Goal: Task Accomplishment & Management: Complete application form

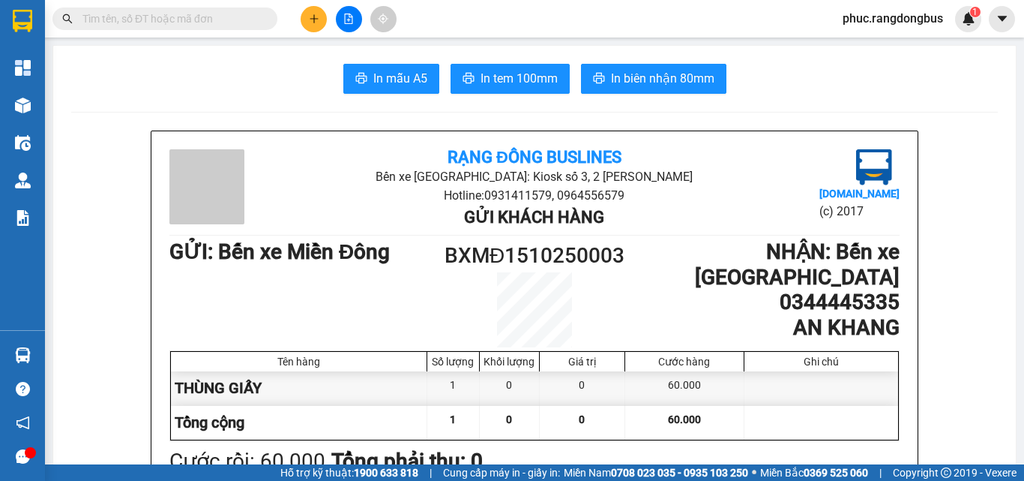
drag, startPoint x: 301, startPoint y: 32, endPoint x: 316, endPoint y: 20, distance: 19.2
click at [306, 30] on div "Kết quả tìm kiếm ( 0 ) Bộ lọc No Data phuc.rangdongbus 1" at bounding box center [512, 18] width 1024 height 37
click at [318, 19] on icon "plus" at bounding box center [314, 18] width 8 height 1
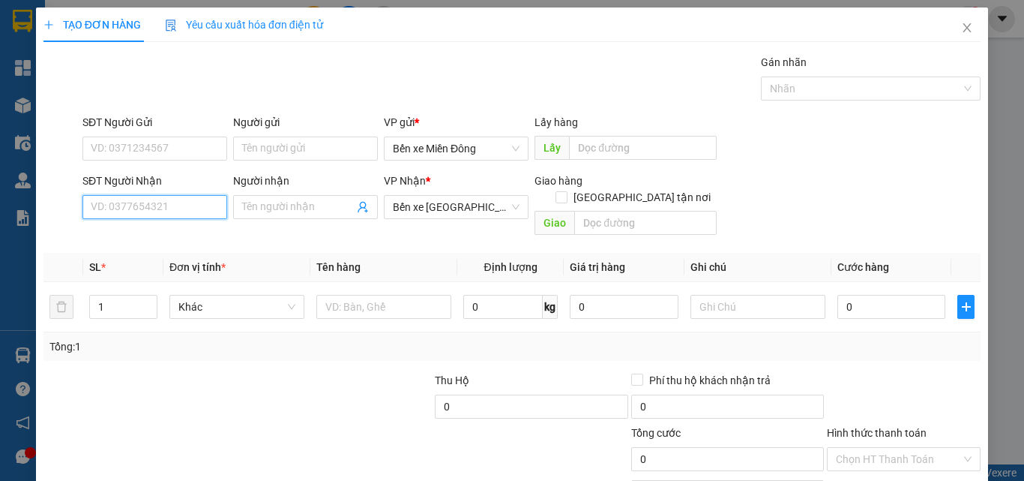
click at [170, 207] on input "SĐT Người Nhận" at bounding box center [154, 207] width 145 height 24
type input "0868556384"
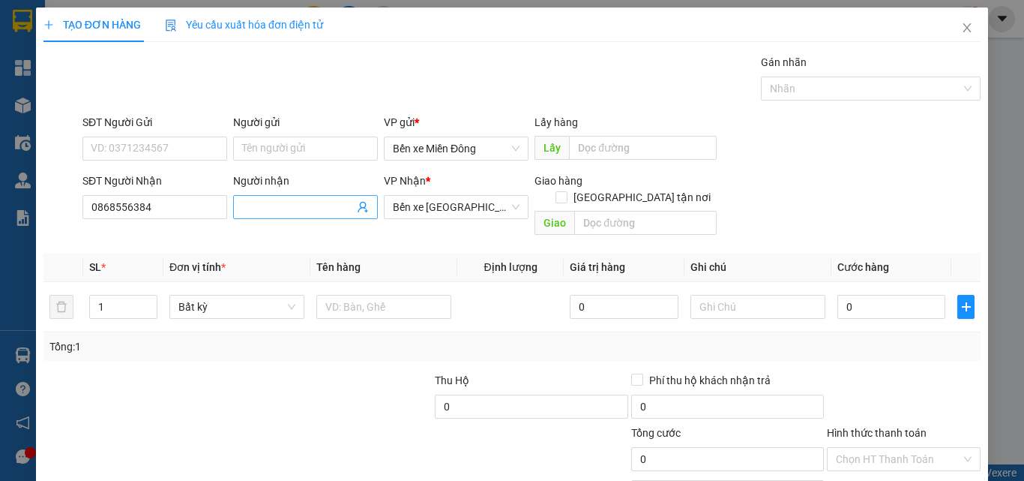
click at [315, 213] on input "Người nhận" at bounding box center [298, 207] width 112 height 16
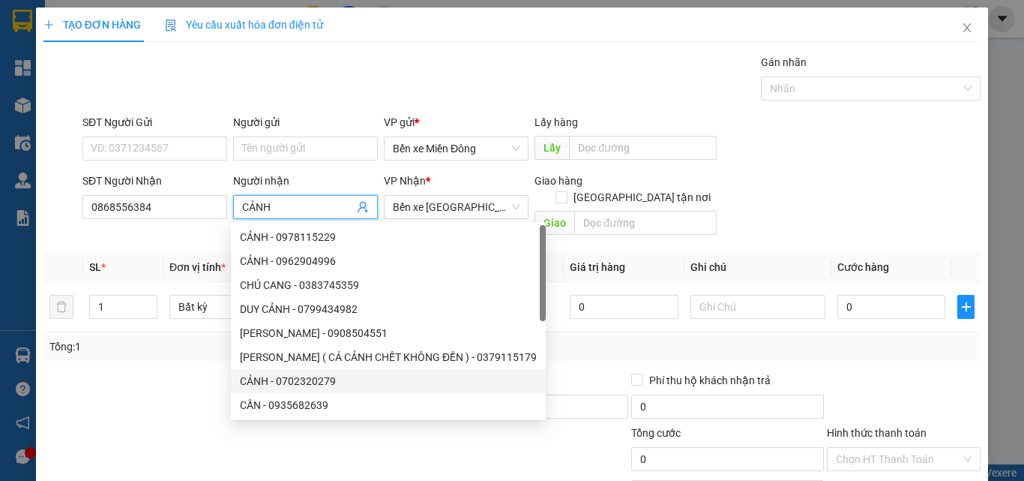
type input "CẢNH"
click at [151, 383] on div at bounding box center [140, 398] width 196 height 52
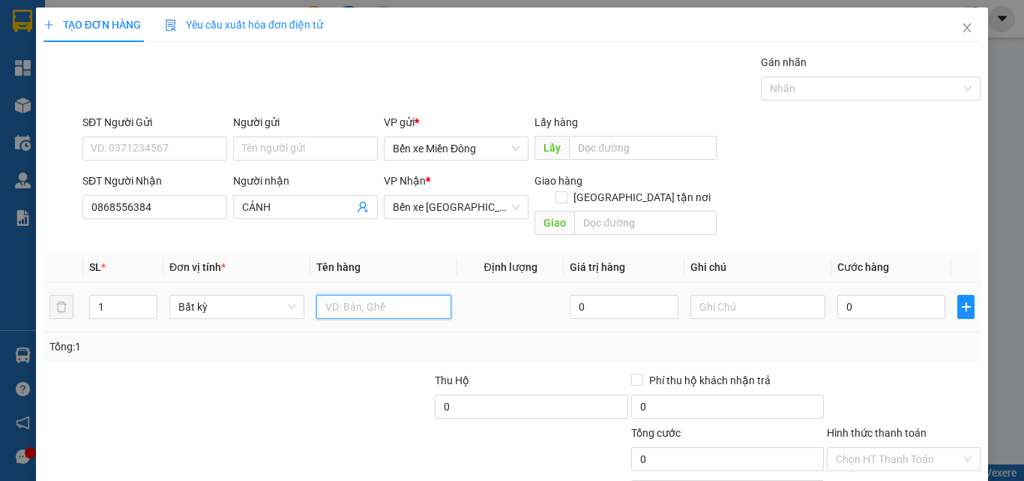
click at [382, 299] on input "text" at bounding box center [383, 307] width 135 height 24
type input "HỘP GIẤY"
drag, startPoint x: 254, startPoint y: 353, endPoint x: 602, endPoint y: 339, distance: 348.2
click at [265, 347] on div "Transit Pickup Surcharge Ids Transit Deliver Surcharge Ids Transit Deliver Surc…" at bounding box center [511, 298] width 937 height 488
click at [358, 352] on div "Transit Pickup Surcharge Ids Transit Deliver Surcharge Ids Transit Deliver Surc…" at bounding box center [511, 298] width 937 height 488
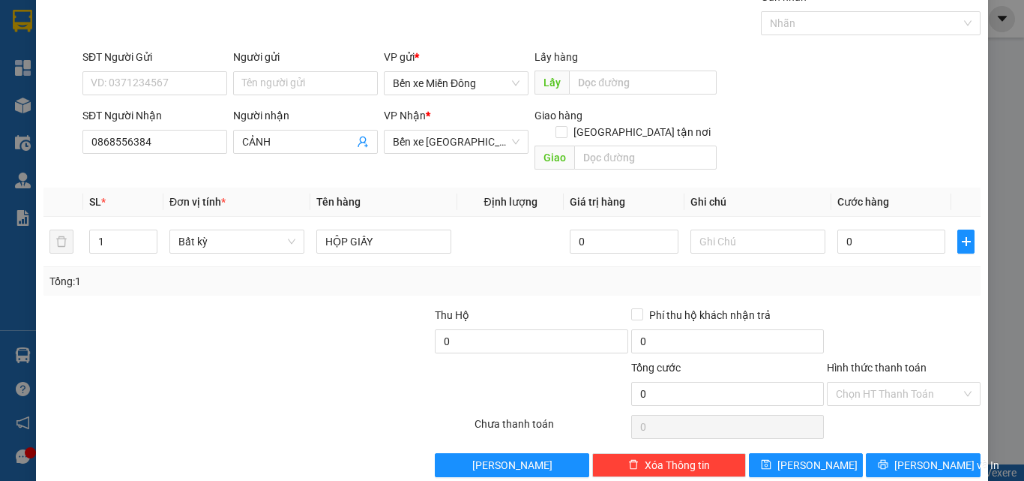
scroll to position [74, 0]
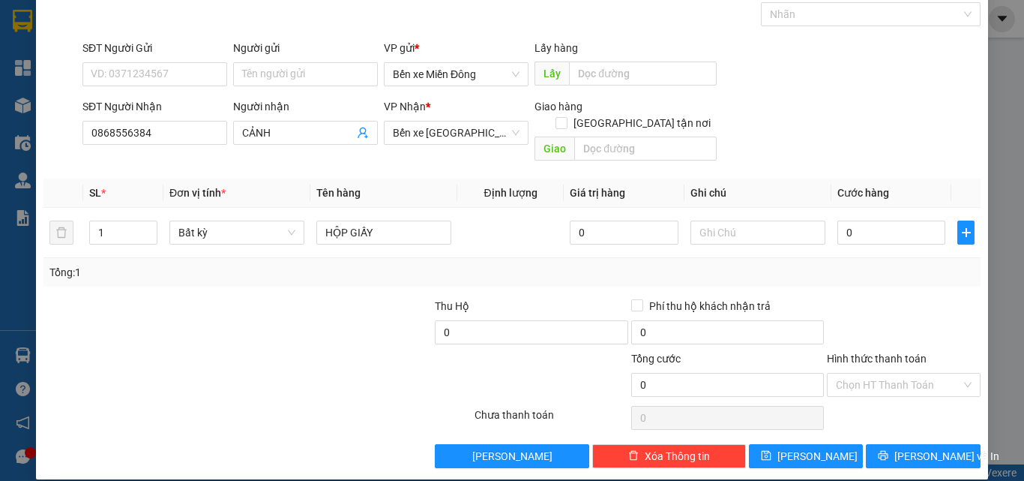
click at [903, 271] on div "Transit Pickup Surcharge Ids Transit Deliver Surcharge Ids Transit Deliver Surc…" at bounding box center [511, 224] width 937 height 488
click at [906, 223] on input "0" at bounding box center [892, 232] width 108 height 24
type input "5"
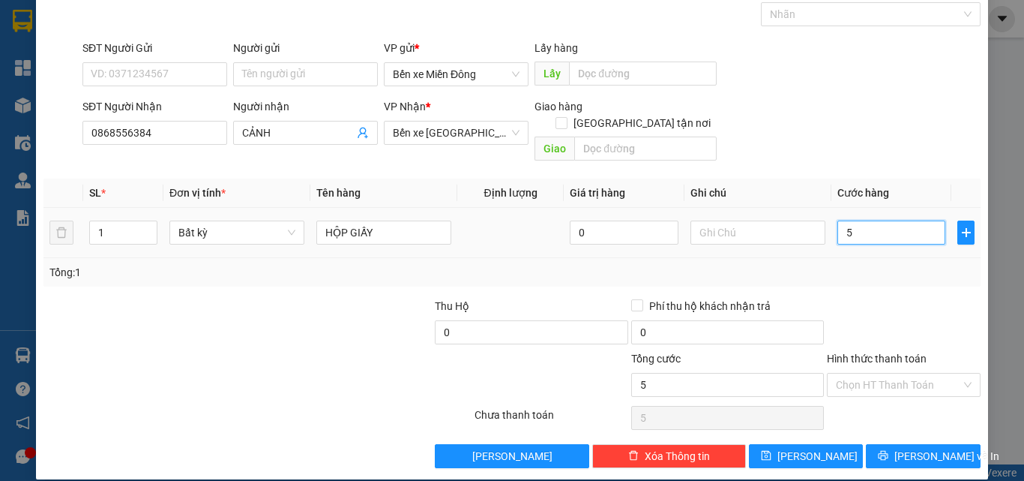
type input "50"
click at [884, 298] on div at bounding box center [904, 324] width 157 height 52
type input "50.000"
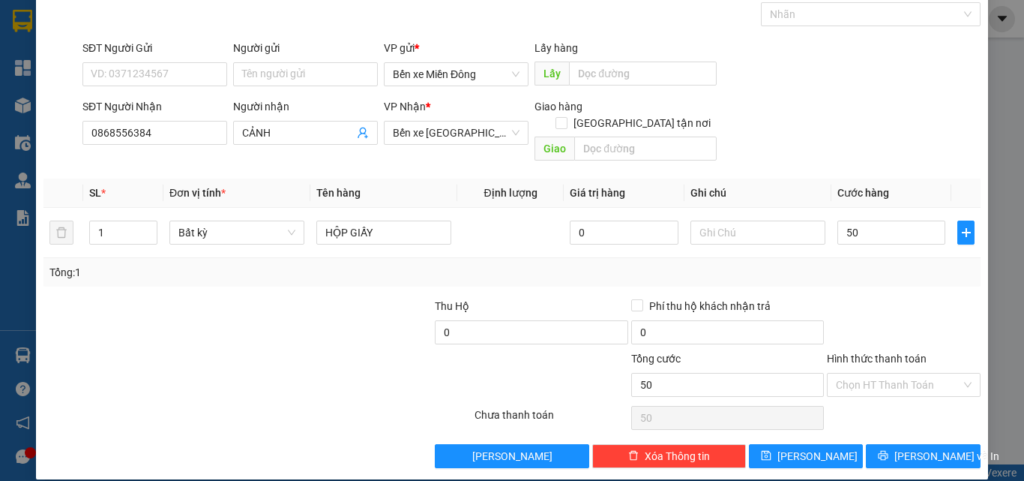
type input "50.000"
click at [929, 350] on div "Hình thức thanh toán" at bounding box center [904, 361] width 154 height 22
click at [936, 373] on input "Hình thức thanh toán" at bounding box center [898, 384] width 125 height 22
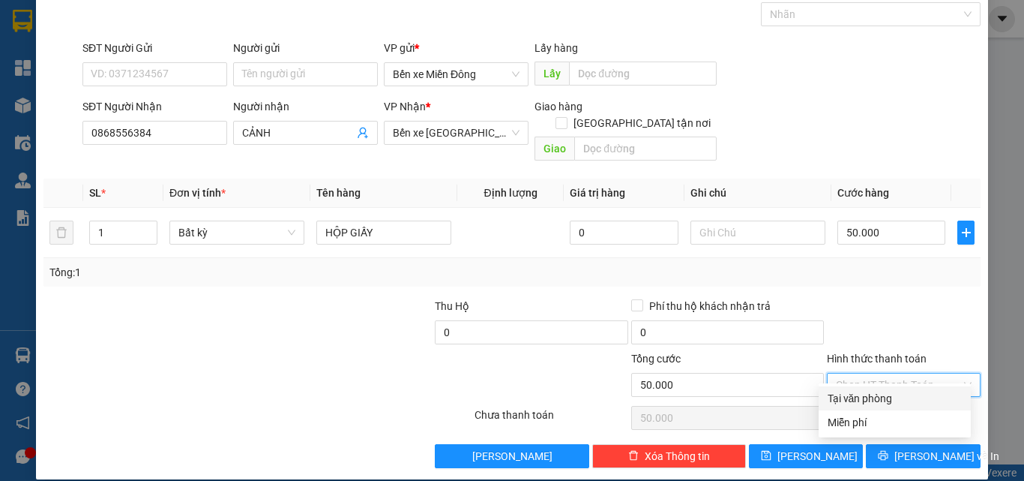
click at [901, 402] on div "Tại văn phòng" at bounding box center [895, 398] width 134 height 16
type input "0"
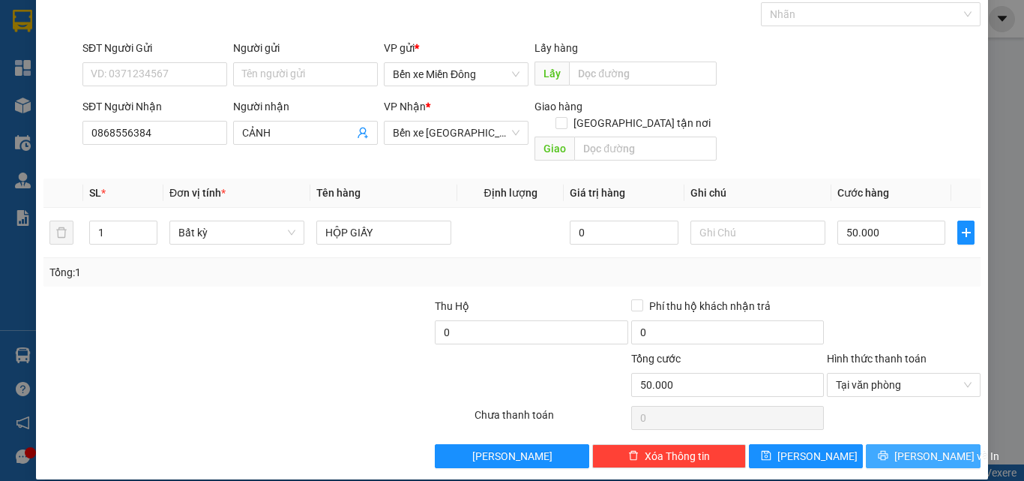
click at [933, 448] on button "[PERSON_NAME] và In" at bounding box center [923, 456] width 115 height 24
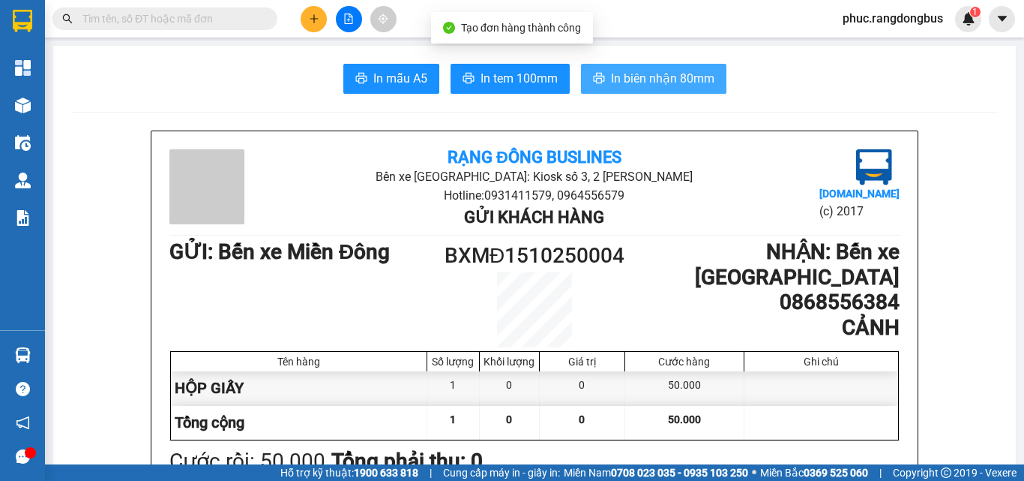
click at [665, 82] on span "In biên nhận 80mm" at bounding box center [662, 78] width 103 height 19
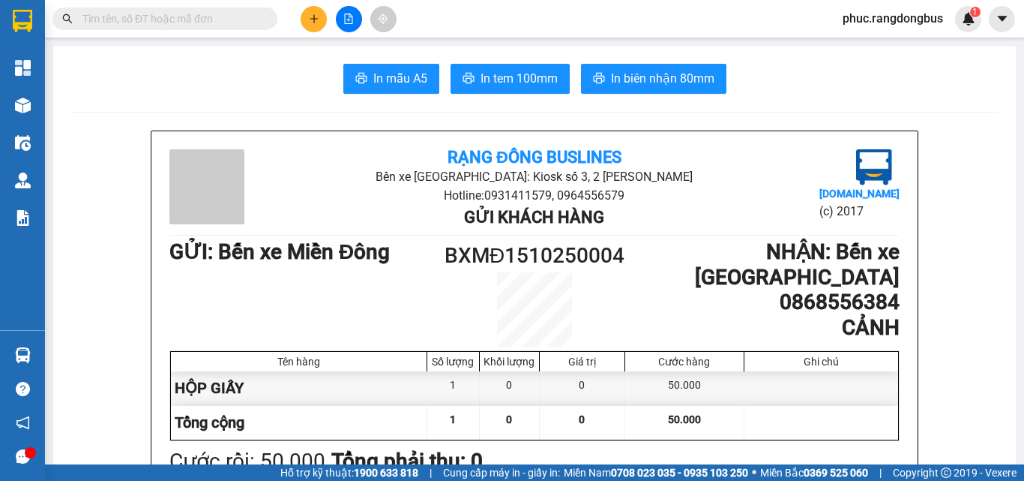
click at [313, 29] on button at bounding box center [314, 19] width 26 height 26
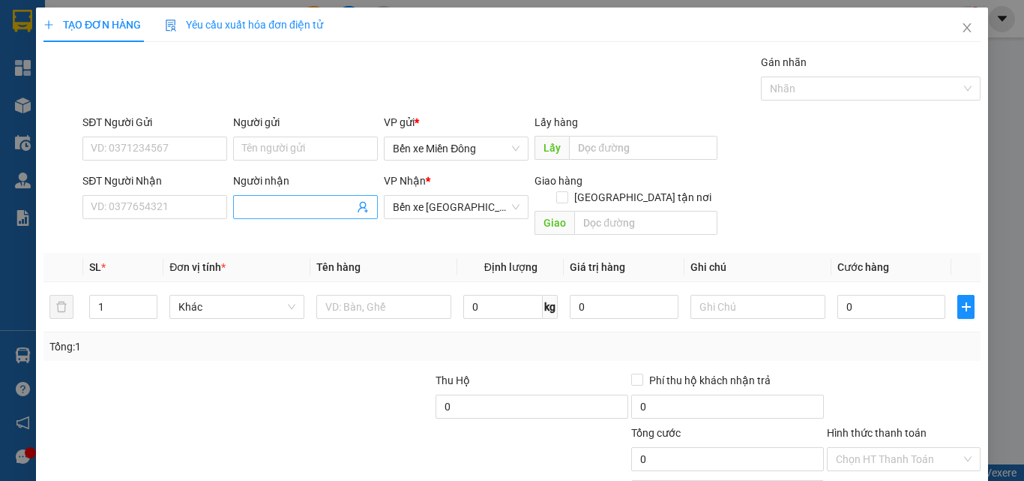
click at [273, 211] on input "Người nhận" at bounding box center [298, 207] width 112 height 16
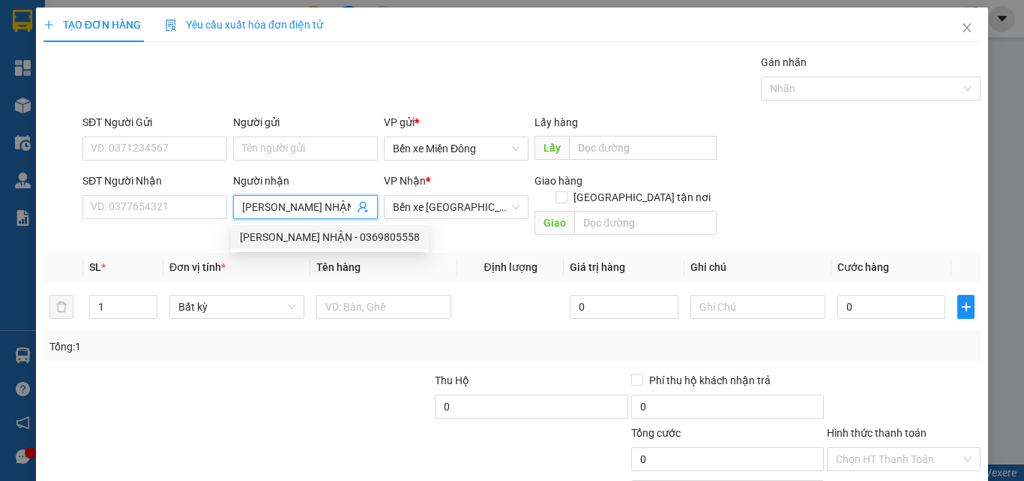
type input "[PERSON_NAME] NHẬN"
click at [308, 372] on div at bounding box center [336, 398] width 196 height 52
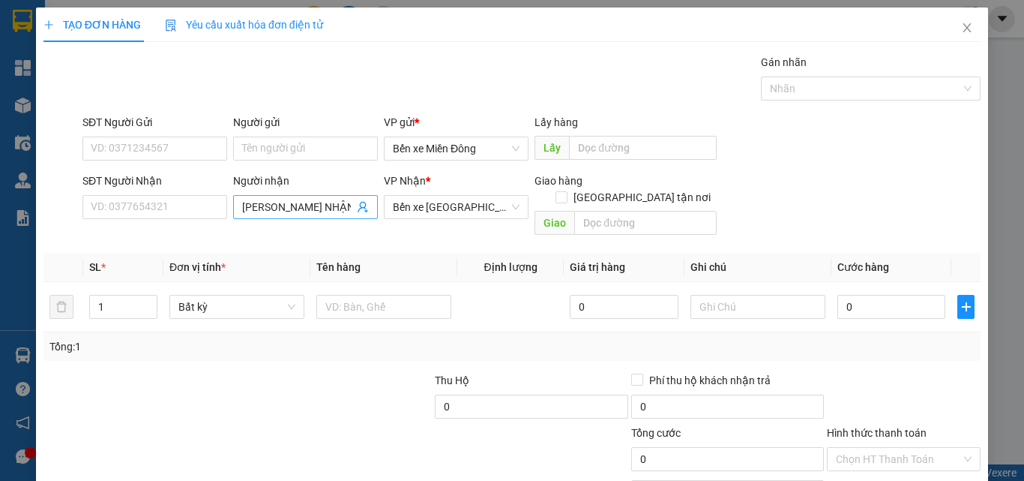
click at [334, 203] on input "[PERSON_NAME] NHẬN" at bounding box center [298, 207] width 112 height 16
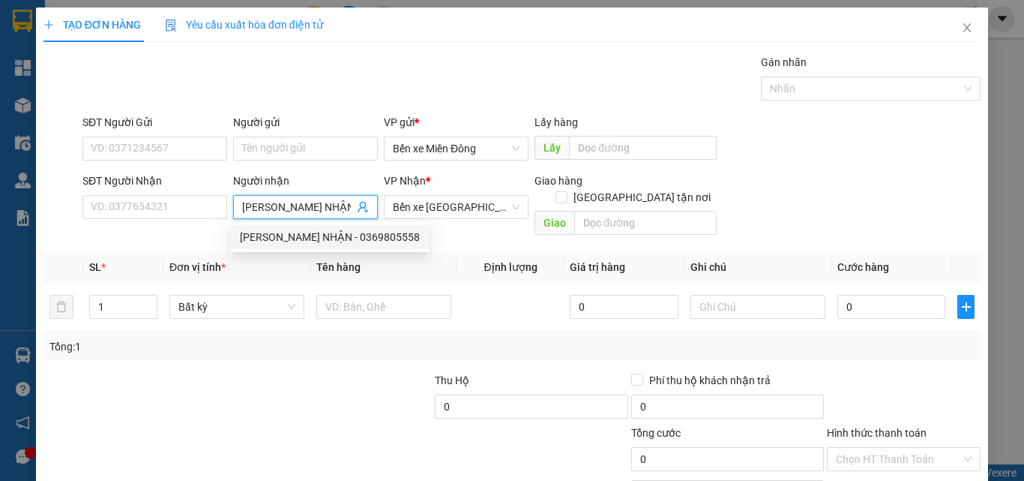
click at [369, 242] on div "[PERSON_NAME] NHẬN - 0369805558" at bounding box center [330, 237] width 180 height 16
type input "0369805558"
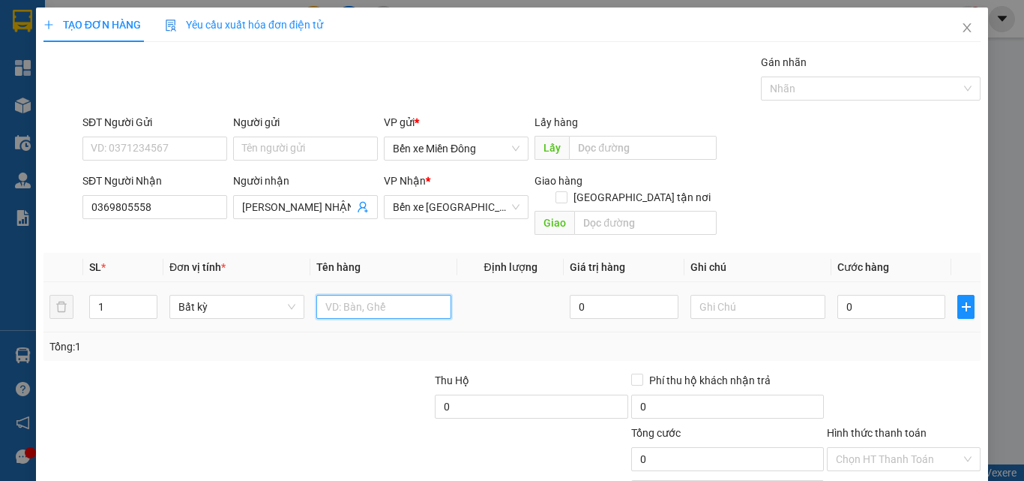
click at [385, 295] on input "text" at bounding box center [383, 307] width 135 height 24
click at [406, 300] on input "text" at bounding box center [383, 307] width 135 height 24
type input "THÙNG XỐP"
click at [338, 424] on div at bounding box center [394, 450] width 157 height 52
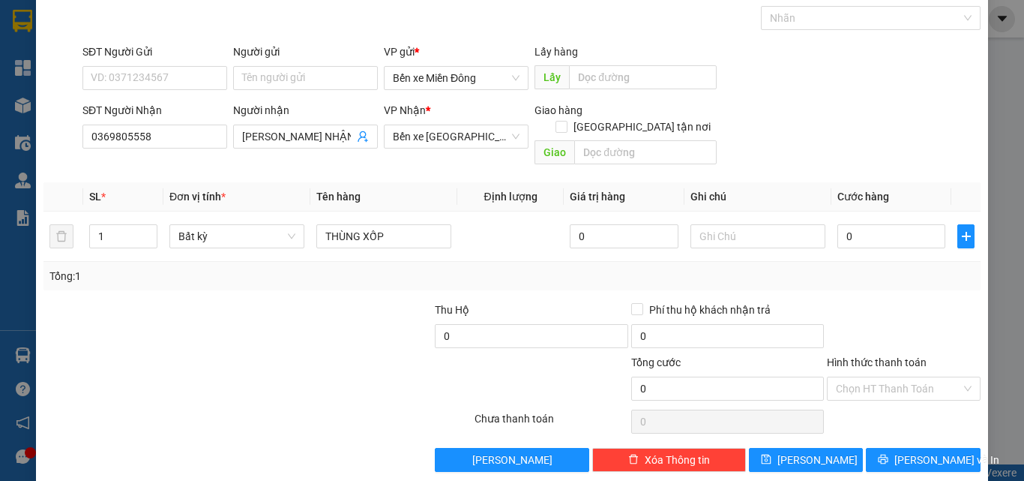
scroll to position [74, 0]
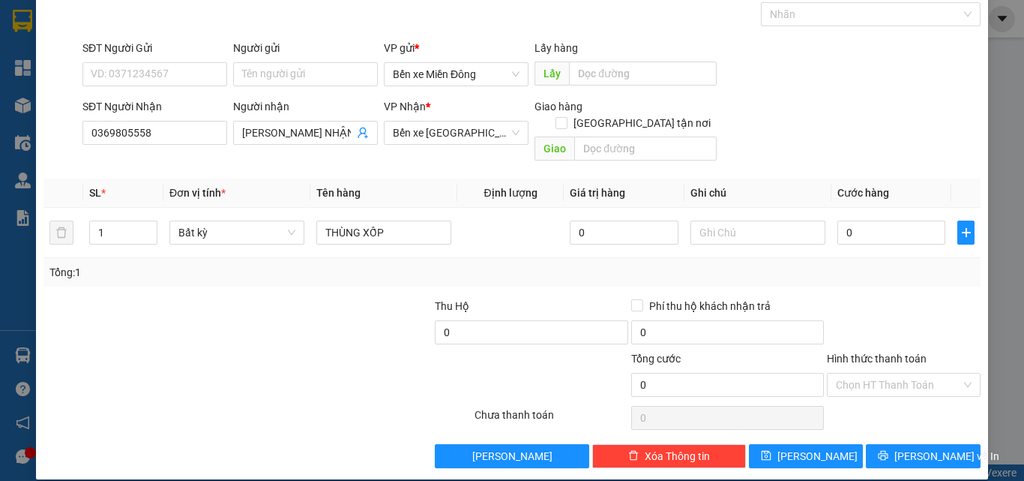
click at [787, 264] on div "Tổng: 1" at bounding box center [511, 272] width 925 height 16
click at [164, 324] on div at bounding box center [140, 324] width 196 height 52
click at [256, 306] on div at bounding box center [336, 324] width 196 height 52
click at [880, 222] on input "0" at bounding box center [892, 232] width 108 height 24
type input "1"
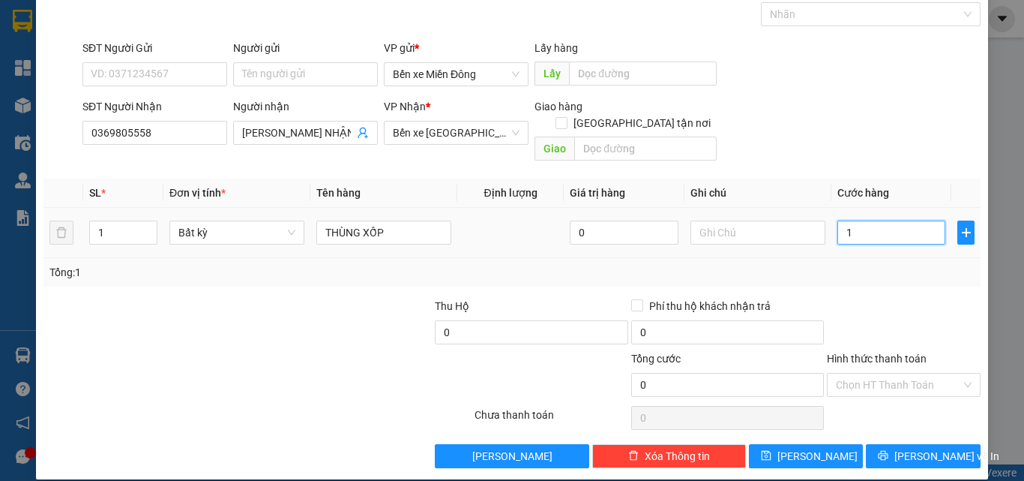
type input "1"
type input "10"
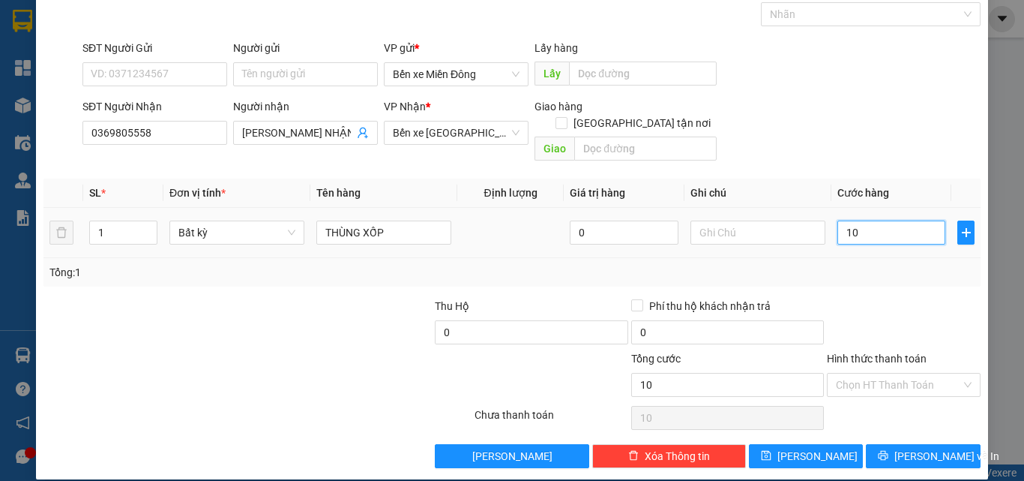
type input "100"
click at [891, 280] on div "Transit Pickup Surcharge Ids Transit Deliver Surcharge Ids Transit Deliver Surc…" at bounding box center [511, 224] width 937 height 488
type input "100.000"
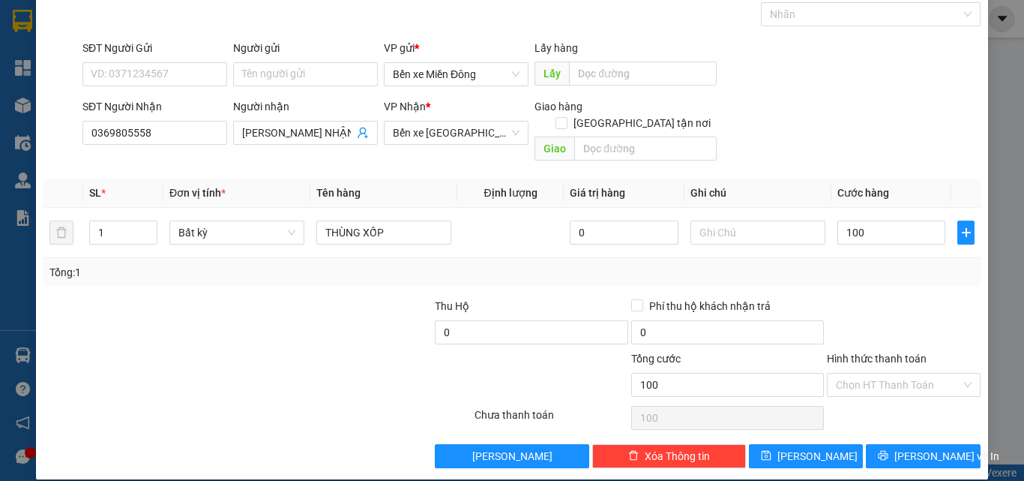
type input "100.000"
drag, startPoint x: 896, startPoint y: 370, endPoint x: 897, endPoint y: 378, distance: 8.3
click at [897, 373] on input "Hình thức thanh toán" at bounding box center [898, 384] width 125 height 22
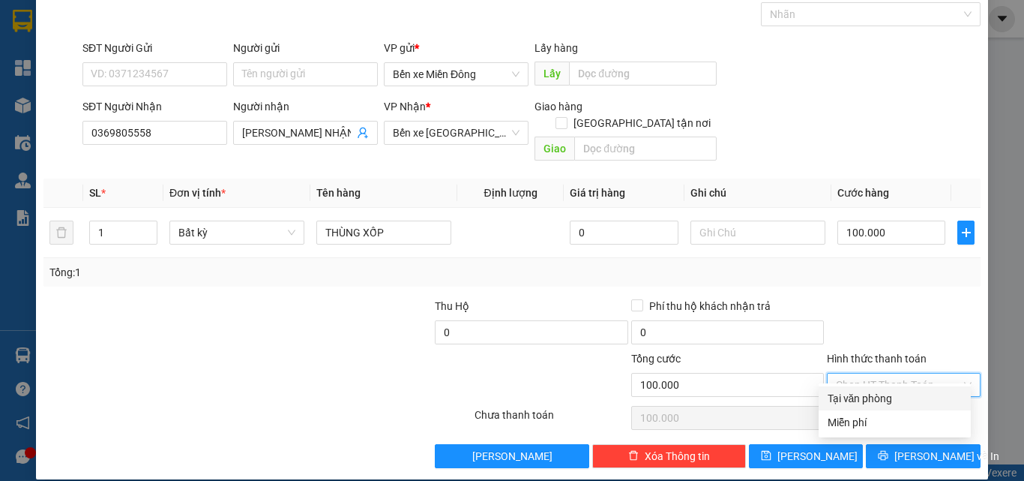
click at [891, 392] on div "Tại văn phòng" at bounding box center [895, 398] width 134 height 16
type input "0"
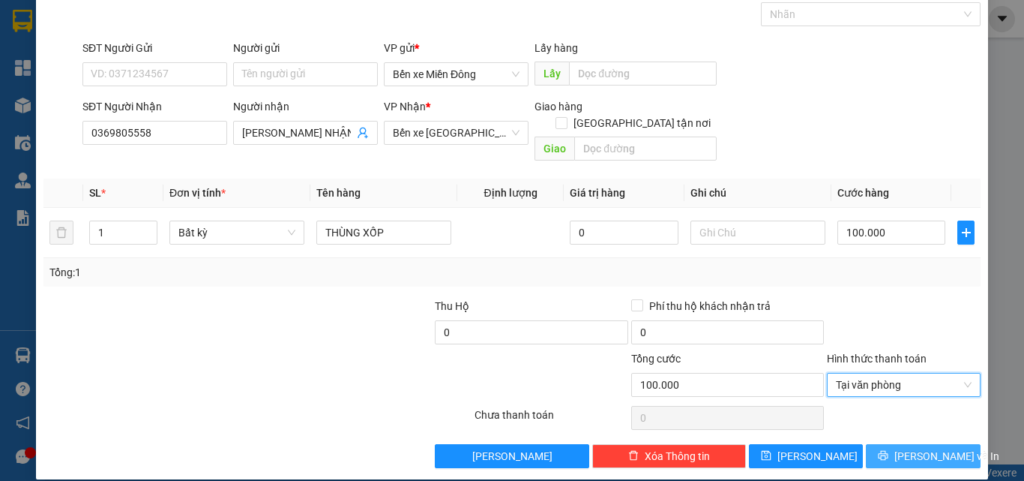
click at [919, 448] on span "[PERSON_NAME] và In" at bounding box center [946, 456] width 105 height 16
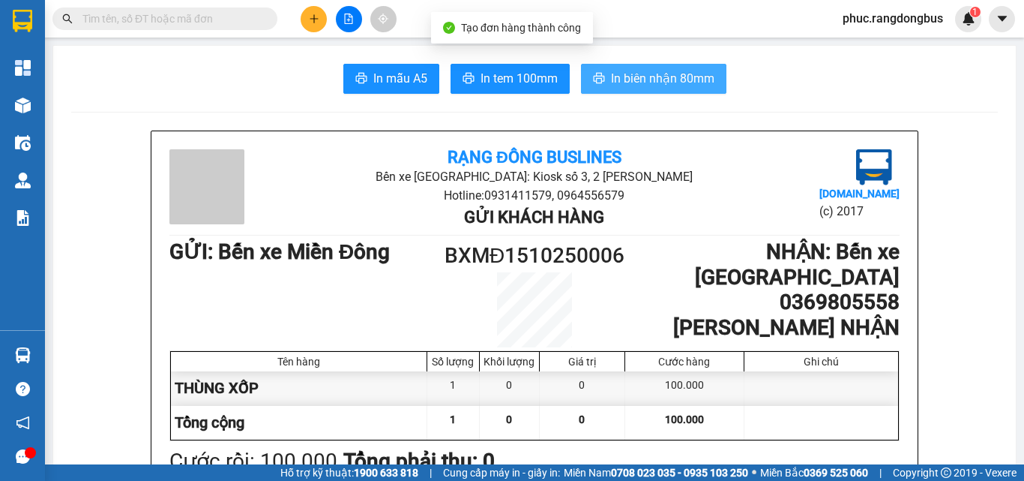
click at [658, 71] on span "In biên nhận 80mm" at bounding box center [662, 78] width 103 height 19
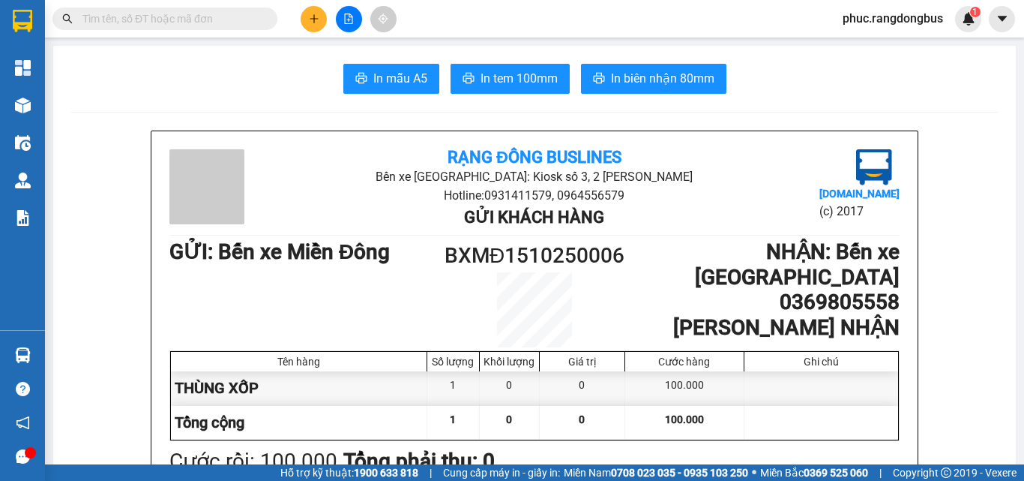
click at [349, 27] on button at bounding box center [349, 19] width 26 height 26
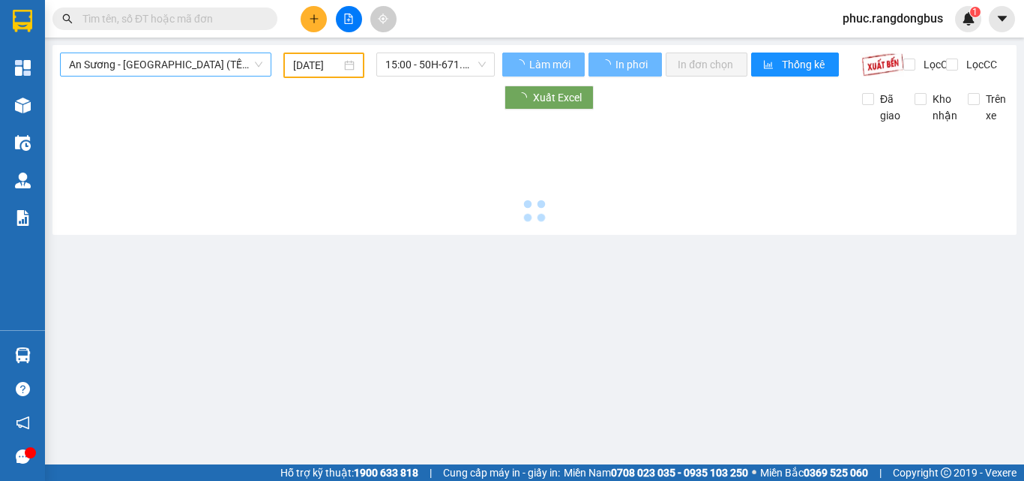
type input "[DATE]"
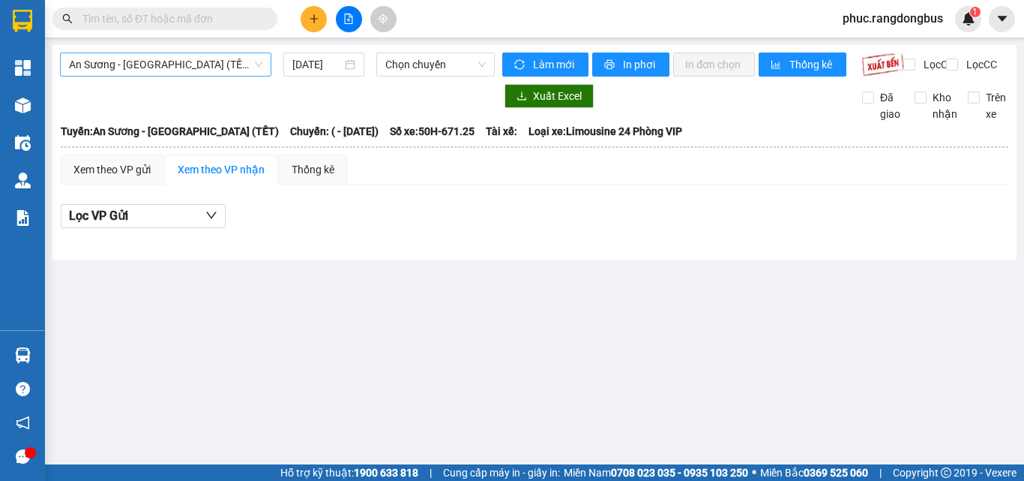
click at [174, 59] on span "An Sương - [GEOGRAPHIC_DATA] (TẾT)" at bounding box center [165, 64] width 193 height 22
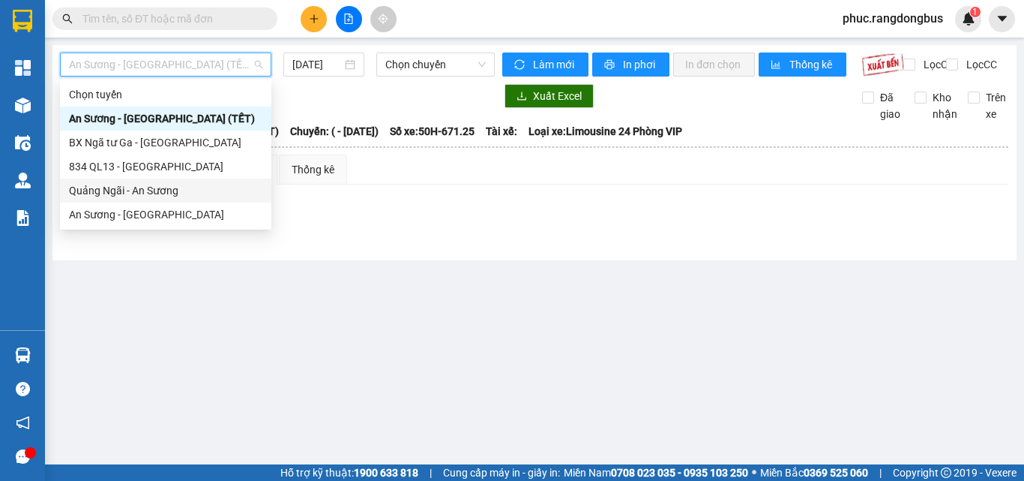
click at [157, 183] on div "Quảng Ngãi - An Sương" at bounding box center [165, 190] width 193 height 16
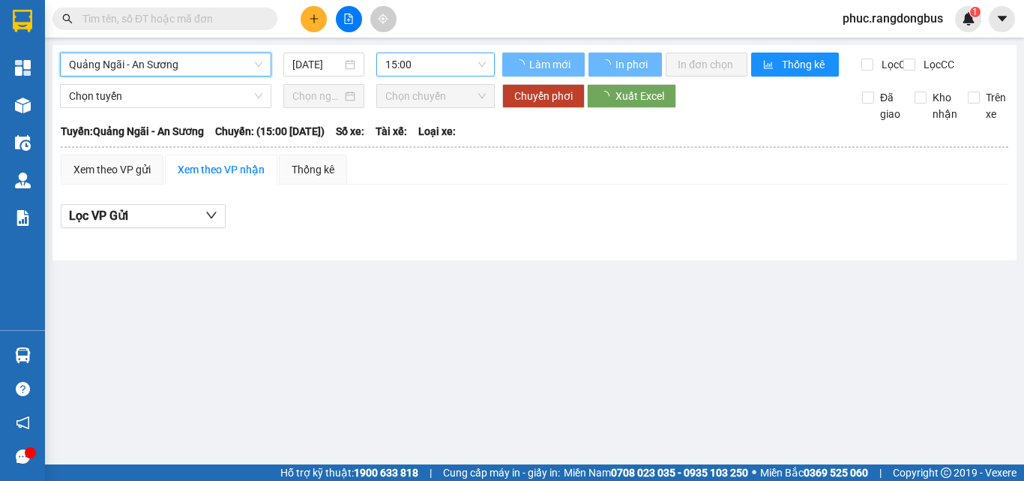
click at [400, 58] on span "15:00" at bounding box center [435, 64] width 100 height 22
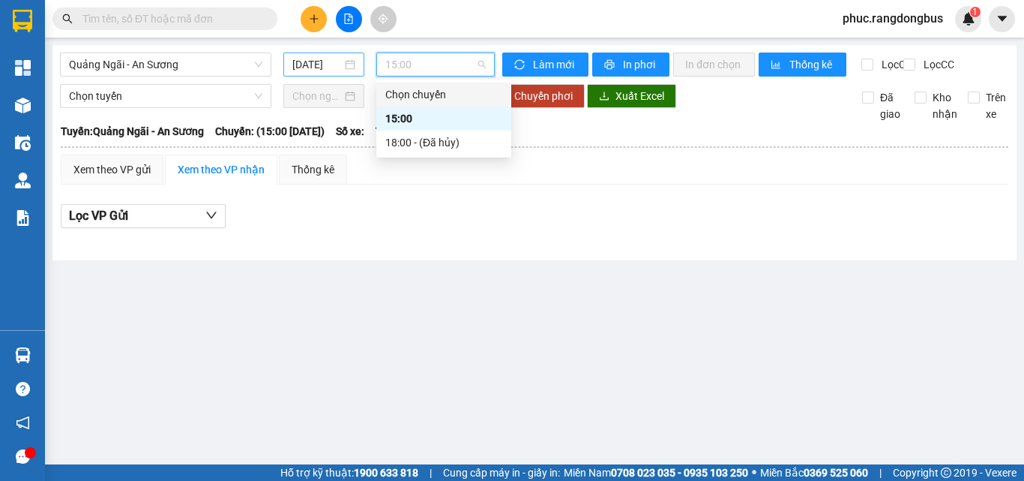
click at [339, 58] on input "[DATE]" at bounding box center [316, 64] width 49 height 16
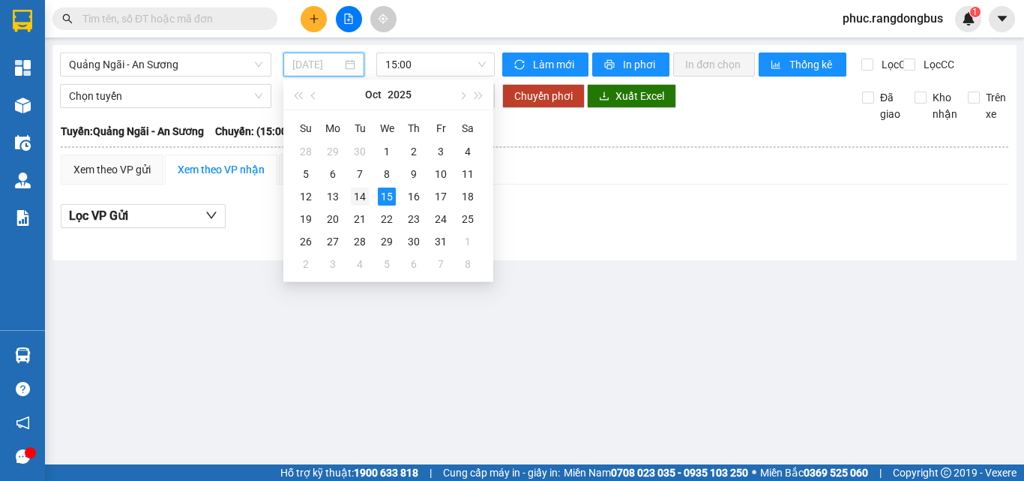
click at [370, 191] on td "14" at bounding box center [359, 196] width 27 height 22
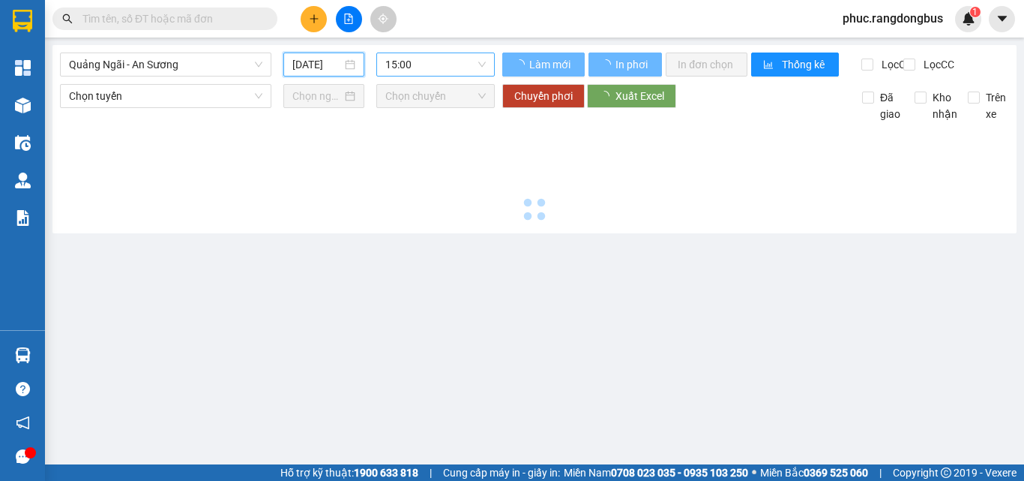
click at [415, 65] on span "15:00" at bounding box center [435, 64] width 100 height 22
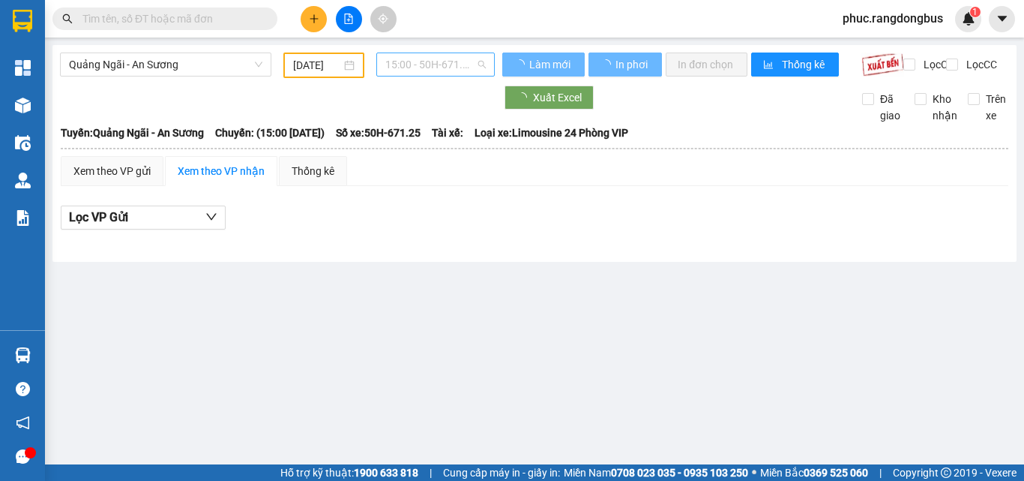
type input "[DATE]"
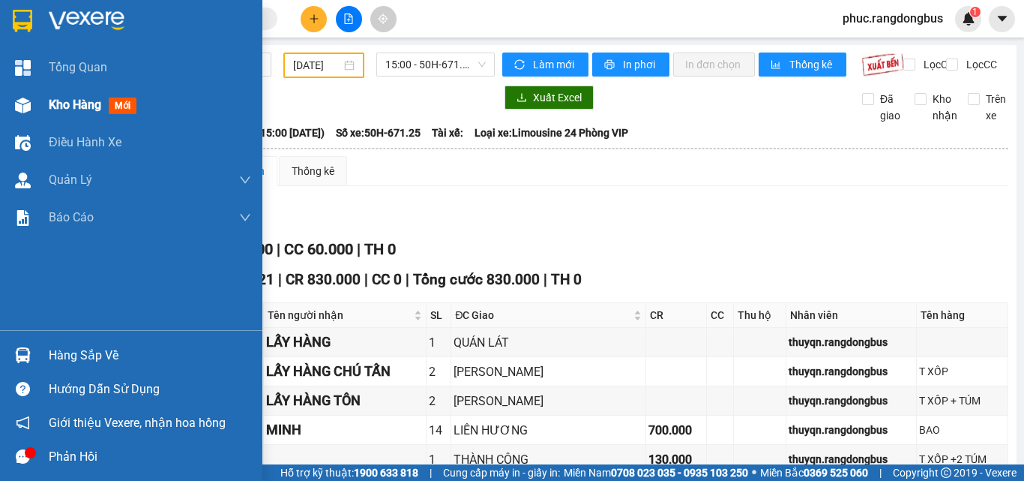
click at [16, 114] on div at bounding box center [23, 105] width 26 height 26
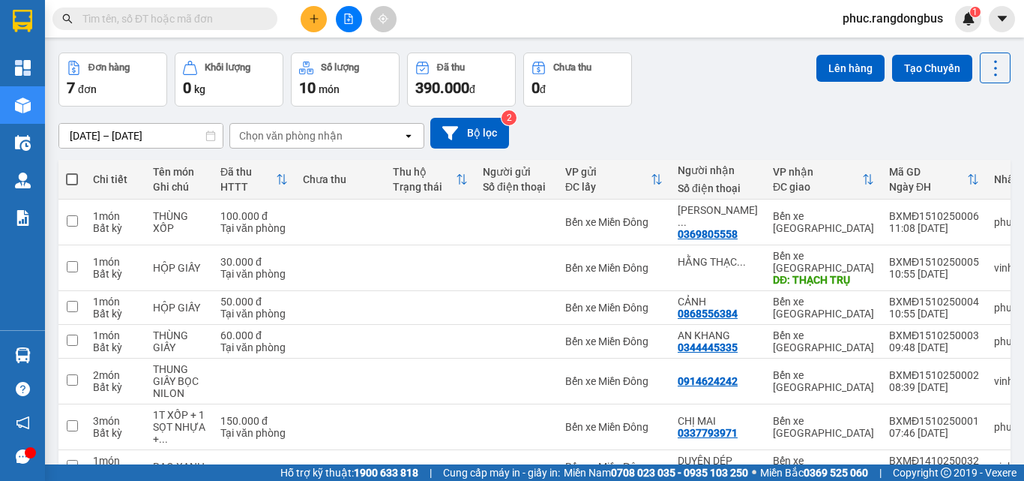
scroll to position [115, 0]
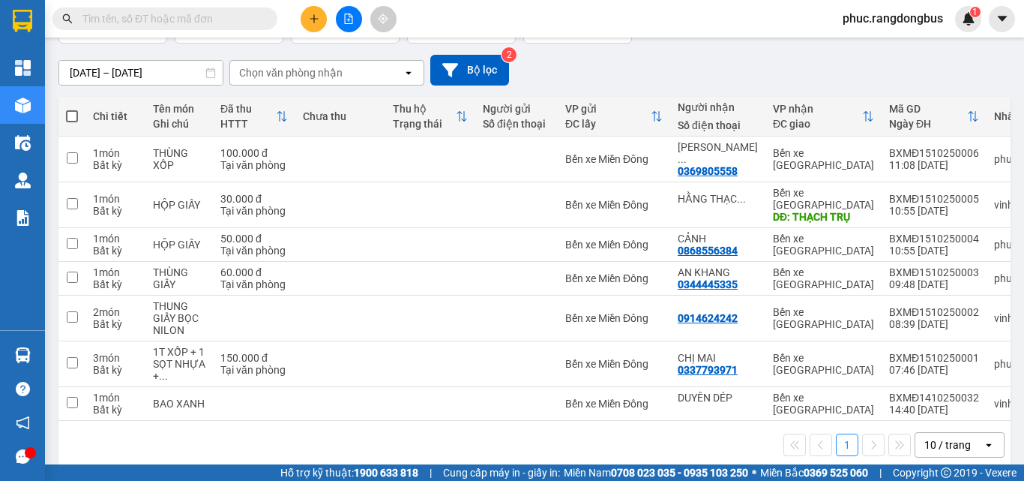
click at [983, 439] on icon "open" at bounding box center [989, 445] width 12 height 12
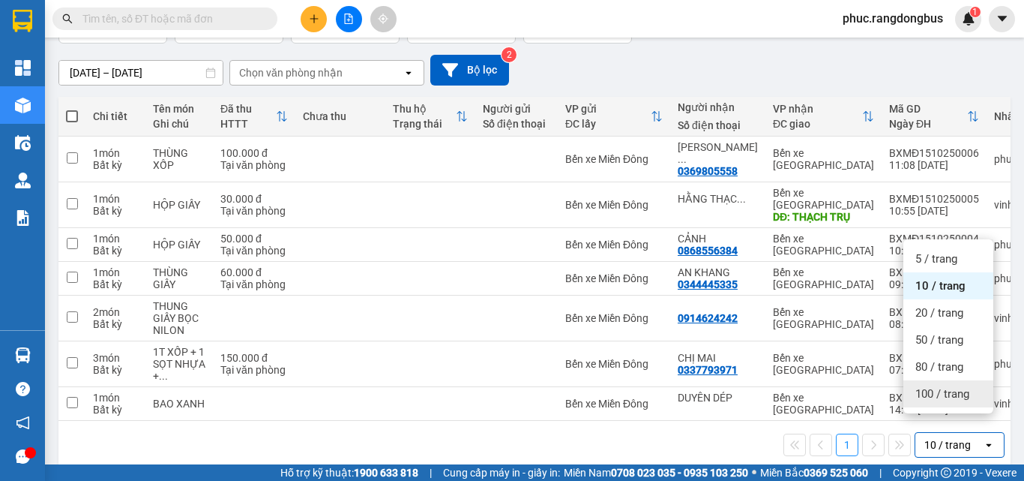
click at [961, 400] on span "100 / trang" at bounding box center [942, 393] width 54 height 15
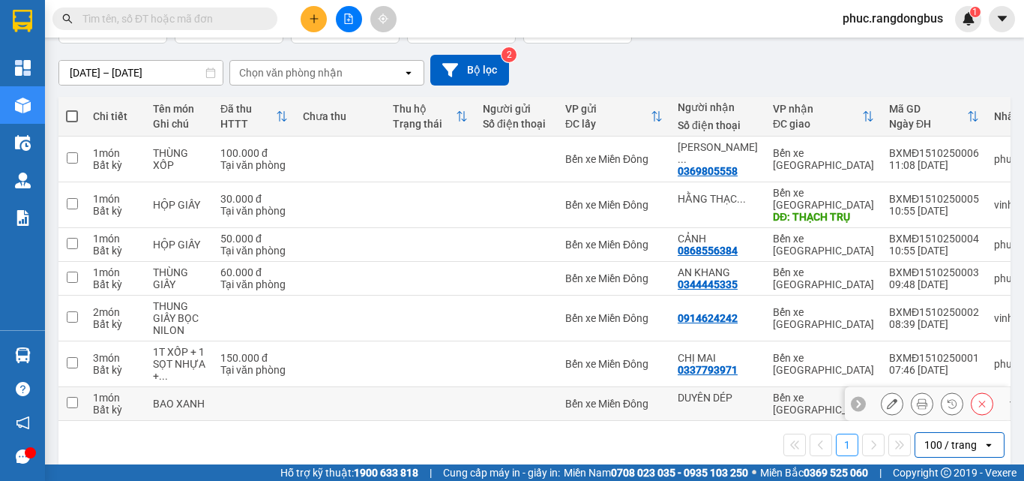
click at [65, 387] on td at bounding box center [71, 404] width 27 height 34
checkbox input "true"
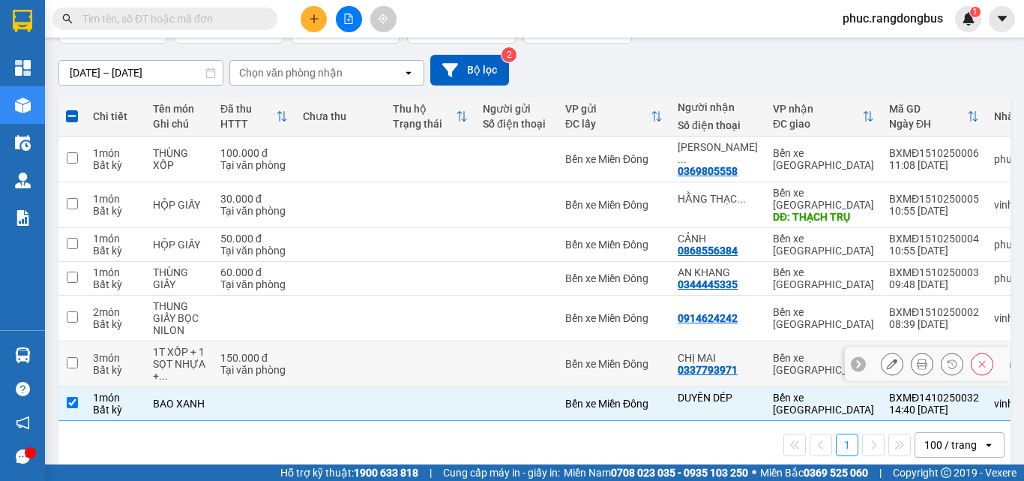
click at [72, 357] on input "checkbox" at bounding box center [72, 362] width 11 height 11
checkbox input "true"
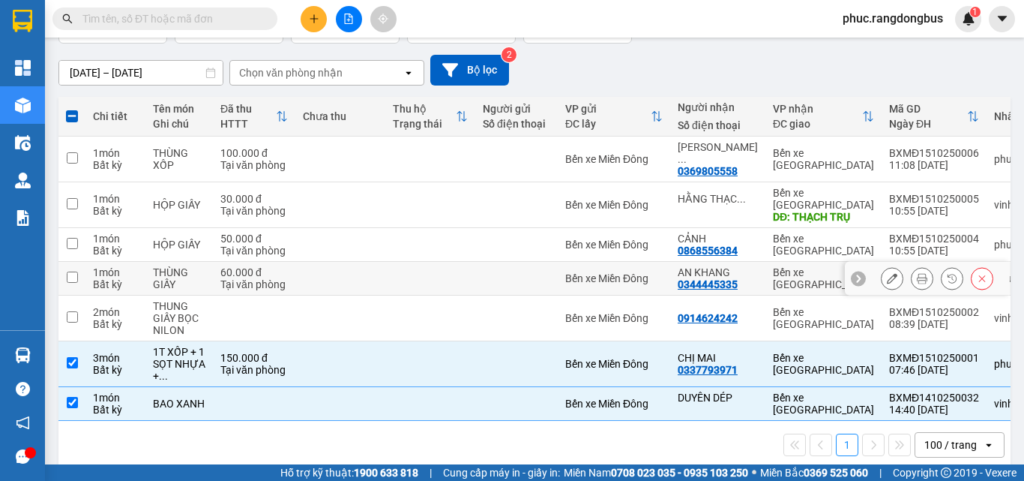
click at [71, 271] on input "checkbox" at bounding box center [72, 276] width 11 height 11
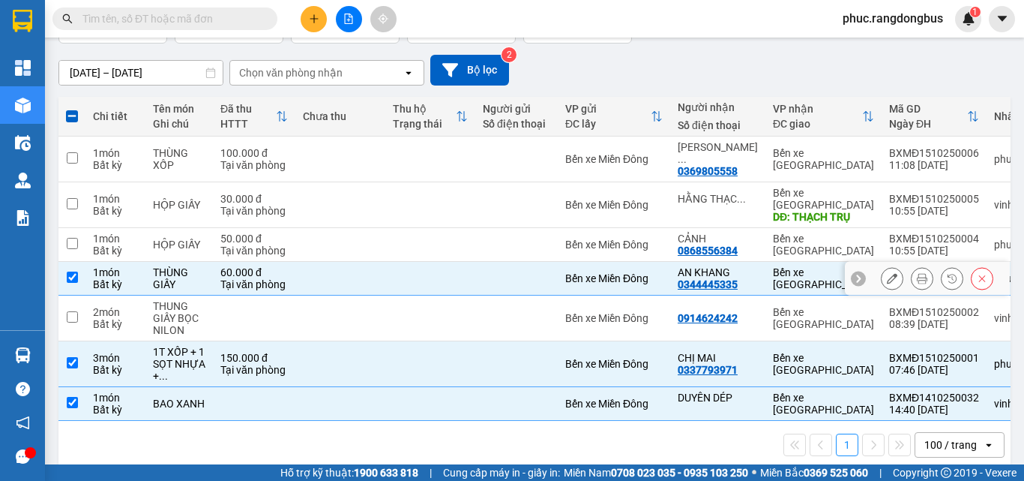
click at [70, 271] on input "checkbox" at bounding box center [72, 276] width 11 height 11
checkbox input "false"
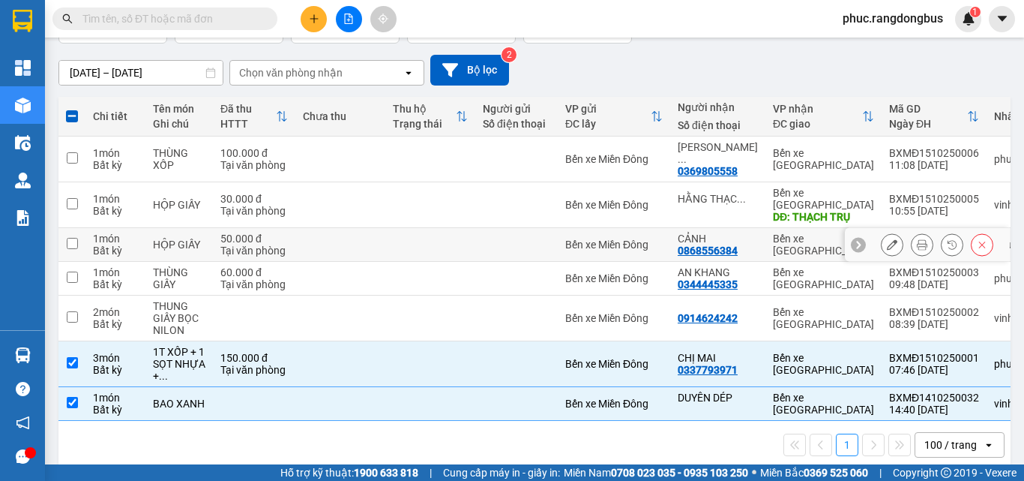
click at [77, 238] on input "checkbox" at bounding box center [72, 243] width 11 height 11
checkbox input "true"
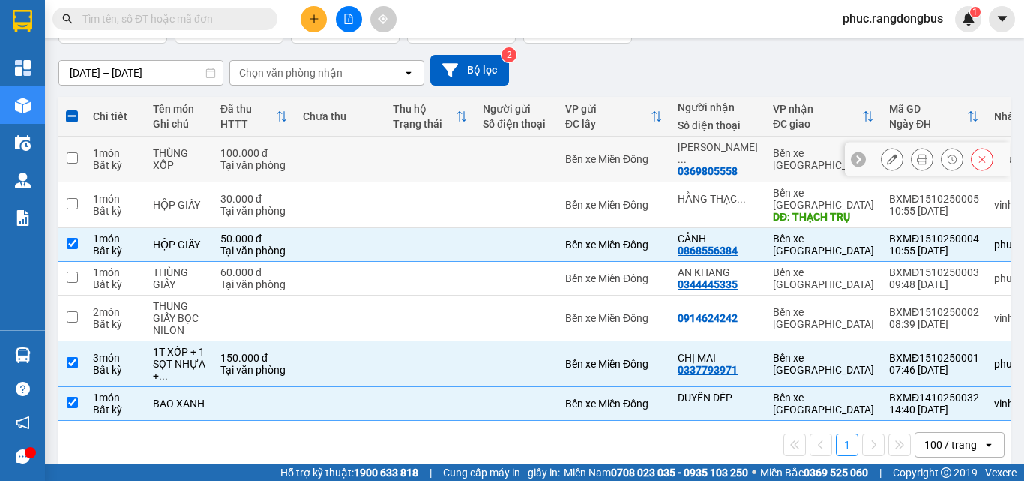
click at [73, 145] on td at bounding box center [71, 159] width 27 height 46
checkbox input "true"
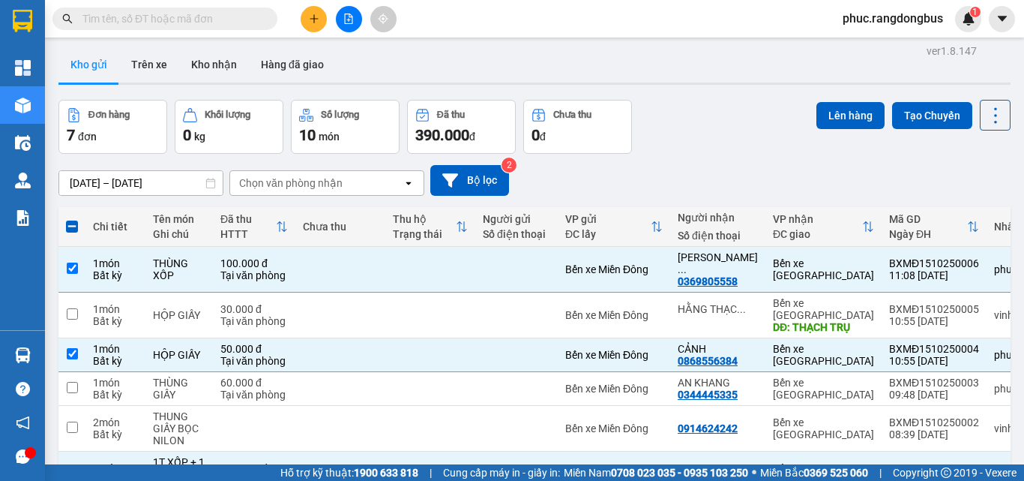
scroll to position [0, 0]
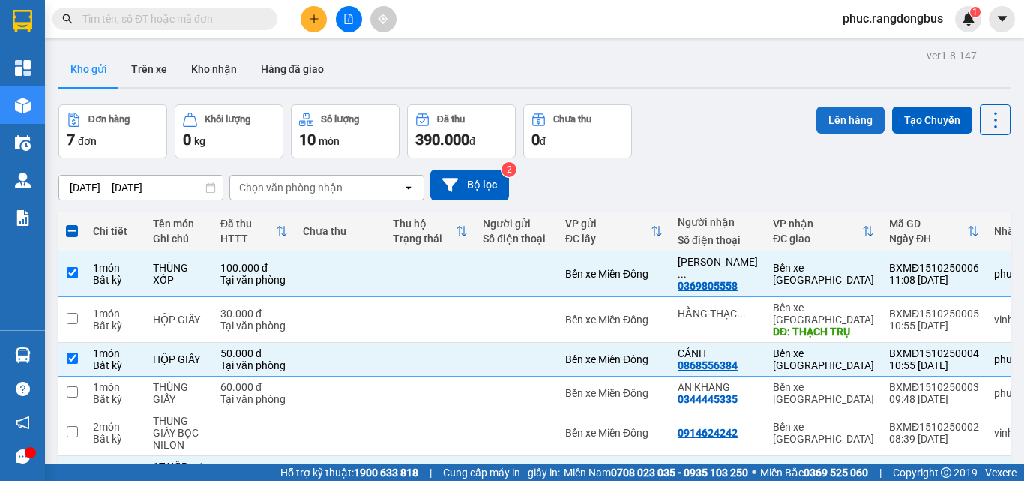
click at [836, 112] on button "Lên hàng" at bounding box center [851, 119] width 68 height 27
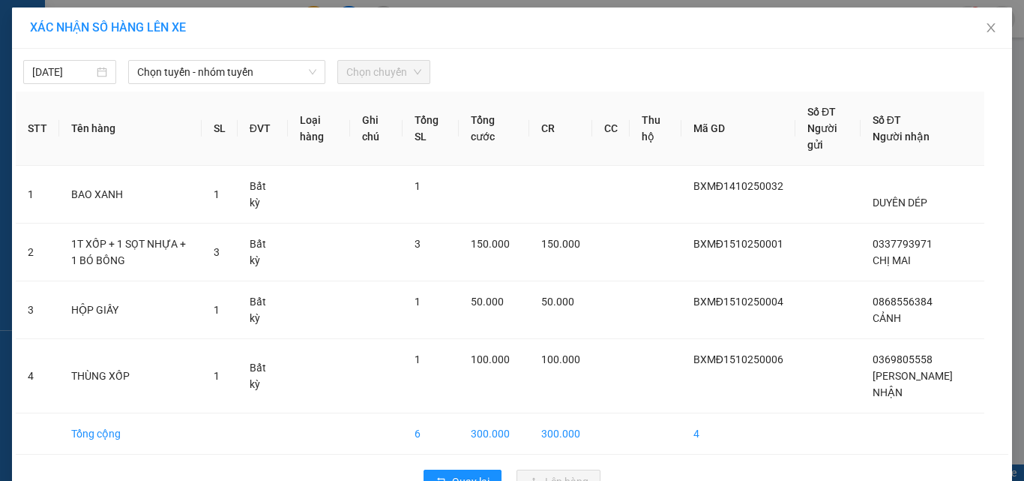
click at [178, 55] on div "[DATE] Chọn tuyến - nhóm tuyến Chọn chuyến" at bounding box center [512, 67] width 993 height 31
click at [200, 76] on span "Chọn tuyến - nhóm tuyến" at bounding box center [226, 72] width 179 height 22
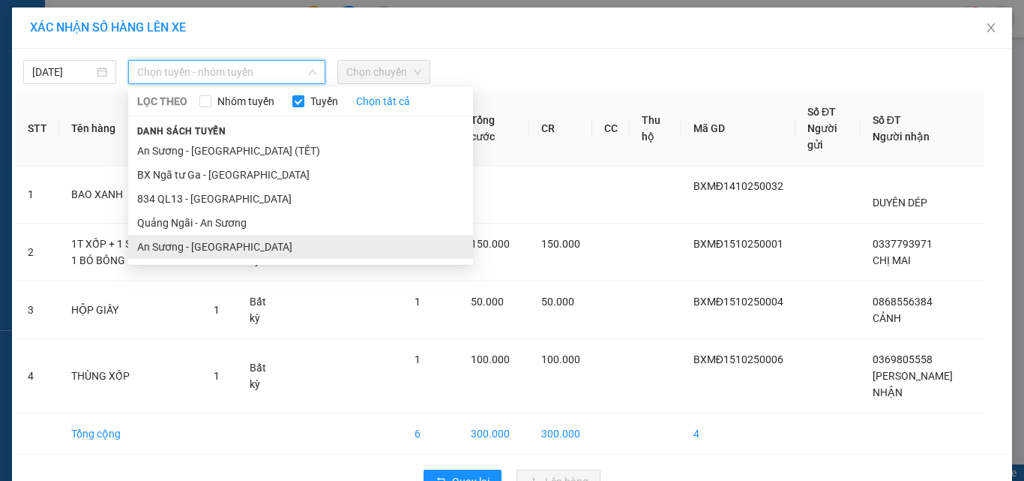
click at [196, 243] on li "An Sương - [GEOGRAPHIC_DATA]" at bounding box center [300, 247] width 345 height 24
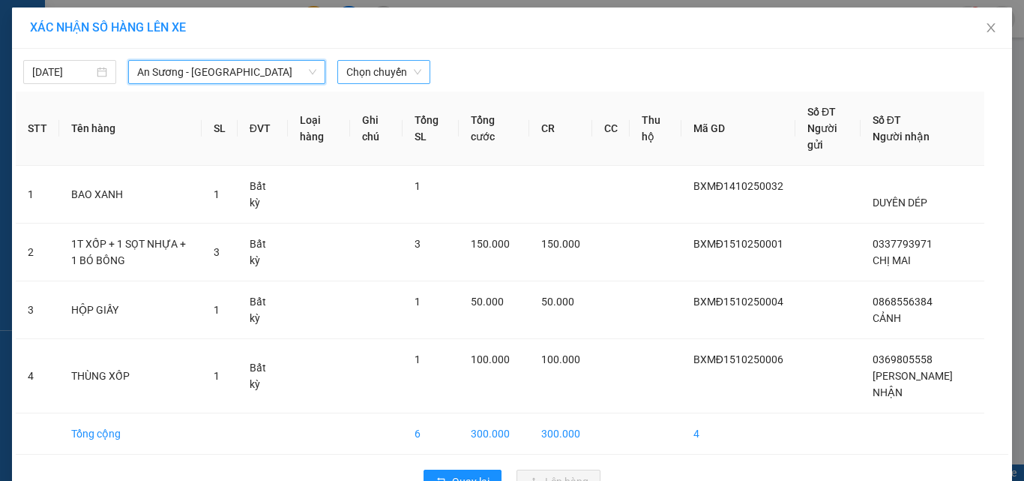
click at [378, 63] on span "Chọn chuyến" at bounding box center [383, 72] width 75 height 22
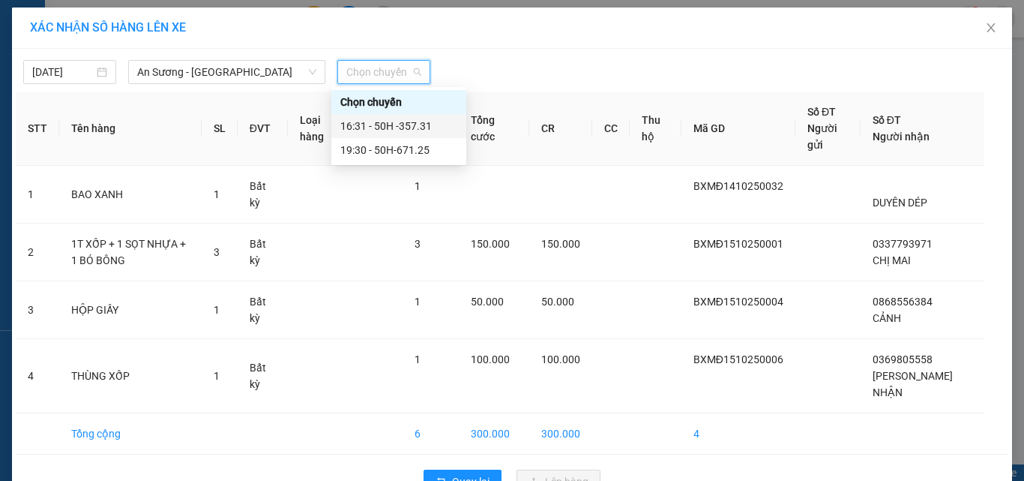
drag, startPoint x: 393, startPoint y: 125, endPoint x: 464, endPoint y: 154, distance: 76.7
click at [393, 126] on div "16:31 - 50H -357.31" at bounding box center [398, 126] width 117 height 16
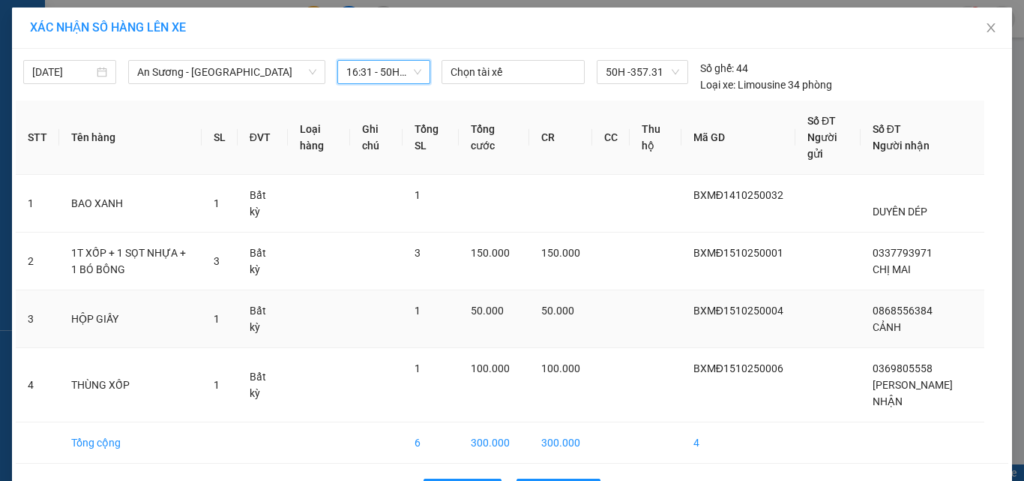
scroll to position [51, 0]
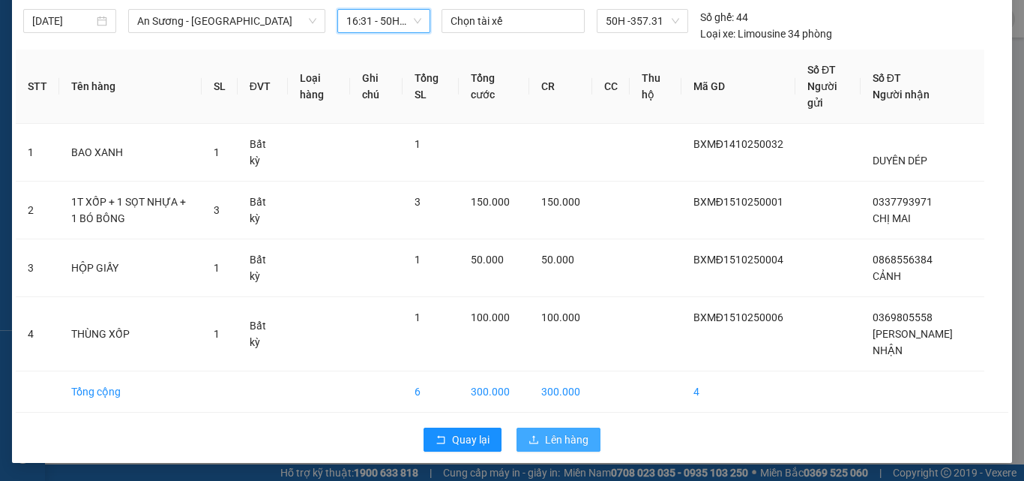
click at [547, 435] on span "Lên hàng" at bounding box center [566, 439] width 43 height 16
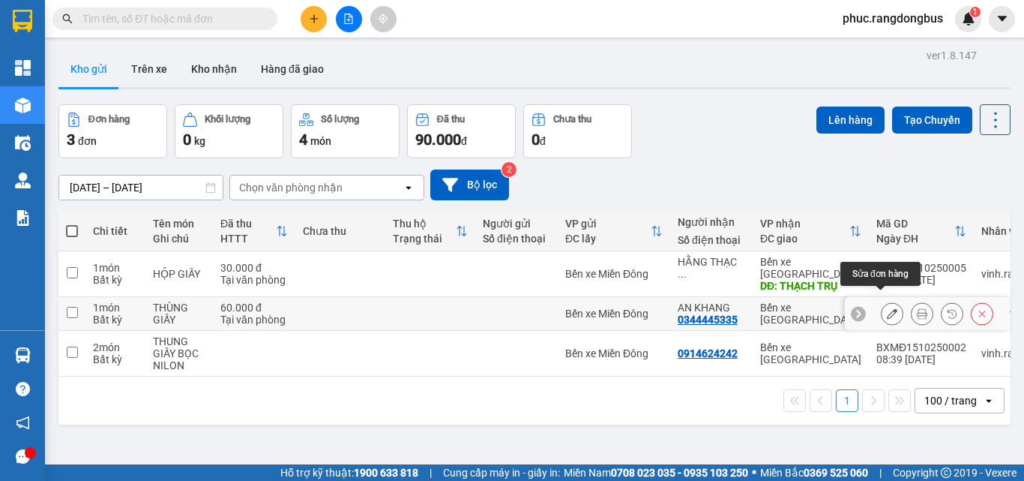
click at [887, 308] on icon at bounding box center [892, 313] width 10 height 10
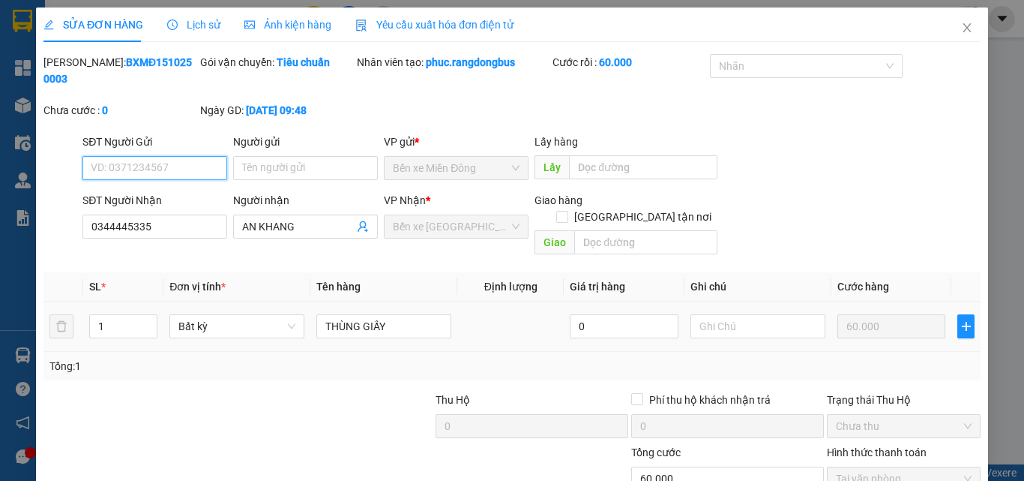
type input "0344445335"
type input "AN KHANG"
type input "0"
type input "60.000"
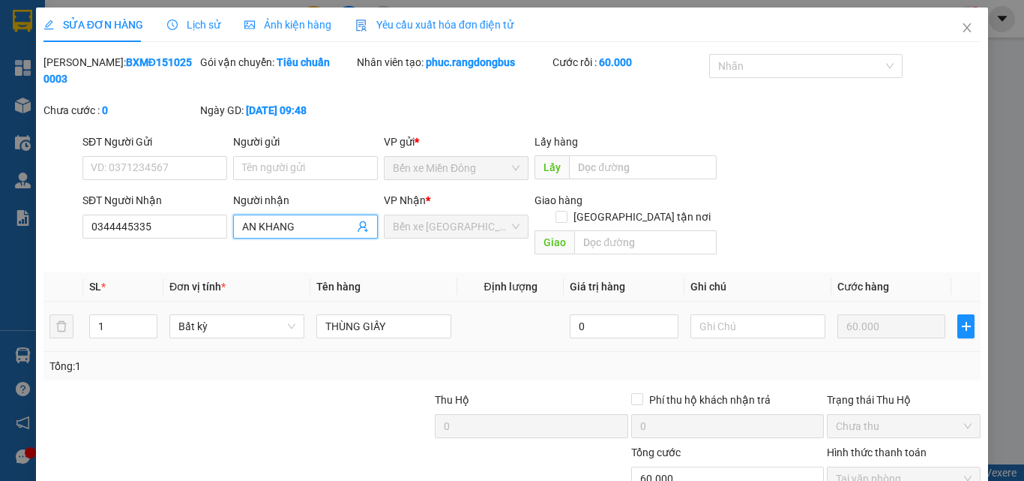
click at [238, 214] on span "AN KHANG" at bounding box center [305, 226] width 145 height 24
click at [242, 218] on input "AN KHANG" at bounding box center [298, 226] width 112 height 16
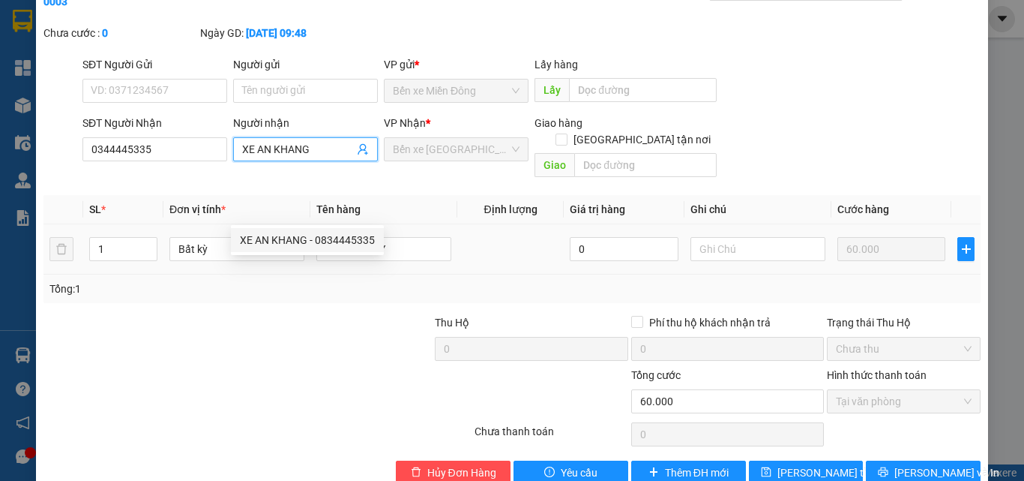
type input "XE AN KHANG"
drag, startPoint x: 534, startPoint y: 261, endPoint x: 219, endPoint y: 361, distance: 330.3
click at [176, 367] on div at bounding box center [179, 393] width 274 height 52
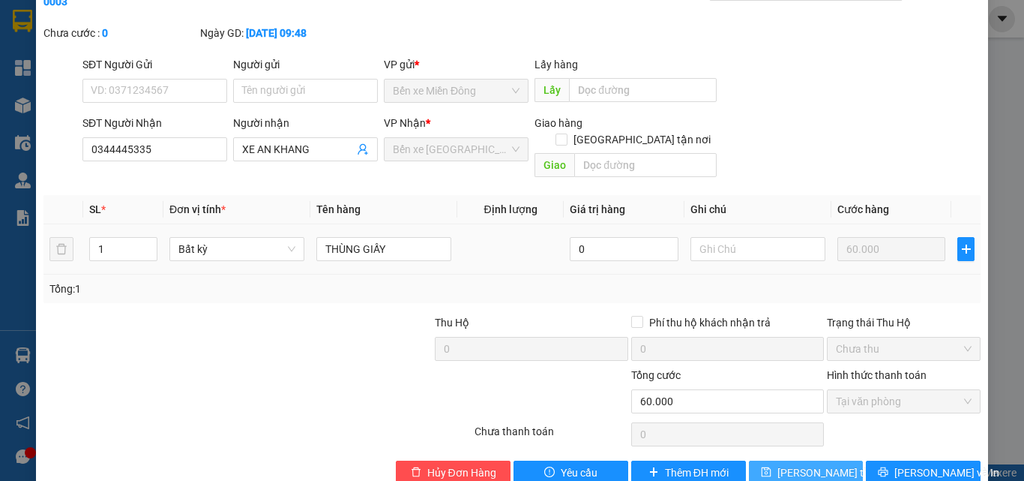
click at [791, 464] on span "[PERSON_NAME] thay đổi" at bounding box center [838, 472] width 120 height 16
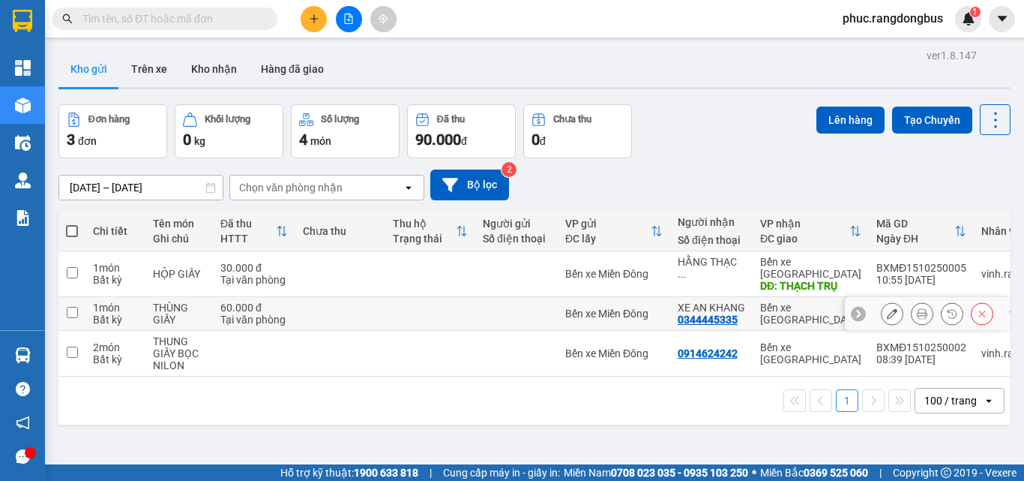
click at [76, 307] on input "checkbox" at bounding box center [72, 312] width 11 height 11
checkbox input "true"
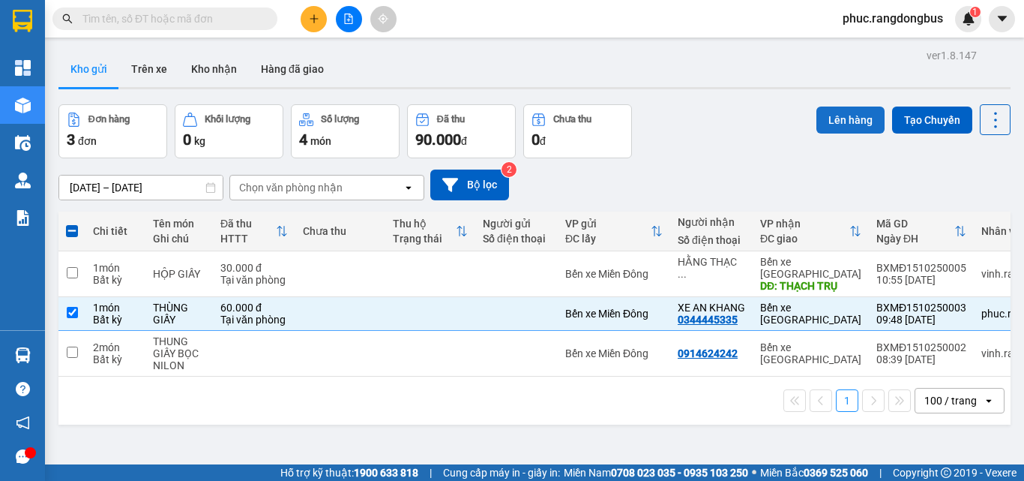
click at [835, 116] on button "Lên hàng" at bounding box center [851, 119] width 68 height 27
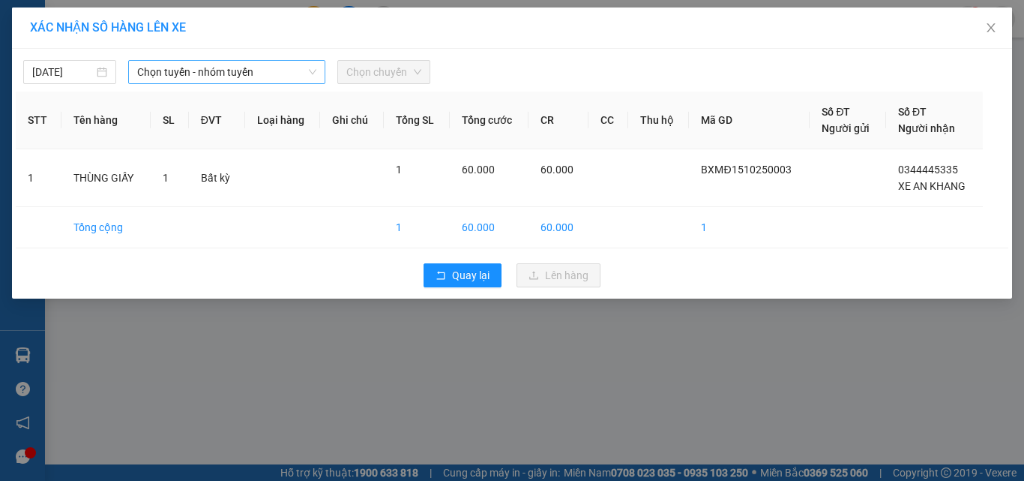
click at [153, 72] on span "Chọn tuyến - nhóm tuyến" at bounding box center [226, 72] width 179 height 22
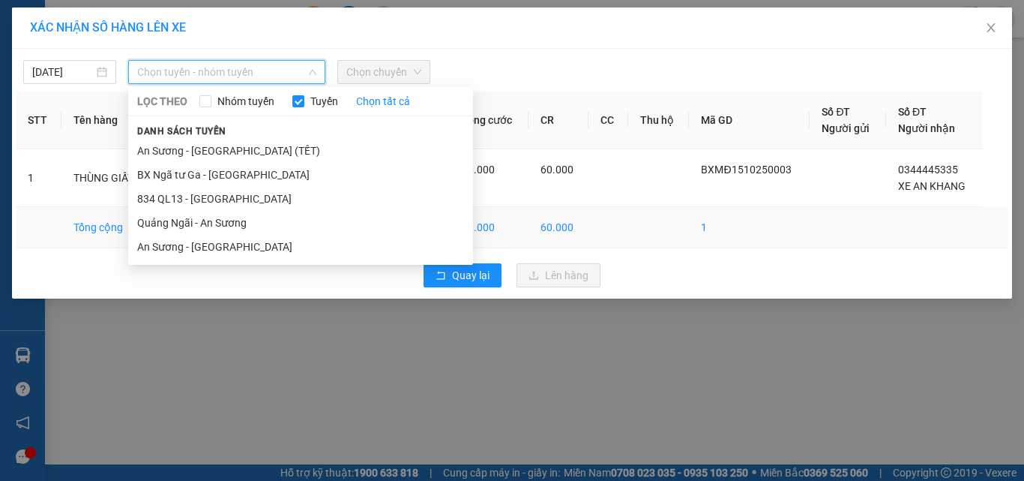
drag, startPoint x: 175, startPoint y: 243, endPoint x: 257, endPoint y: 216, distance: 86.1
click at [177, 243] on li "An Sương - [GEOGRAPHIC_DATA]" at bounding box center [300, 247] width 345 height 24
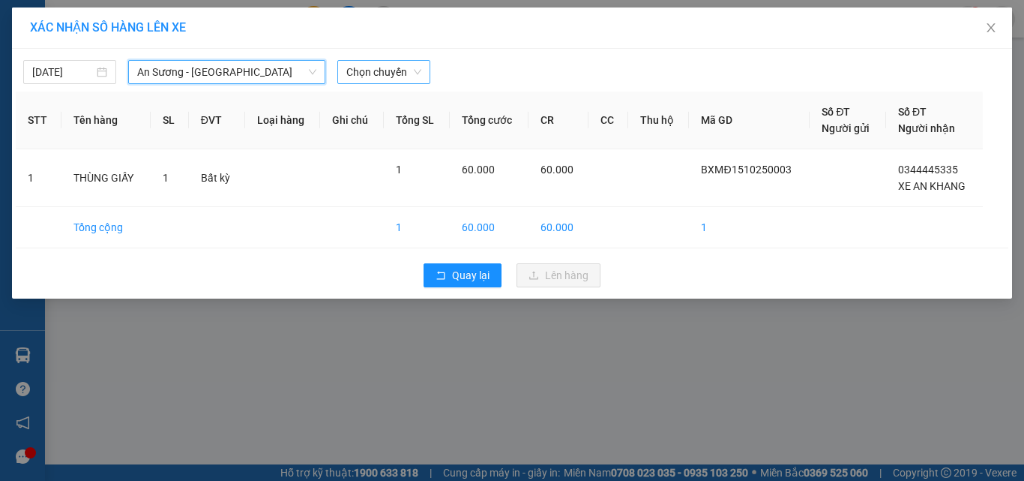
click at [394, 79] on span "Chọn chuyến" at bounding box center [383, 72] width 75 height 22
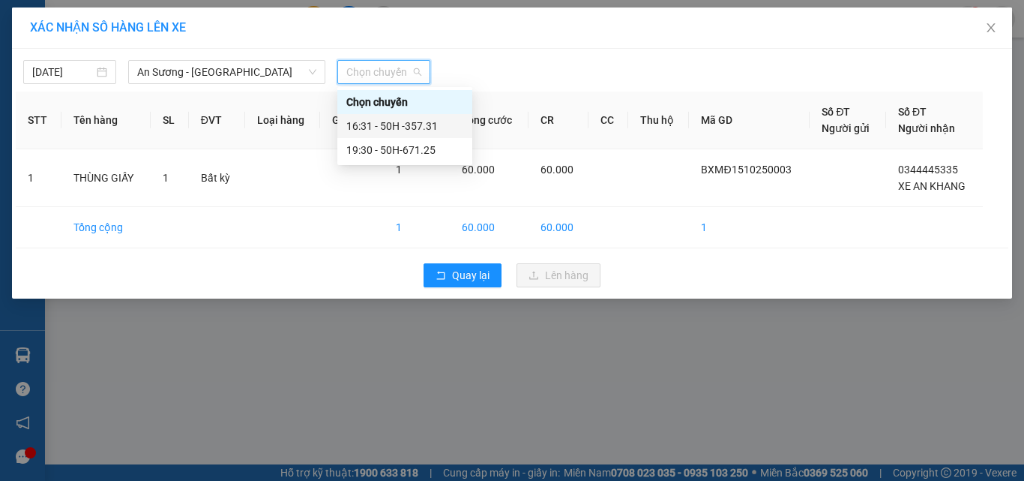
click at [432, 126] on div "16:31 - 50H -357.31" at bounding box center [404, 126] width 117 height 16
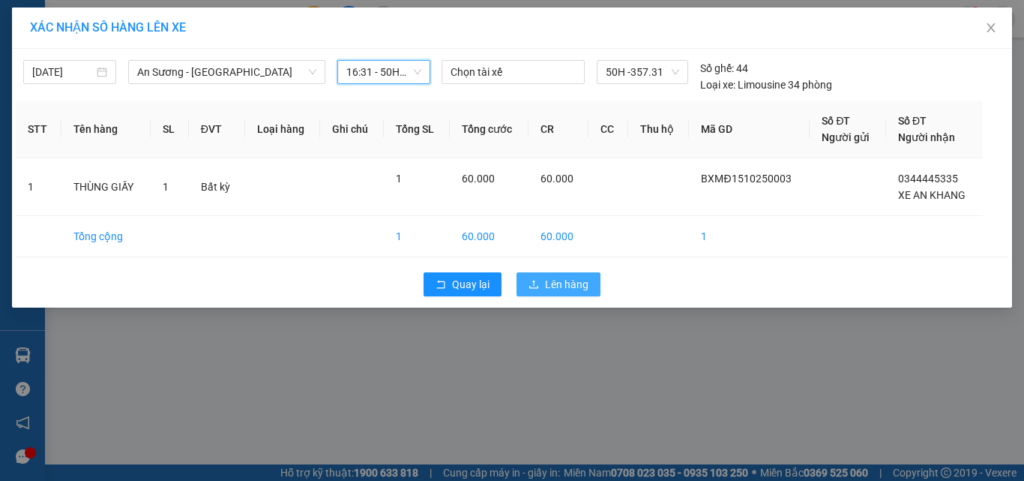
click at [550, 289] on span "Lên hàng" at bounding box center [566, 284] width 43 height 16
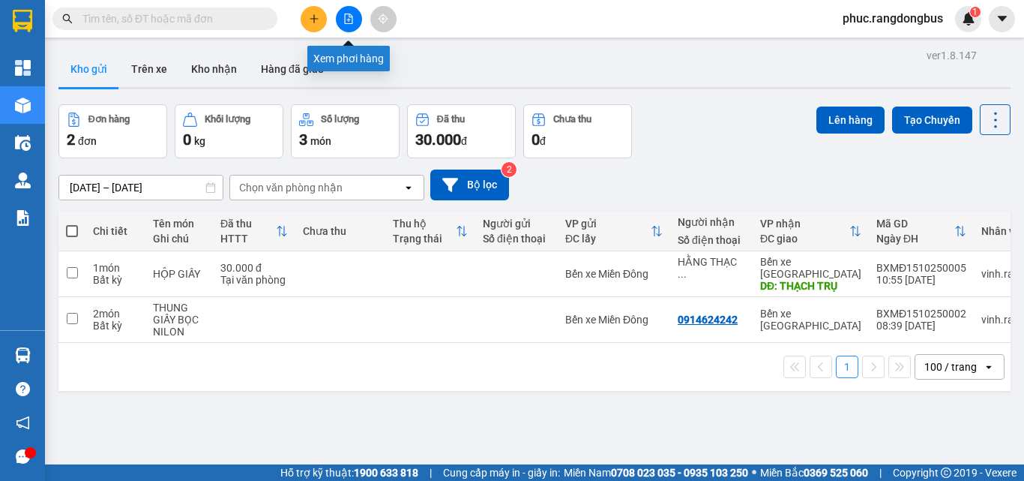
click at [349, 20] on icon "file-add" at bounding box center [349, 18] width 8 height 10
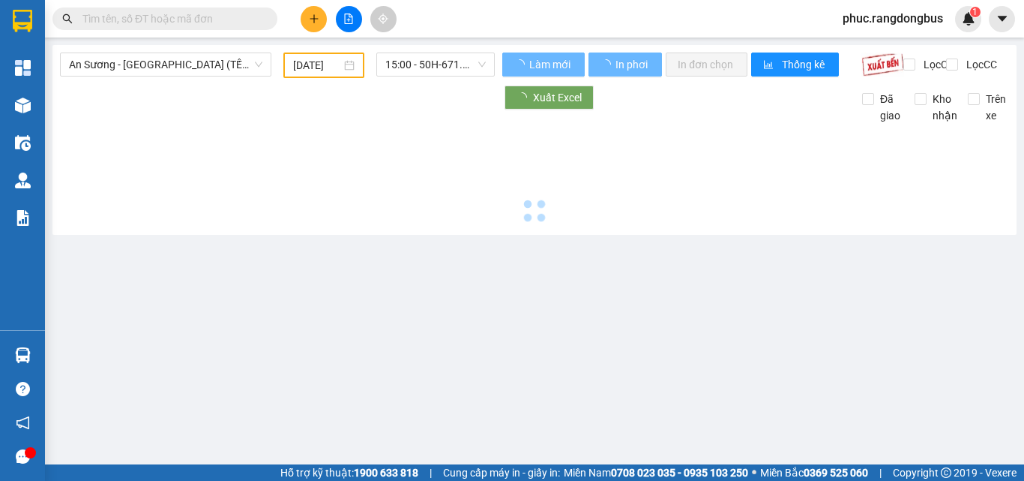
type input "[DATE]"
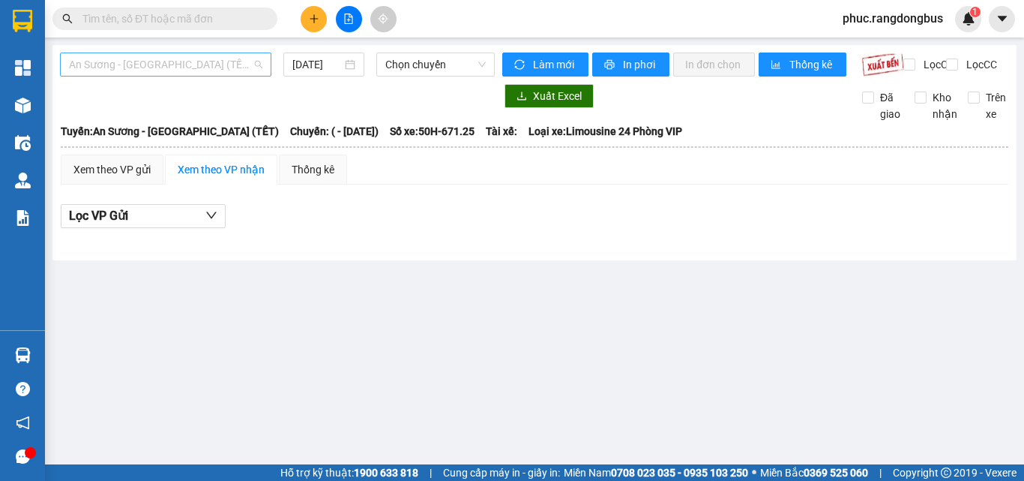
click at [206, 64] on span "An Sương - [GEOGRAPHIC_DATA] (TẾT)" at bounding box center [165, 64] width 193 height 22
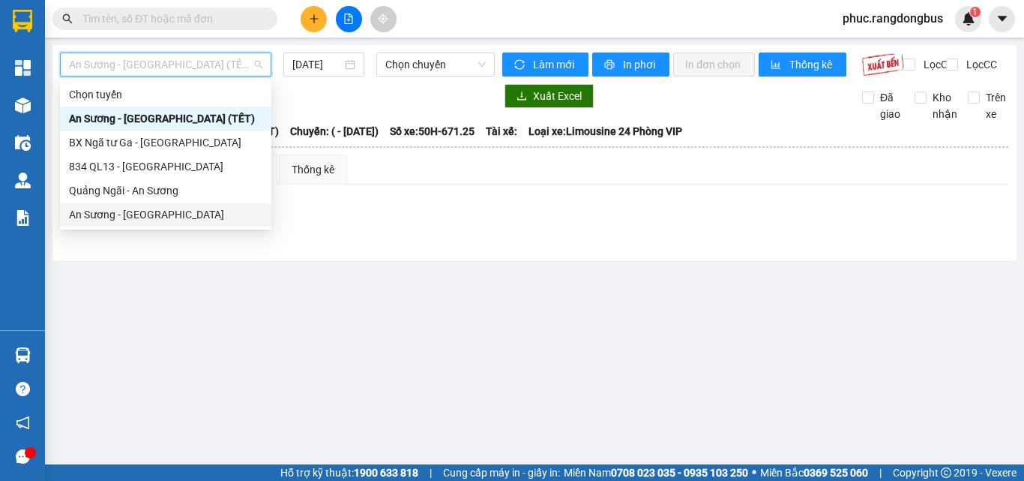
drag, startPoint x: 169, startPoint y: 217, endPoint x: 402, endPoint y: 116, distance: 253.2
click at [169, 217] on div "An Sương - [GEOGRAPHIC_DATA]" at bounding box center [165, 214] width 193 height 16
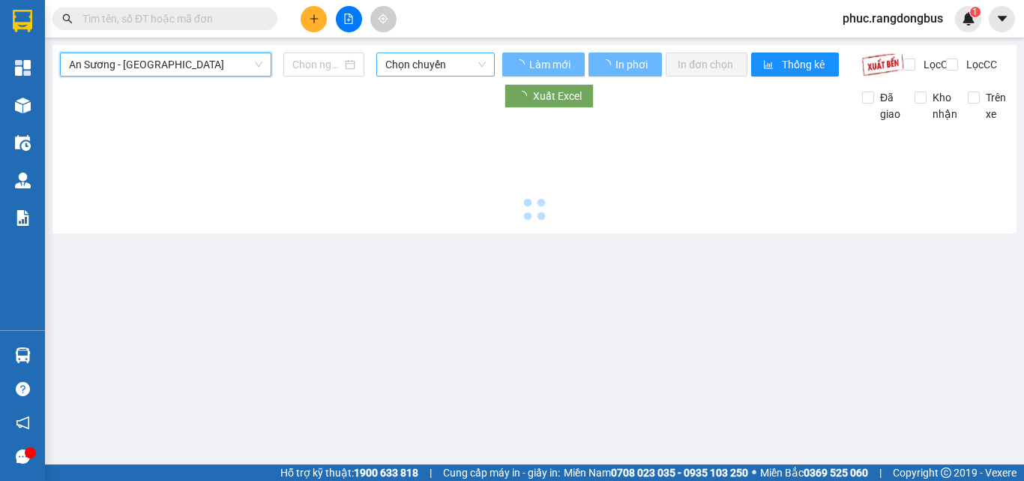
type input "[DATE]"
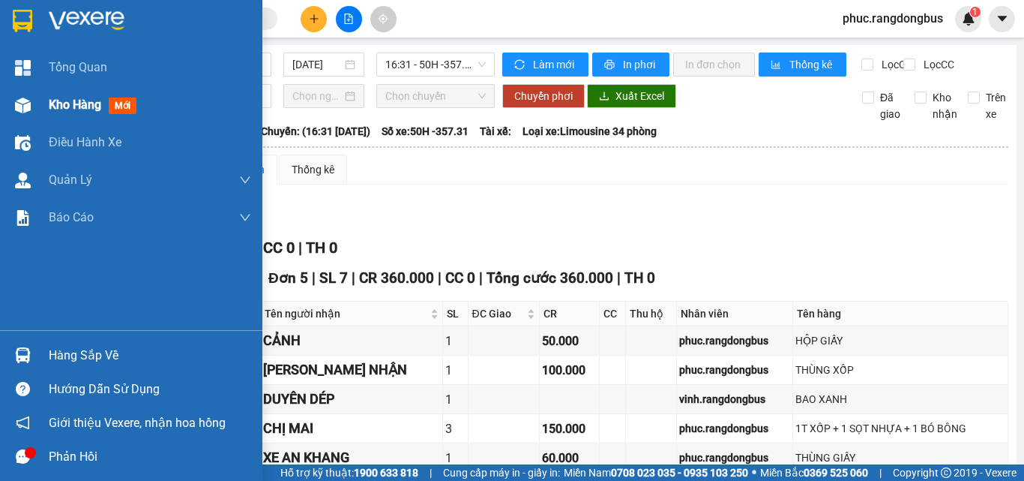
click at [30, 110] on img at bounding box center [23, 105] width 16 height 16
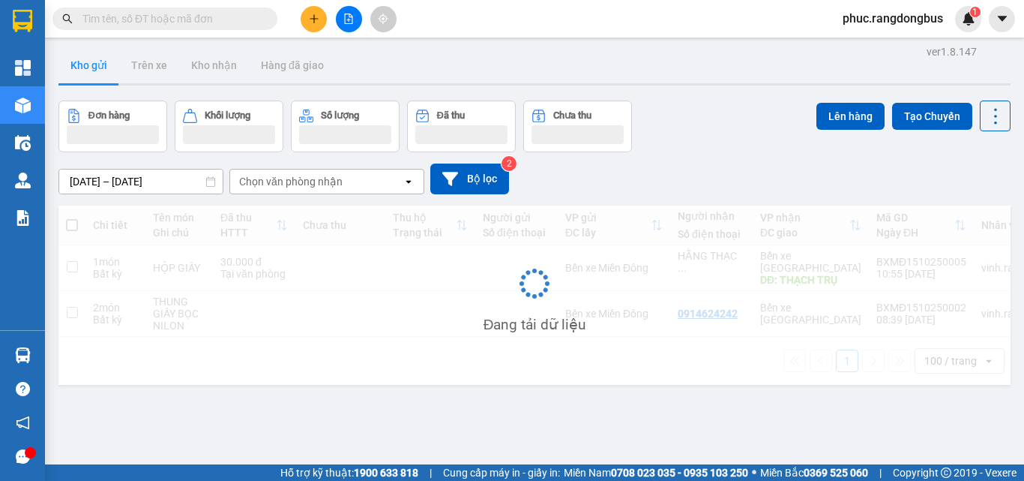
scroll to position [69, 0]
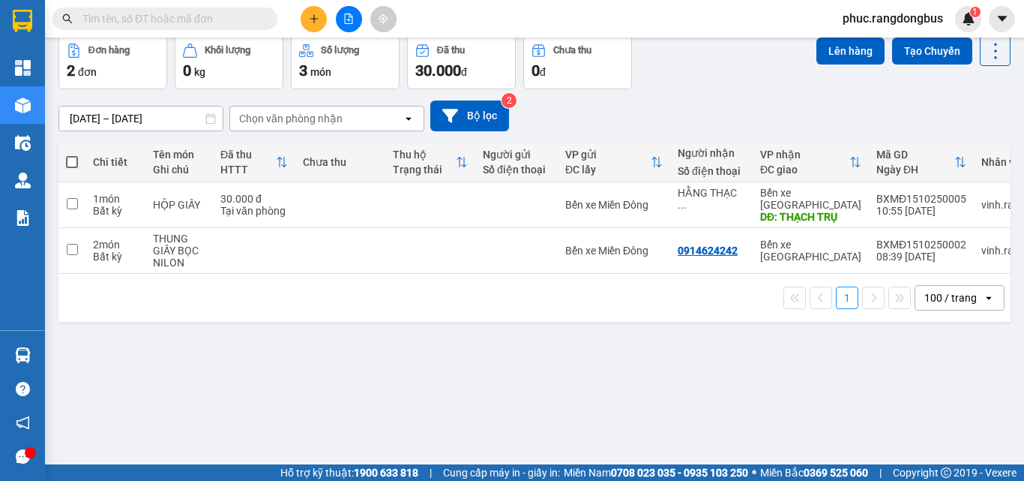
click at [352, 25] on button at bounding box center [349, 19] width 26 height 26
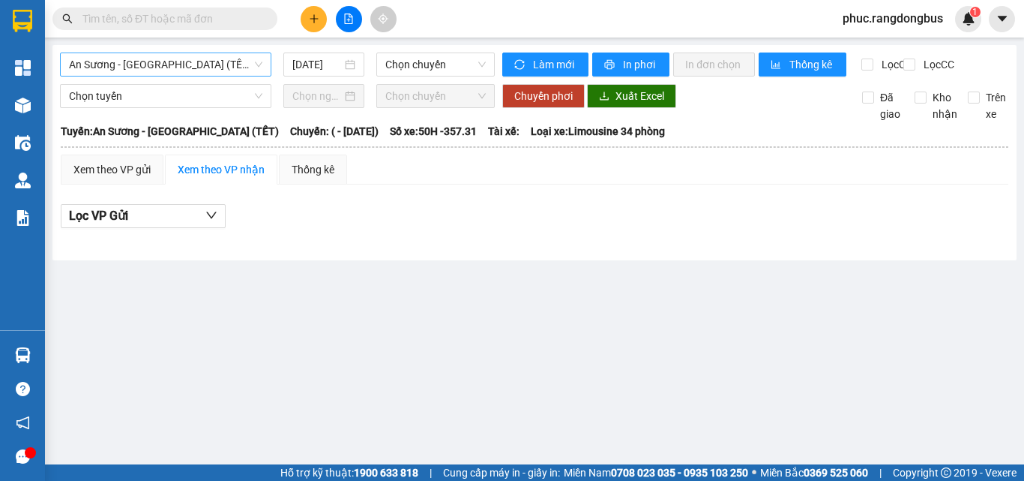
click at [166, 70] on span "An Sương - [GEOGRAPHIC_DATA] (TẾT)" at bounding box center [165, 64] width 193 height 22
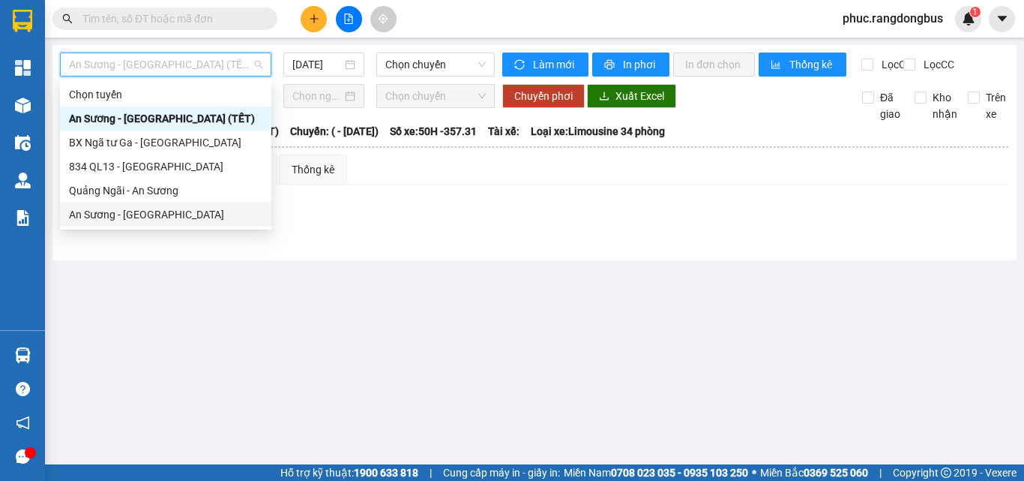
click at [129, 213] on div "An Sương - [GEOGRAPHIC_DATA]" at bounding box center [165, 214] width 193 height 16
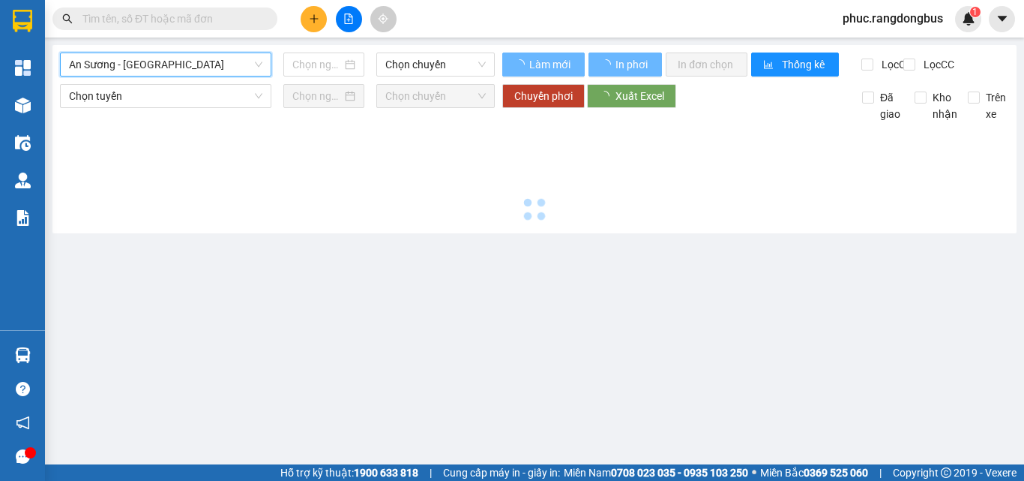
type input "[DATE]"
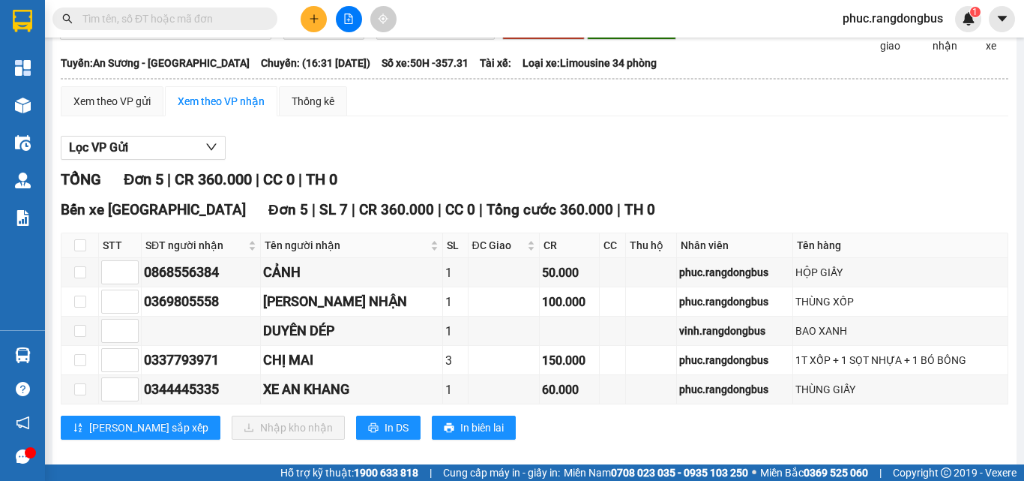
scroll to position [75, 0]
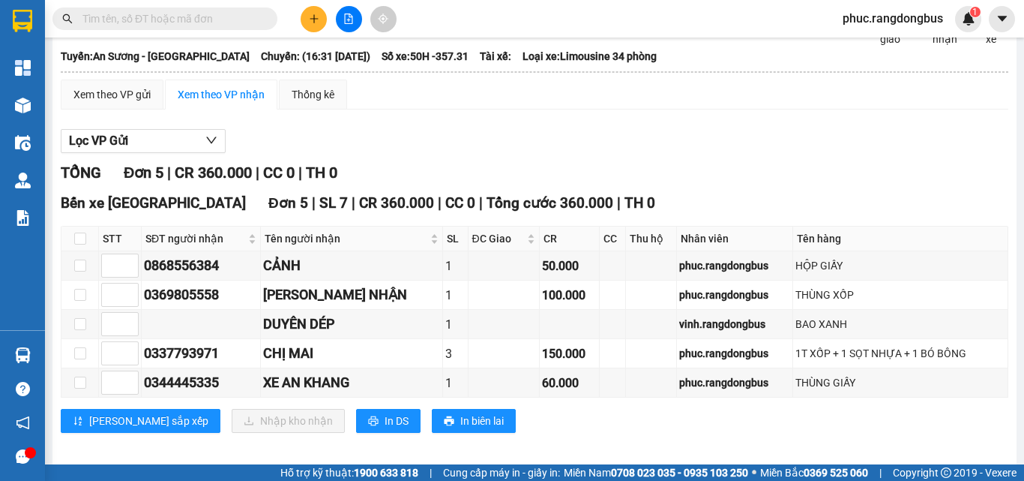
click at [172, 28] on span at bounding box center [164, 18] width 225 height 22
click at [172, 20] on input "text" at bounding box center [170, 18] width 177 height 16
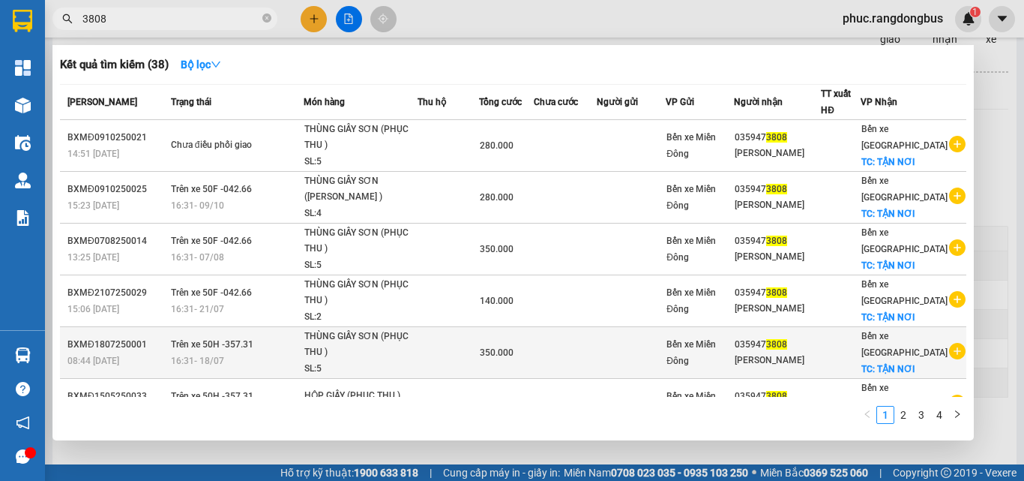
type input "3808"
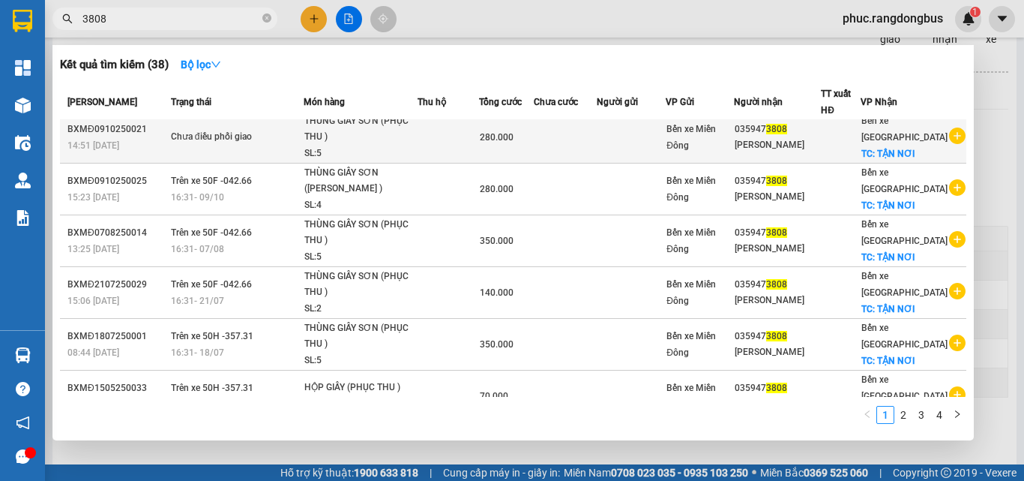
scroll to position [0, 0]
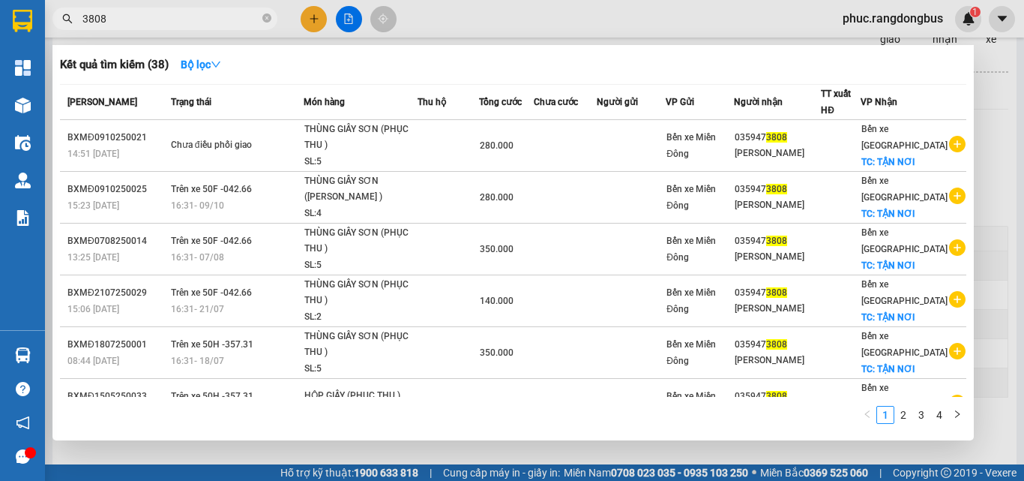
drag, startPoint x: 263, startPoint y: 17, endPoint x: 299, endPoint y: 19, distance: 36.1
click at [264, 17] on icon "close-circle" at bounding box center [266, 17] width 9 height 9
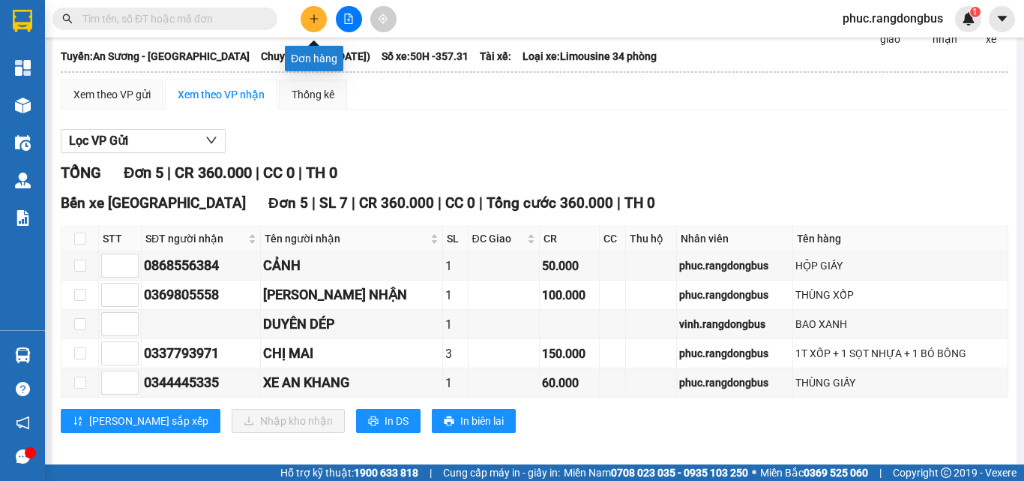
click at [309, 18] on icon "plus" at bounding box center [314, 18] width 10 height 10
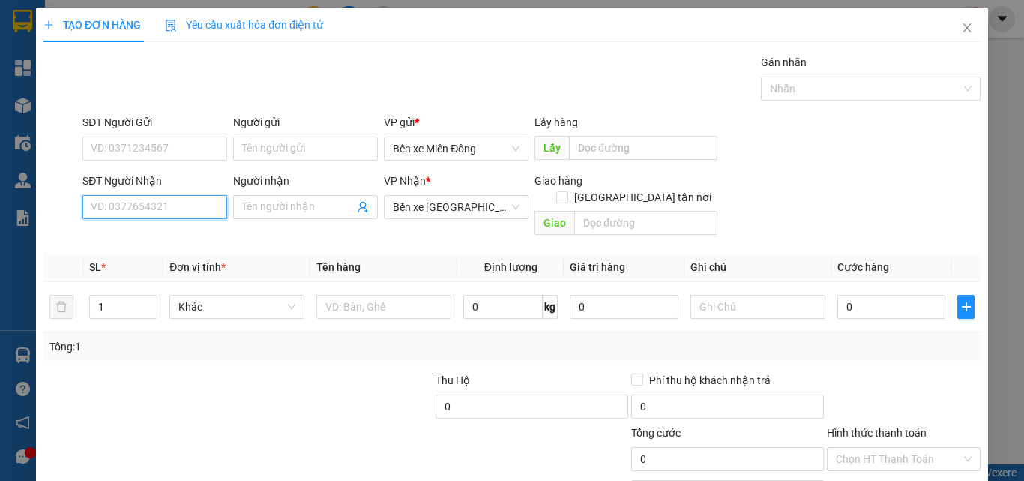
click at [172, 216] on input "SĐT Người Nhận" at bounding box center [154, 207] width 145 height 24
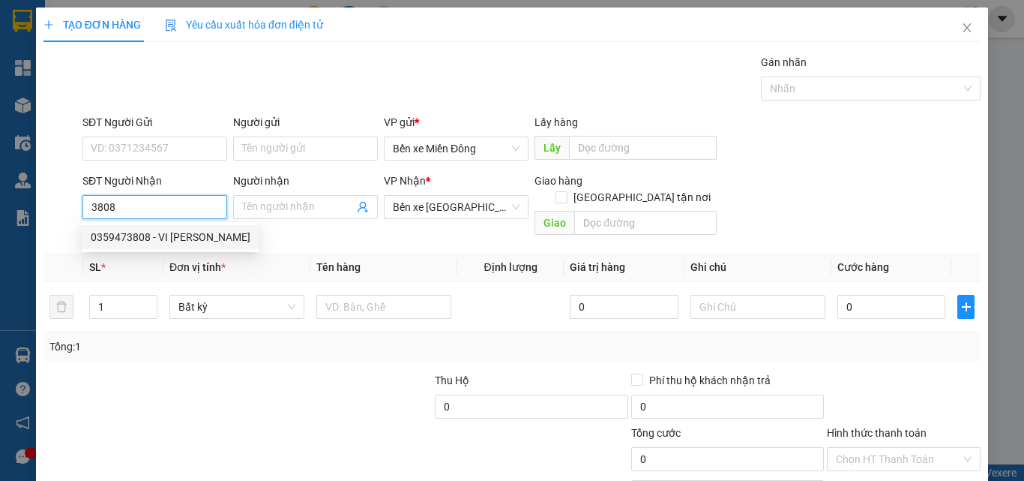
click at [142, 232] on div "0359473808 - VI [PERSON_NAME]" at bounding box center [171, 237] width 160 height 16
type input "0359473808"
type input "[PERSON_NAME]"
checkbox input "true"
type input "TẬN NƠI"
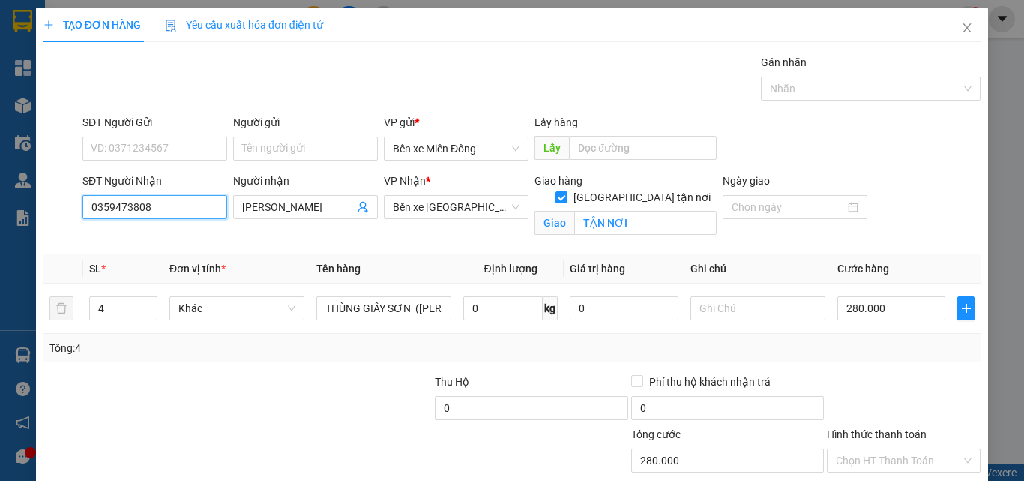
type input "280.000"
type input "0359473808"
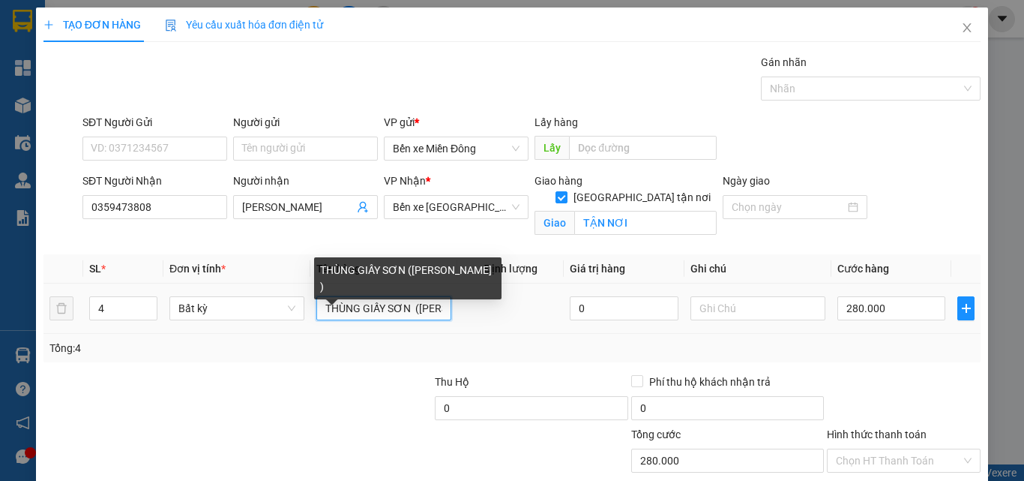
click at [409, 307] on input "THÙNG GIẤY SƠN ([PERSON_NAME] )" at bounding box center [383, 308] width 135 height 24
click at [410, 306] on input "THÙNG GIẤY SƠN ([PERSON_NAME] )" at bounding box center [383, 308] width 135 height 24
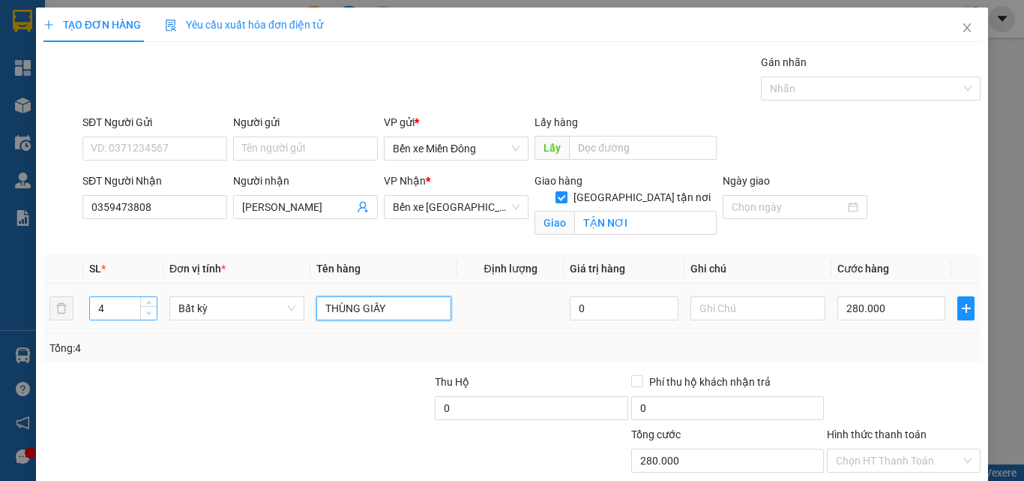
type input "THÙNG GIẤY"
click at [148, 310] on icon "down" at bounding box center [148, 312] width 5 height 5
click at [147, 314] on icon "down" at bounding box center [148, 312] width 5 height 5
type input "1"
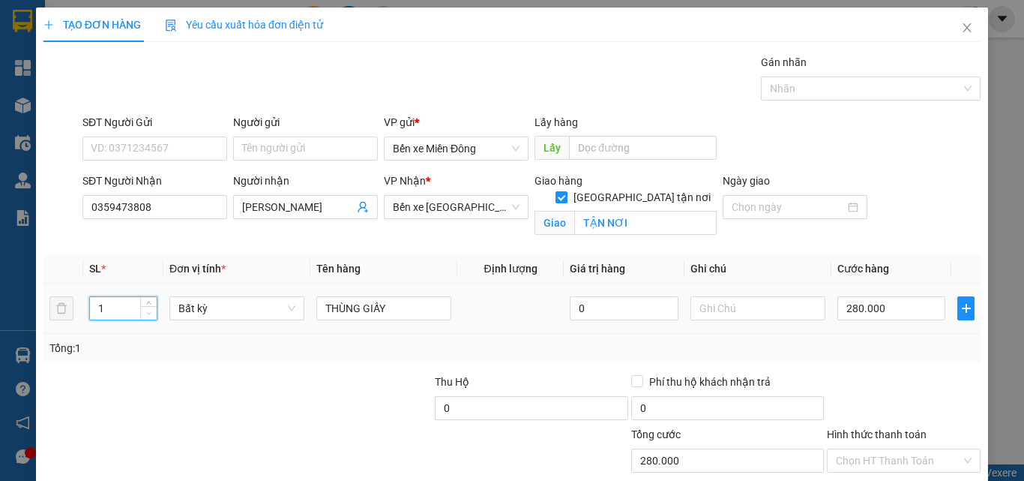
click at [147, 314] on icon "down" at bounding box center [148, 312] width 5 height 5
type input "0"
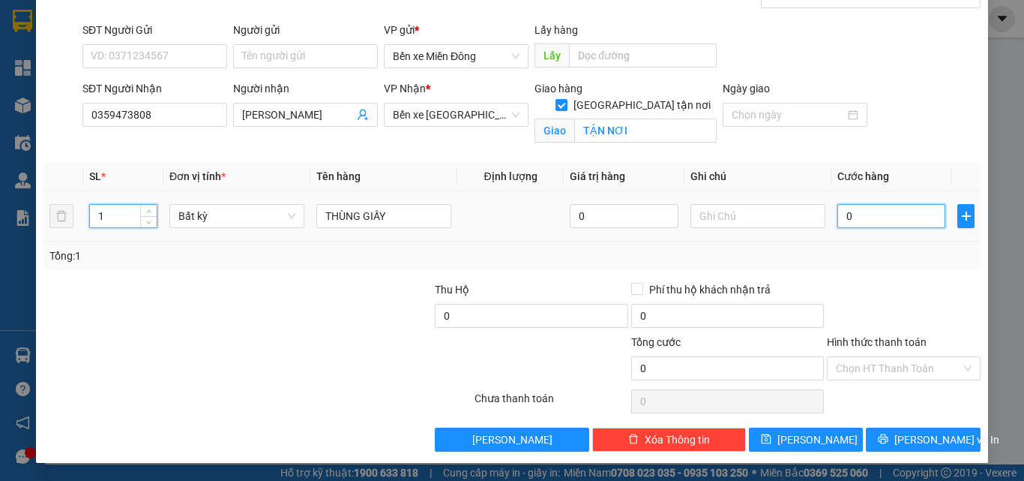
click at [912, 208] on input "0" at bounding box center [892, 216] width 108 height 24
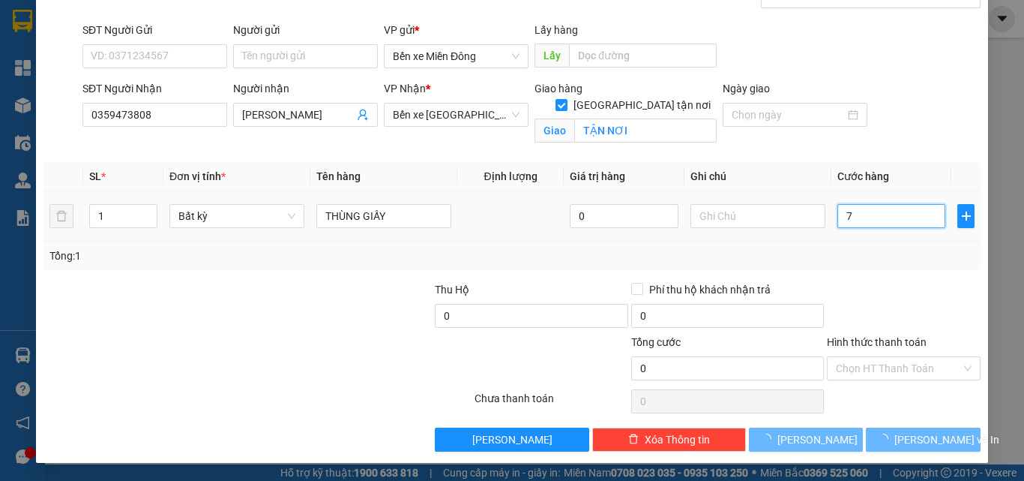
type input "70"
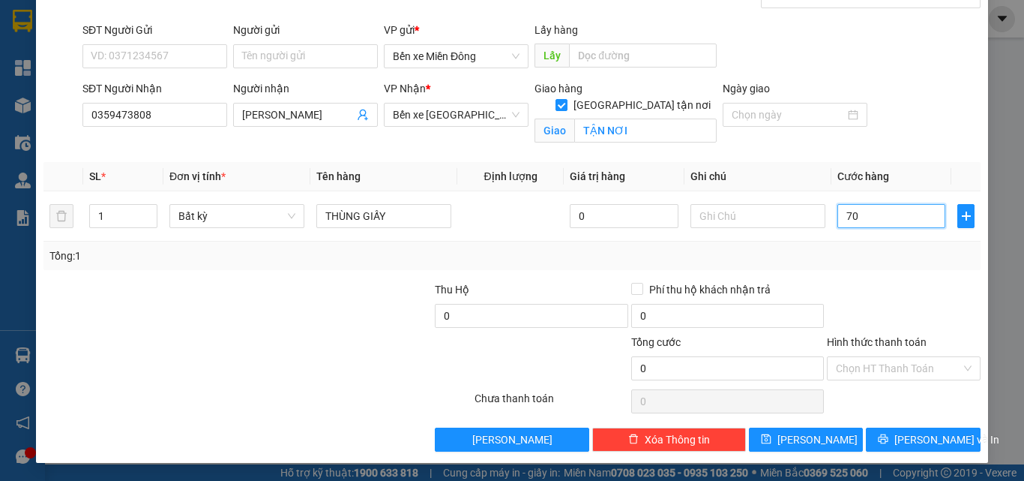
type input "70"
click at [872, 270] on div "Transit Pickup Surcharge Ids Transit Deliver Surcharge Ids Transit Deliver Surc…" at bounding box center [511, 207] width 937 height 490
type input "70.000"
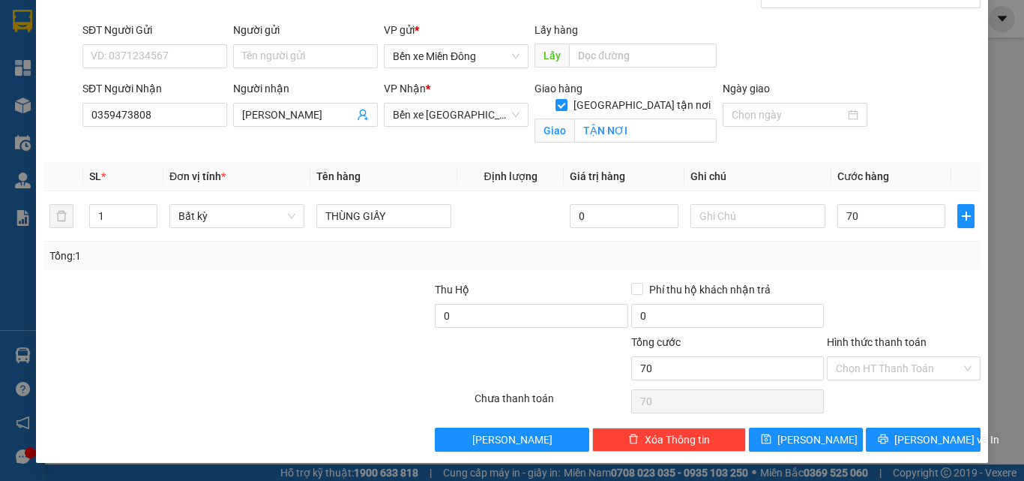
type input "70.000"
click at [938, 367] on input "Hình thức thanh toán" at bounding box center [898, 368] width 125 height 22
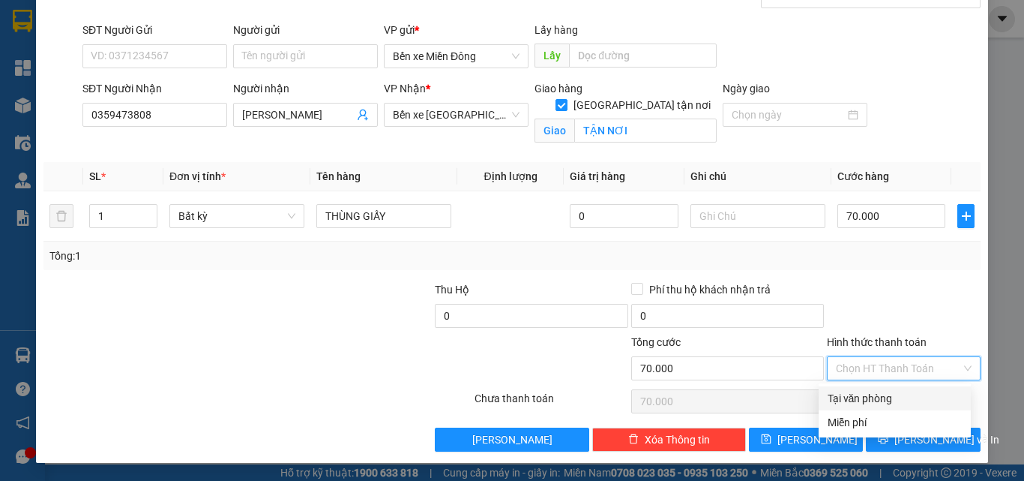
click at [876, 402] on div "Tại văn phòng" at bounding box center [895, 398] width 134 height 16
type input "0"
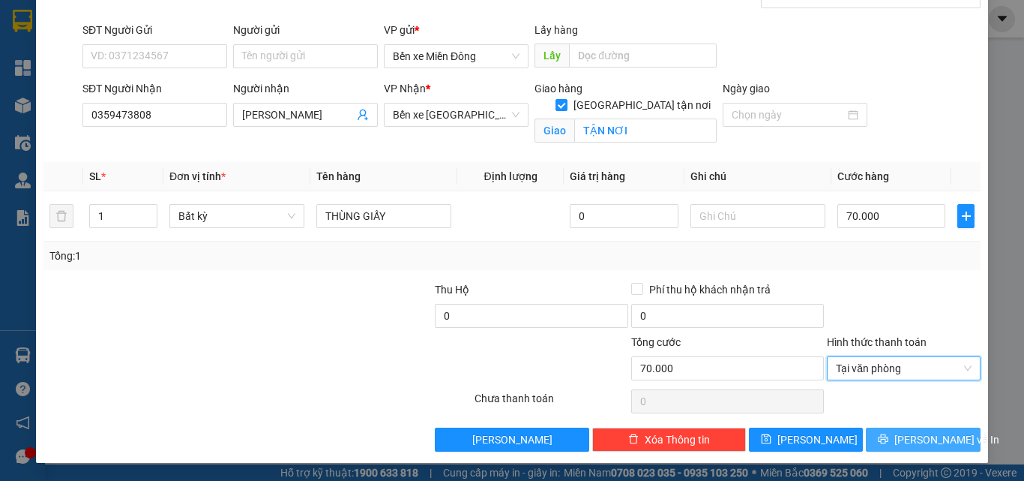
click at [945, 446] on button "[PERSON_NAME] và In" at bounding box center [923, 439] width 115 height 24
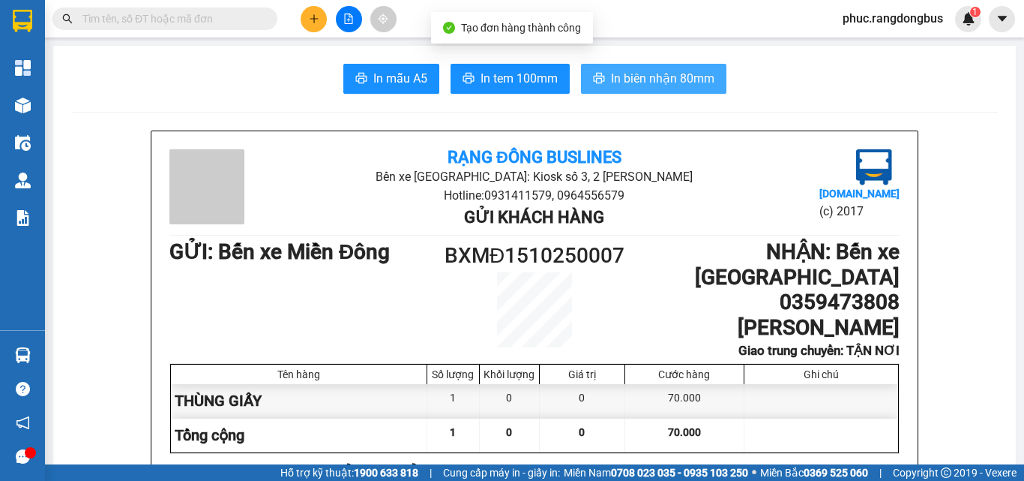
click at [657, 85] on span "In biên nhận 80mm" at bounding box center [662, 78] width 103 height 19
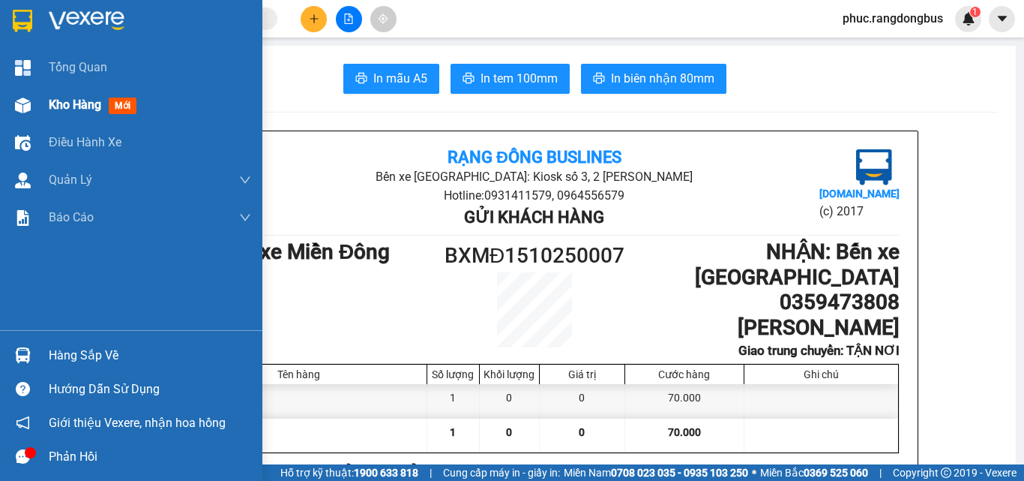
click at [23, 106] on img at bounding box center [23, 105] width 16 height 16
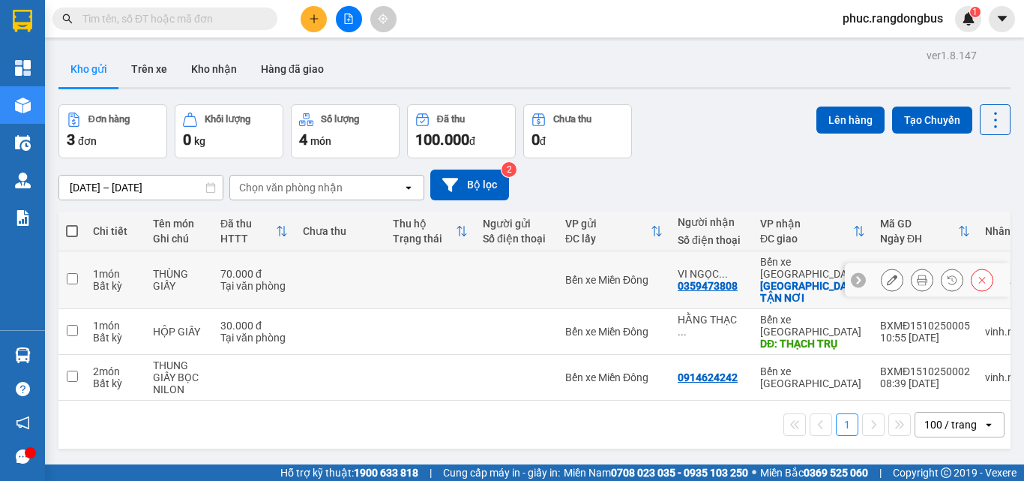
click at [74, 273] on input "checkbox" at bounding box center [72, 278] width 11 height 11
checkbox input "true"
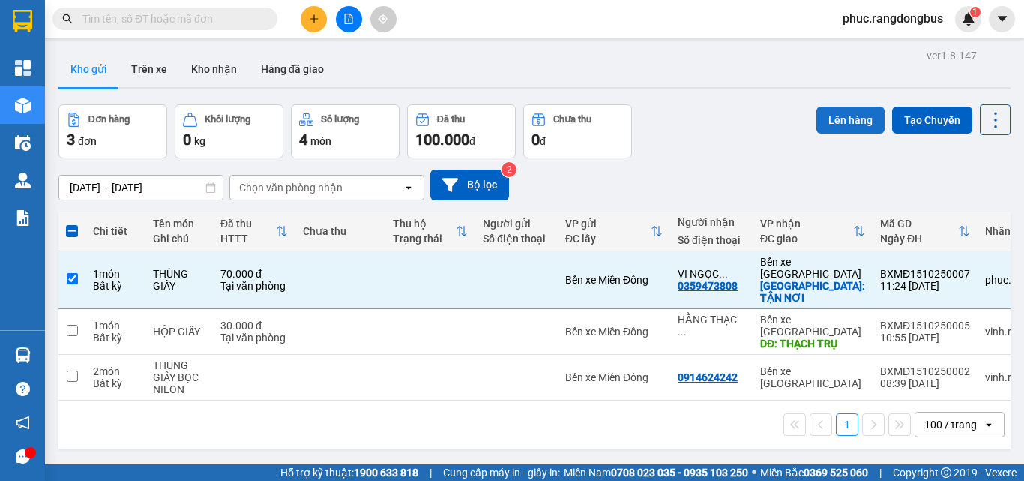
click at [842, 121] on button "Lên hàng" at bounding box center [851, 119] width 68 height 27
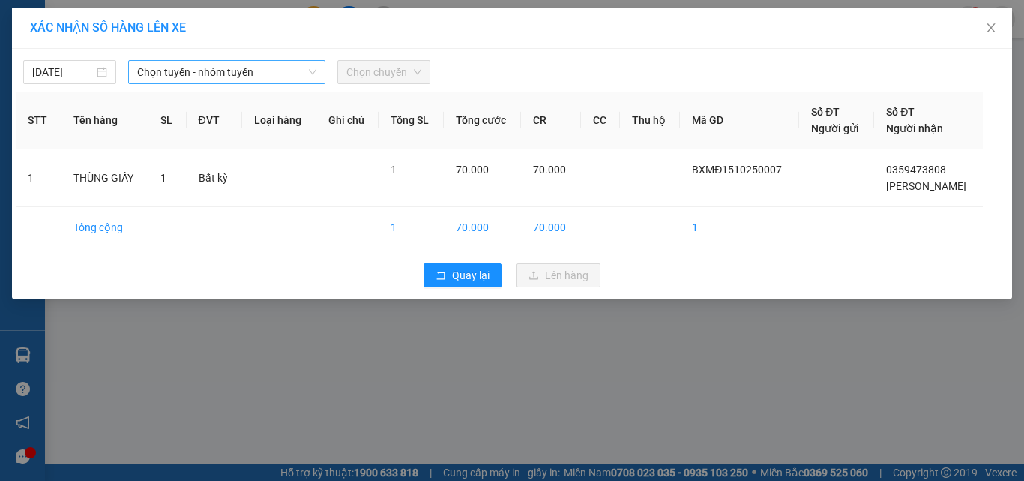
click at [162, 76] on span "Chọn tuyến - nhóm tuyến" at bounding box center [226, 72] width 179 height 22
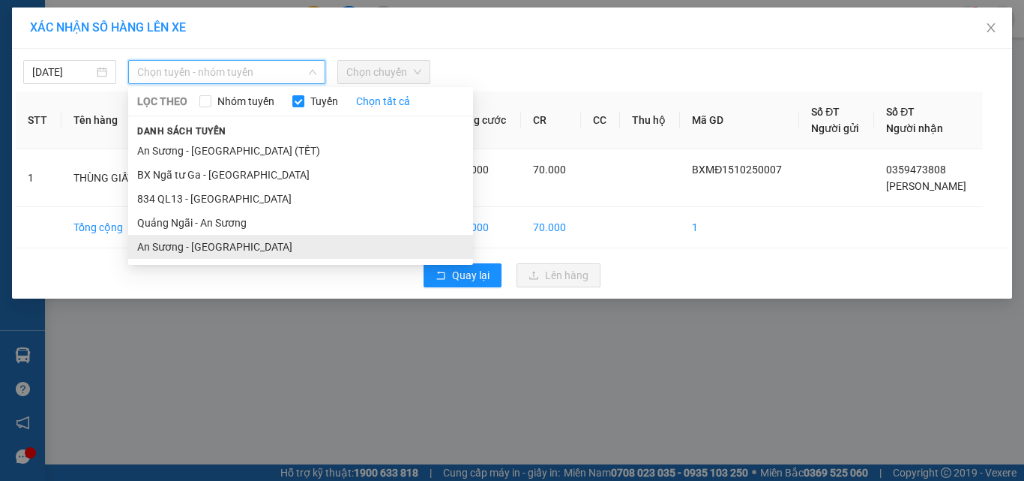
click at [193, 245] on li "An Sương - [GEOGRAPHIC_DATA]" at bounding box center [300, 247] width 345 height 24
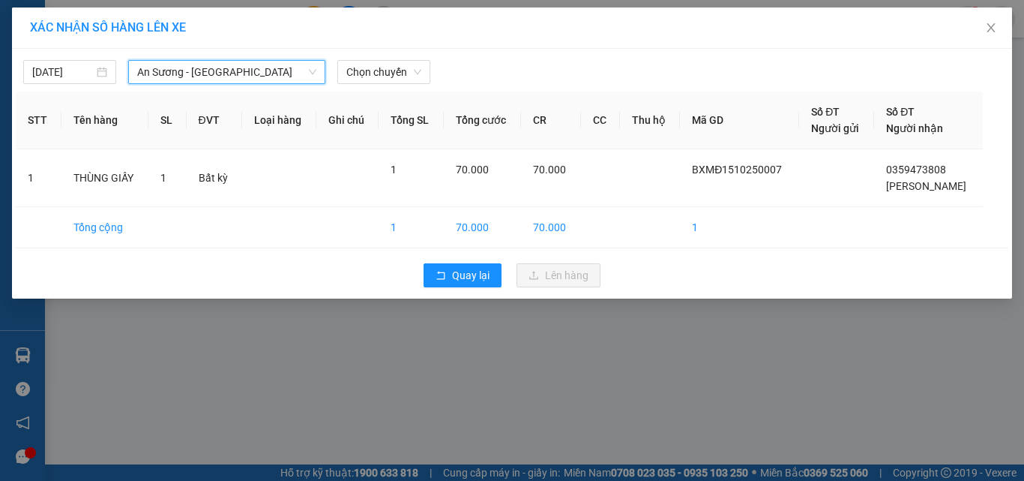
click at [382, 53] on div "[DATE] An Sương - [GEOGRAPHIC_DATA] An Sương - [GEOGRAPHIC_DATA] LỌC THEO Nhóm …" at bounding box center [512, 67] width 993 height 31
click at [382, 68] on span "Chọn chuyến" at bounding box center [383, 72] width 75 height 22
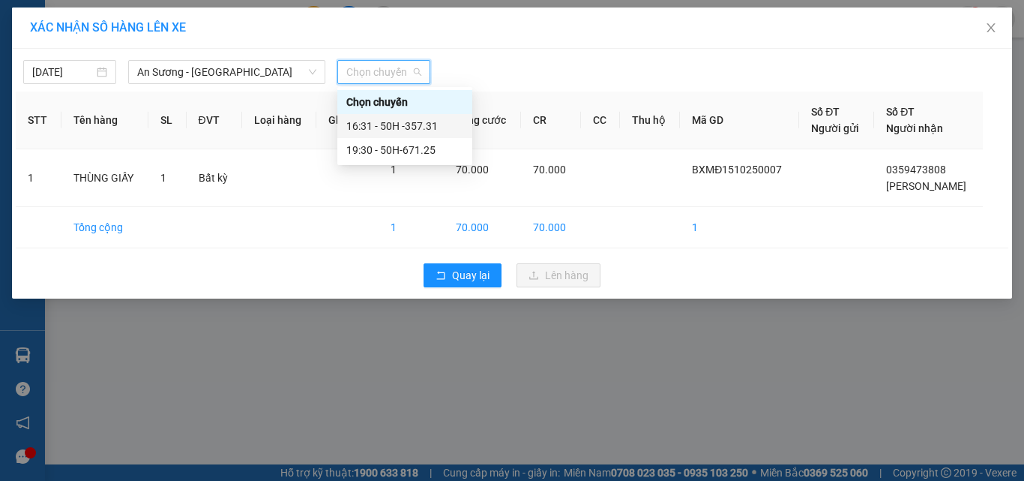
click at [408, 123] on div "16:31 - 50H -357.31" at bounding box center [404, 126] width 117 height 16
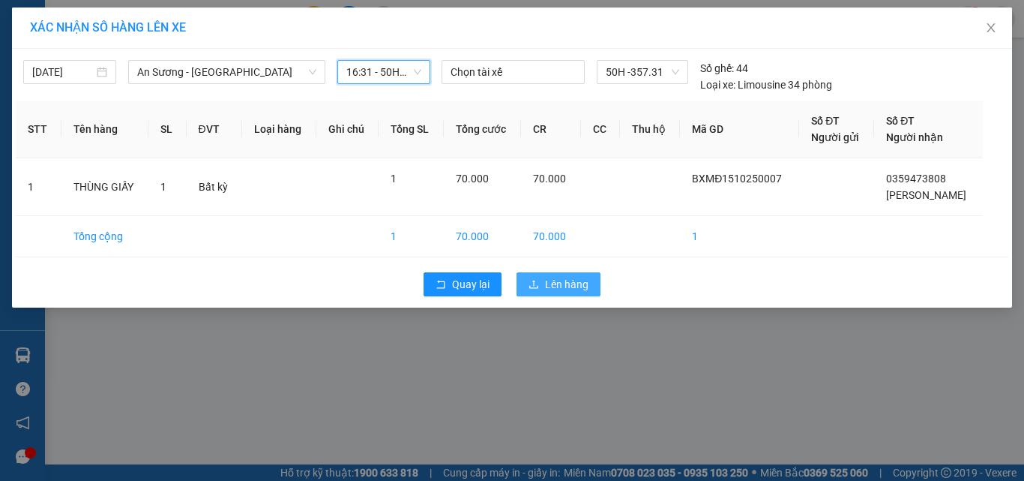
click at [547, 284] on span "Lên hàng" at bounding box center [566, 284] width 43 height 16
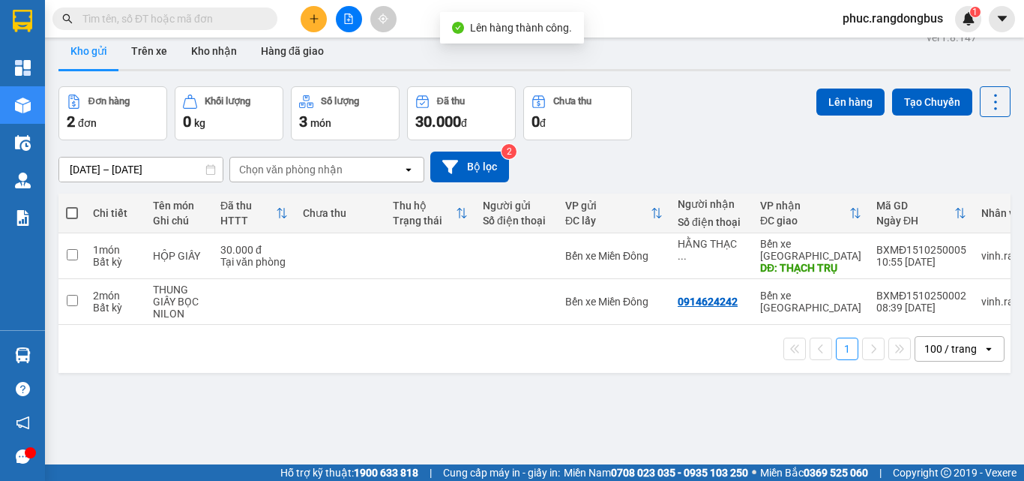
scroll to position [69, 0]
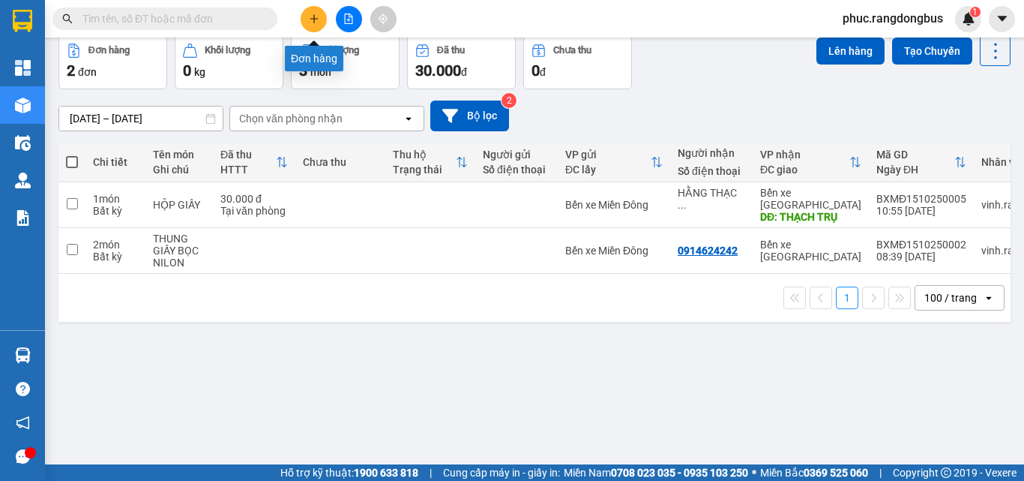
click at [316, 10] on button at bounding box center [314, 19] width 26 height 26
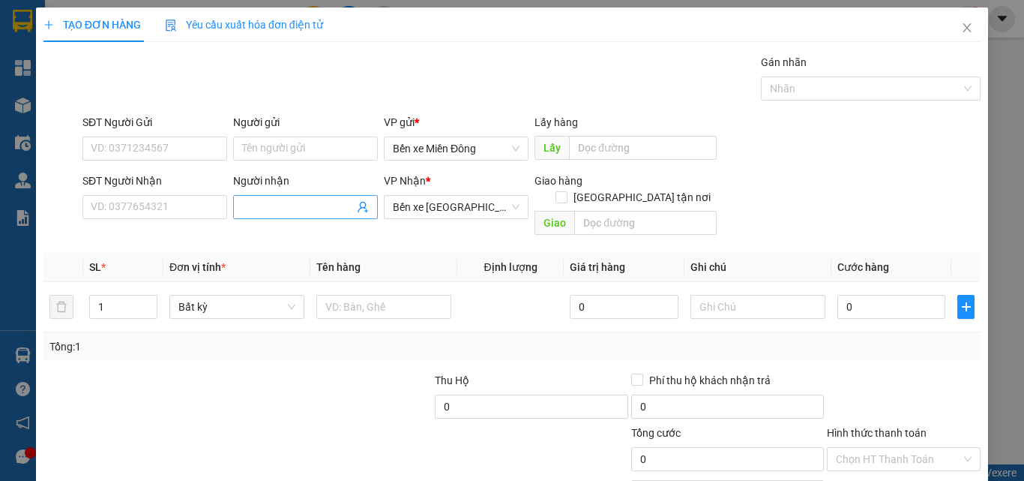
click at [318, 204] on input "Người nhận" at bounding box center [298, 207] width 112 height 16
click at [337, 198] on span "[PERSON_NAME]" at bounding box center [305, 207] width 145 height 24
type input "[PERSON_NAME]"
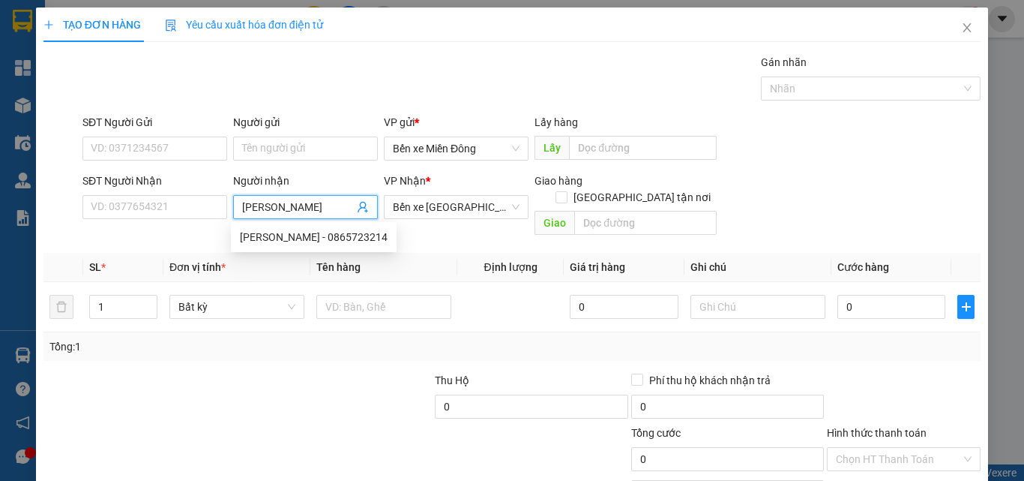
click at [325, 232] on div "[PERSON_NAME] - 0865723214" at bounding box center [314, 237] width 148 height 16
type input "0865723214"
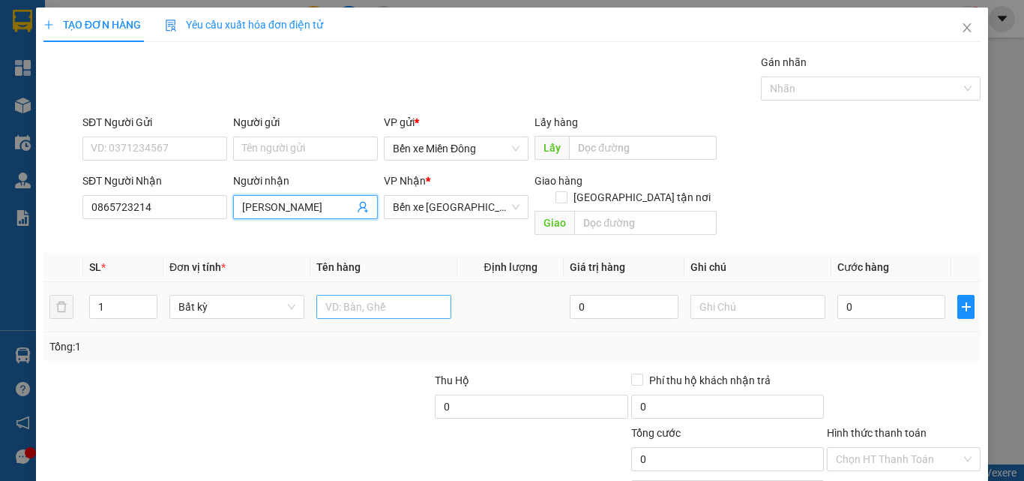
type input "[PERSON_NAME]"
click at [404, 295] on input "text" at bounding box center [383, 307] width 135 height 24
type input "BÌ HỒ SƠ"
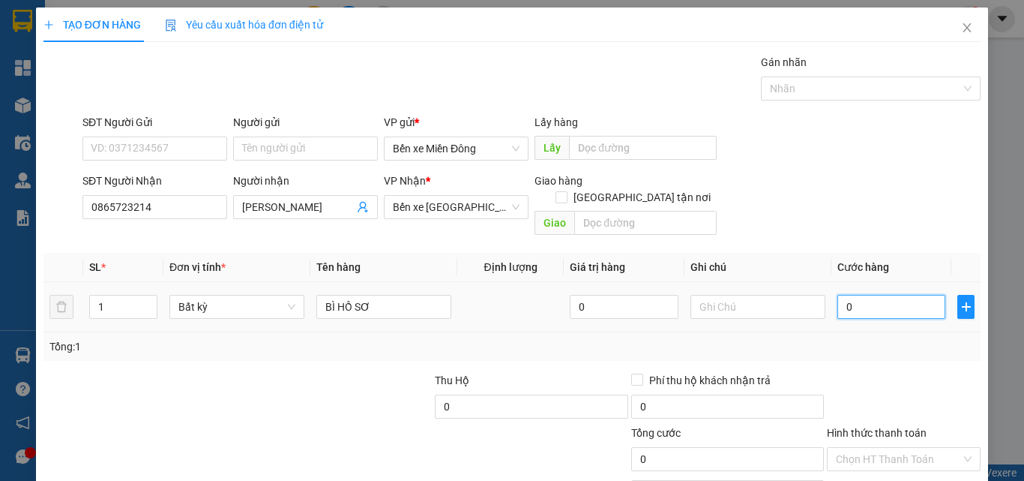
click at [909, 295] on input "0" at bounding box center [892, 307] width 108 height 24
type input "3"
type input "30"
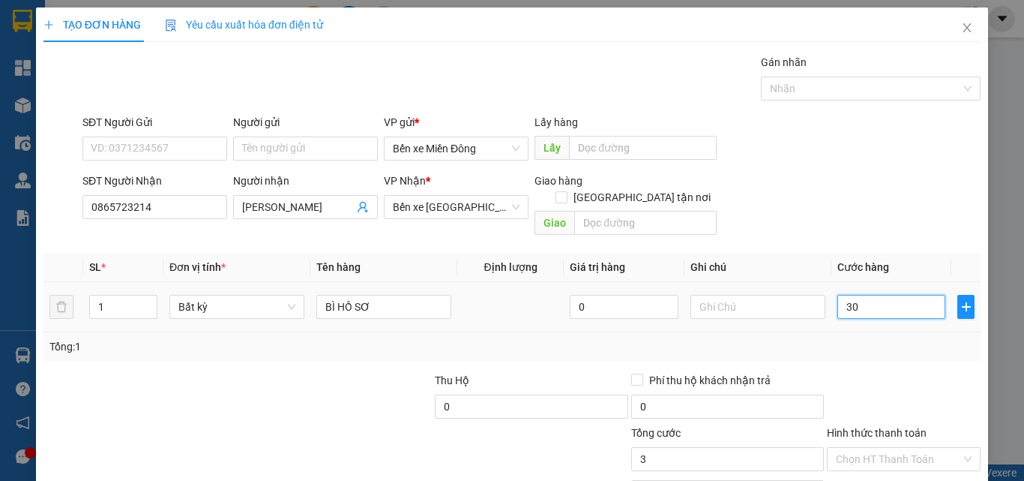
type input "30"
click at [912, 350] on div "Transit Pickup Surcharge Ids Transit Deliver Surcharge Ids Transit Deliver Surc…" at bounding box center [511, 298] width 937 height 488
type input "30.000"
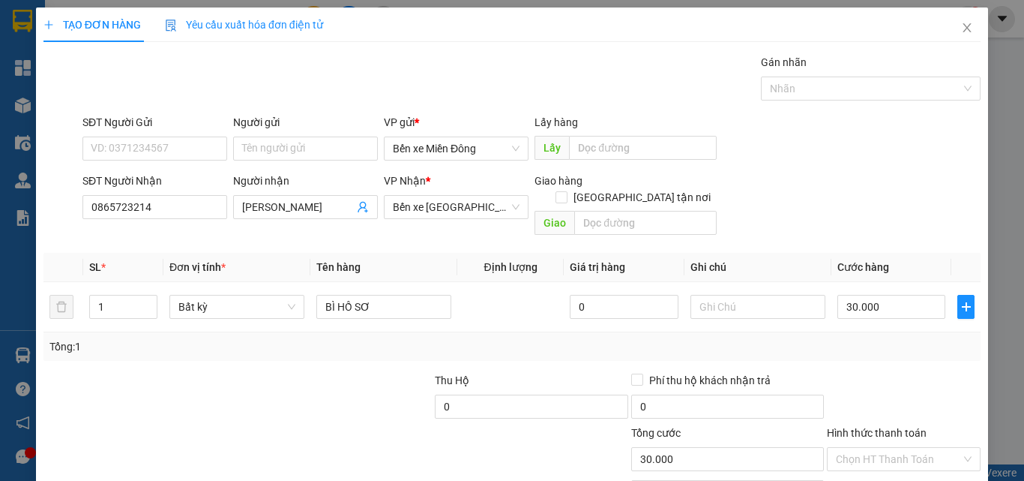
scroll to position [74, 0]
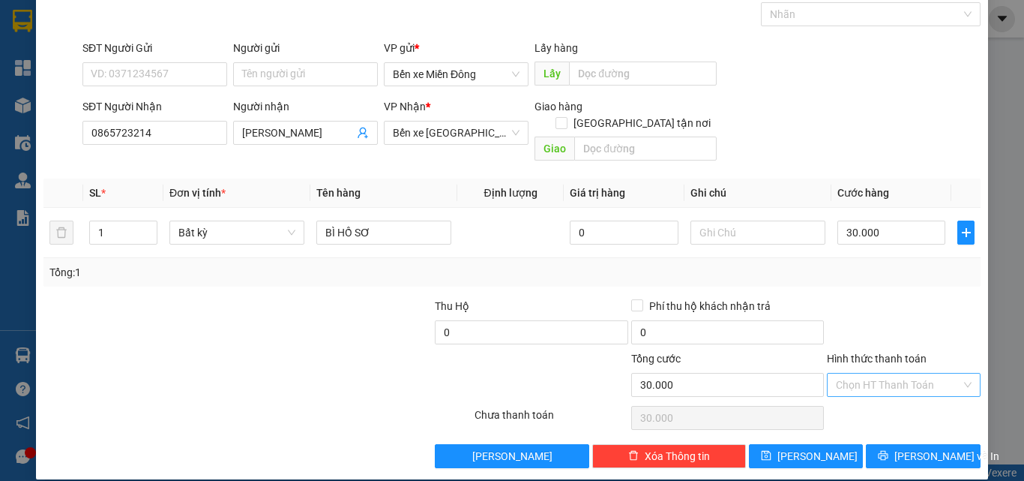
click at [939, 373] on input "Hình thức thanh toán" at bounding box center [898, 384] width 125 height 22
click at [888, 404] on div "Tại văn phòng" at bounding box center [895, 398] width 134 height 16
type input "0"
click at [904, 298] on div at bounding box center [904, 324] width 157 height 52
click at [771, 444] on button "[PERSON_NAME]" at bounding box center [806, 456] width 115 height 24
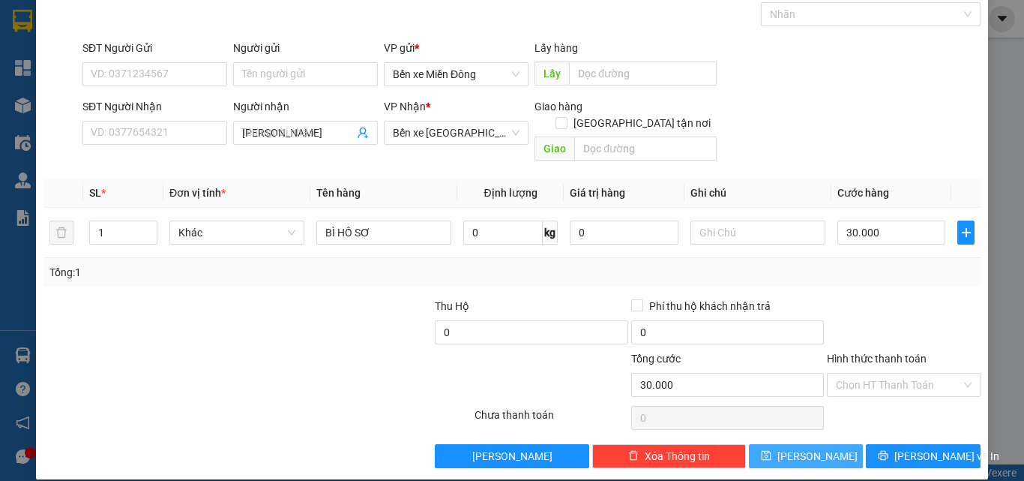
type input "0"
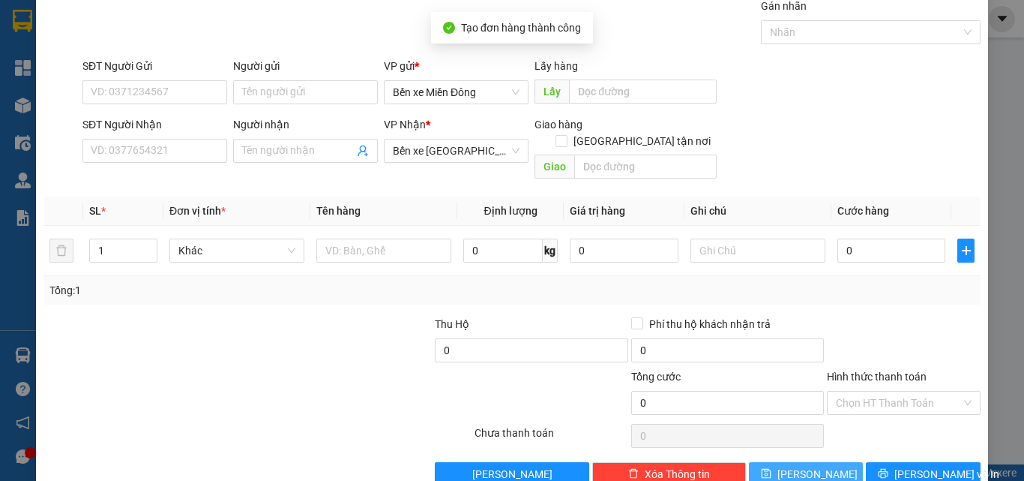
scroll to position [0, 0]
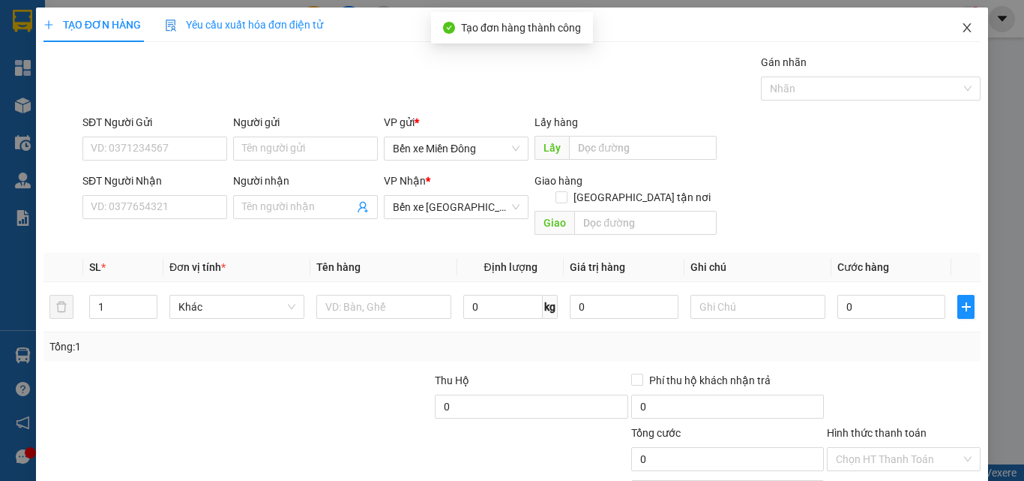
click at [961, 25] on icon "close" at bounding box center [967, 28] width 12 height 12
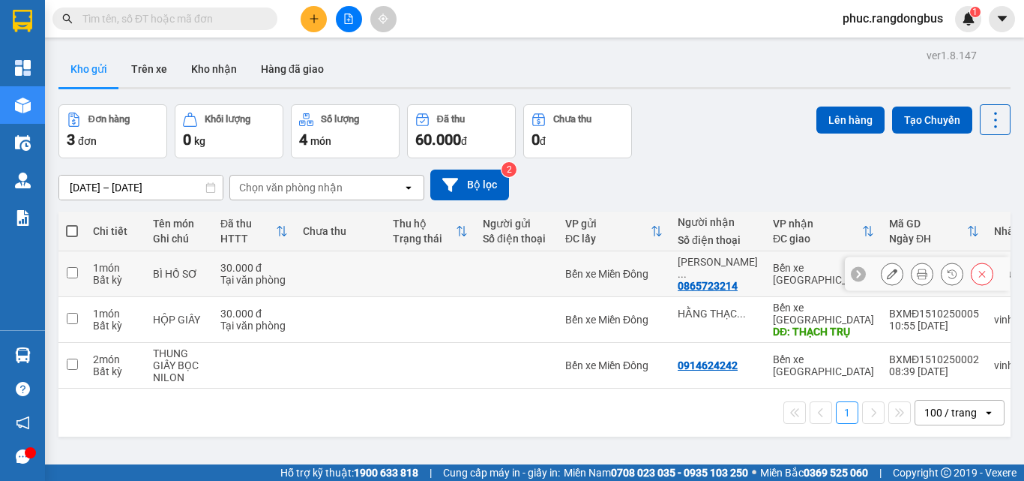
click at [70, 267] on input "checkbox" at bounding box center [72, 272] width 11 height 11
checkbox input "true"
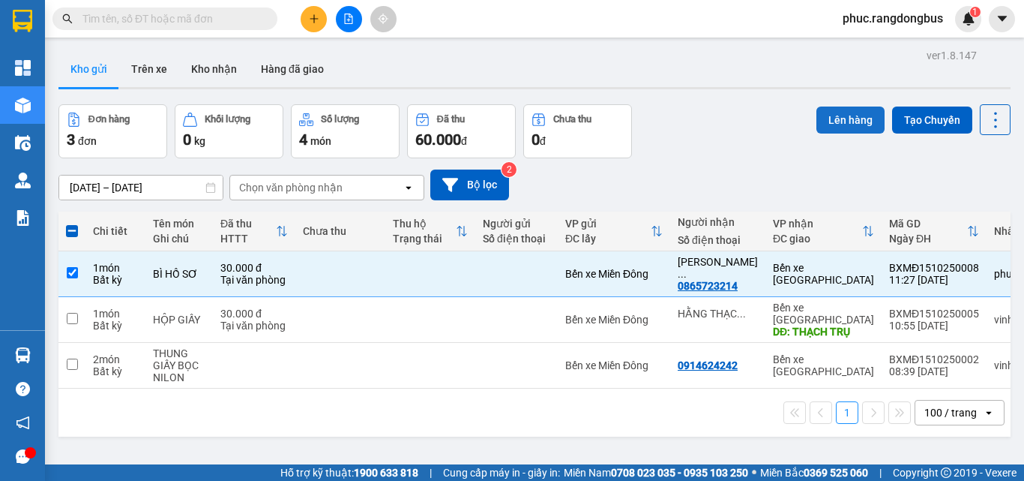
click at [847, 119] on button "Lên hàng" at bounding box center [851, 119] width 68 height 27
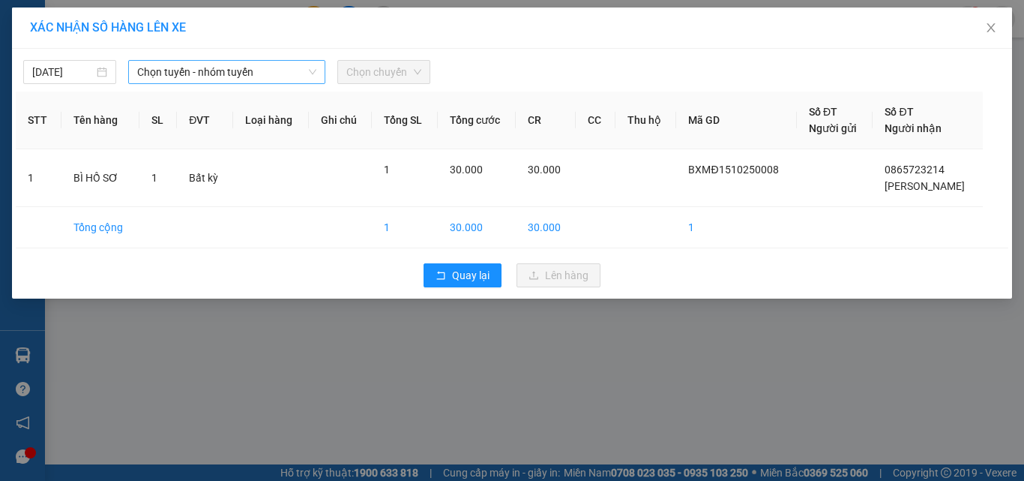
click at [234, 76] on span "Chọn tuyến - nhóm tuyến" at bounding box center [226, 72] width 179 height 22
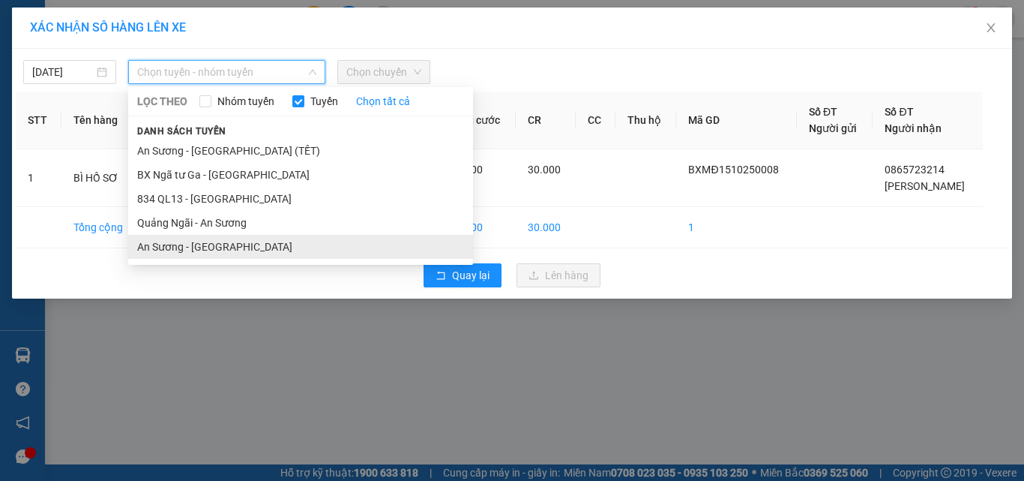
click at [180, 246] on li "An Sương - [GEOGRAPHIC_DATA]" at bounding box center [300, 247] width 345 height 24
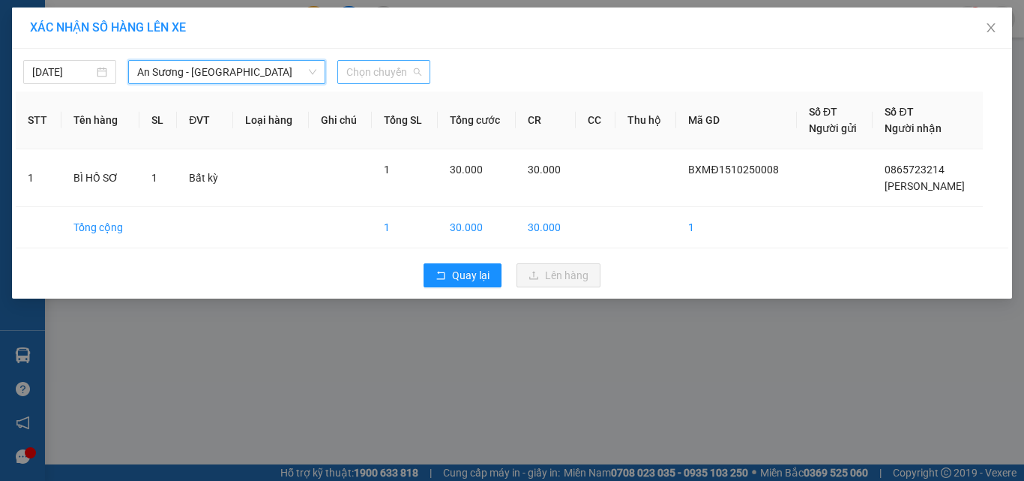
click at [371, 78] on span "Chọn chuyến" at bounding box center [383, 72] width 75 height 22
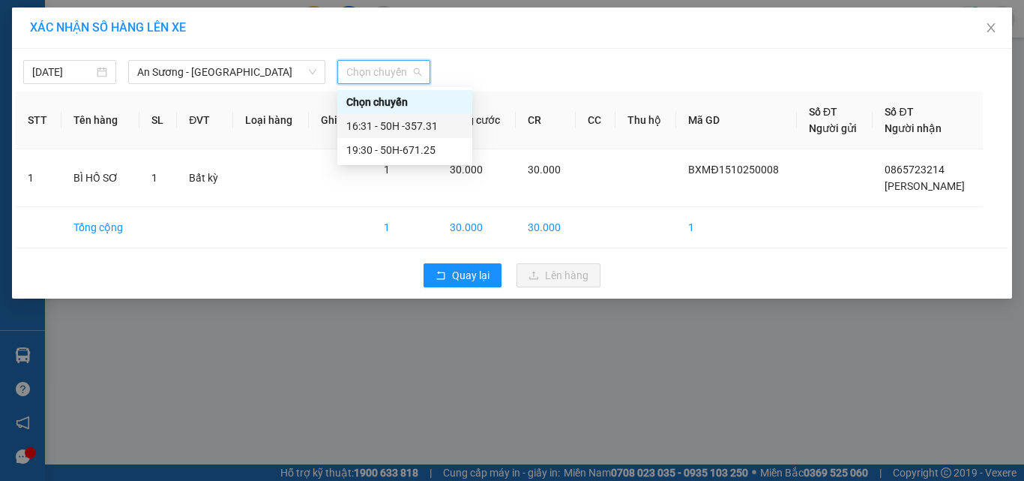
click at [414, 132] on div "16:31 - 50H -357.31" at bounding box center [404, 126] width 117 height 16
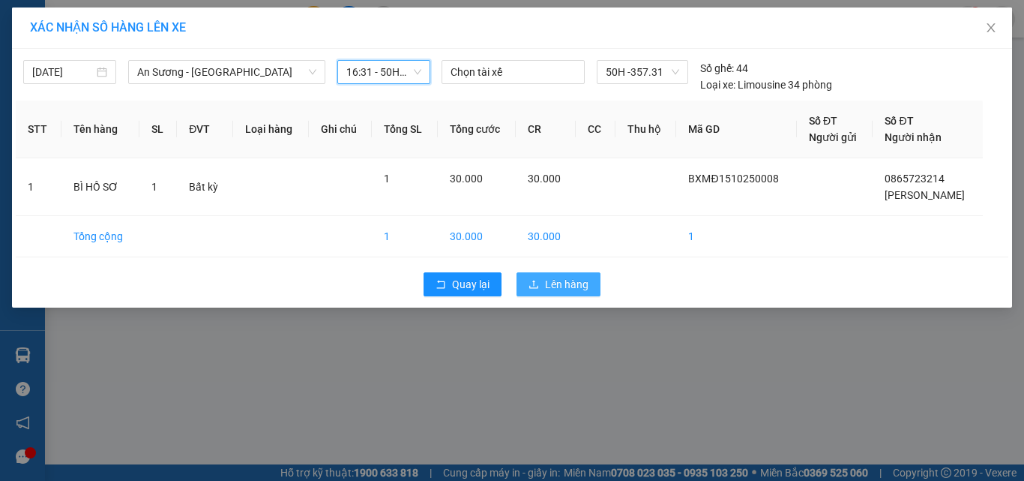
click at [561, 289] on span "Lên hàng" at bounding box center [566, 284] width 43 height 16
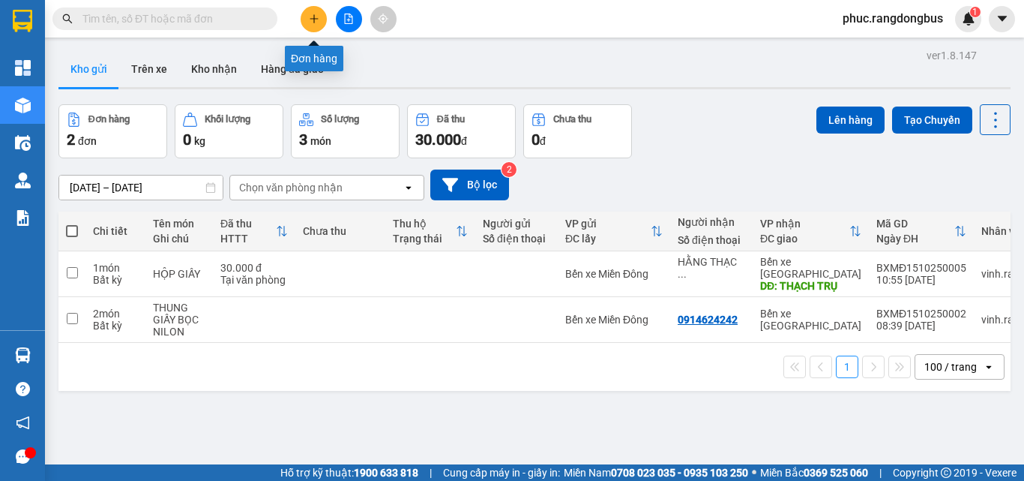
click at [318, 17] on icon "plus" at bounding box center [314, 18] width 10 height 10
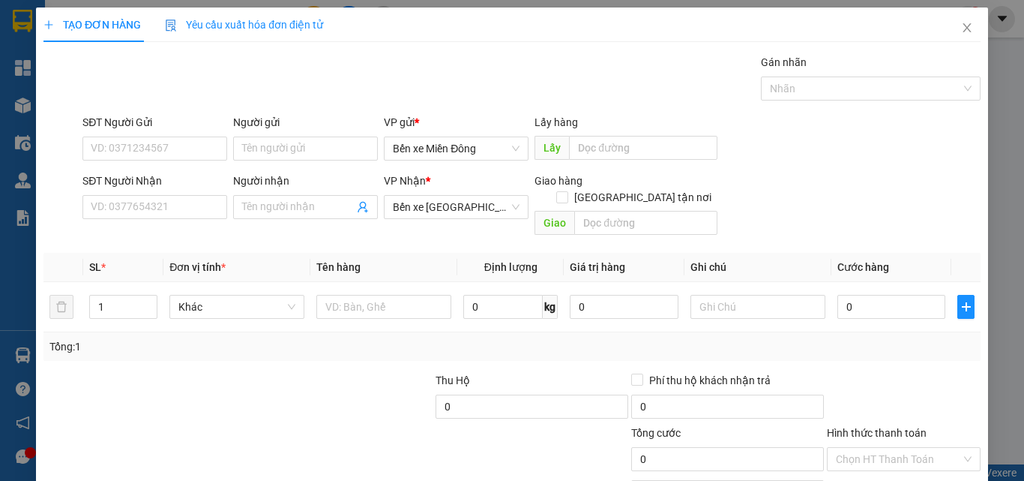
click at [258, 201] on input "Người nhận" at bounding box center [298, 207] width 112 height 16
click at [262, 205] on input "Người nhận" at bounding box center [298, 207] width 112 height 16
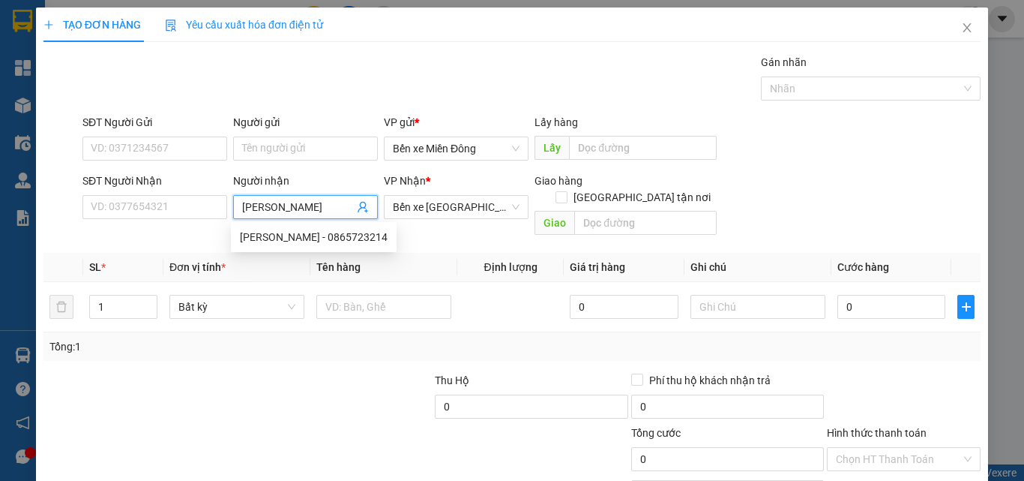
type input "[PERSON_NAME]"
drag, startPoint x: 325, startPoint y: 234, endPoint x: 338, endPoint y: 250, distance: 20.3
click at [325, 233] on div "[PERSON_NAME] - 0978781939" at bounding box center [314, 237] width 148 height 16
type input "0978781939"
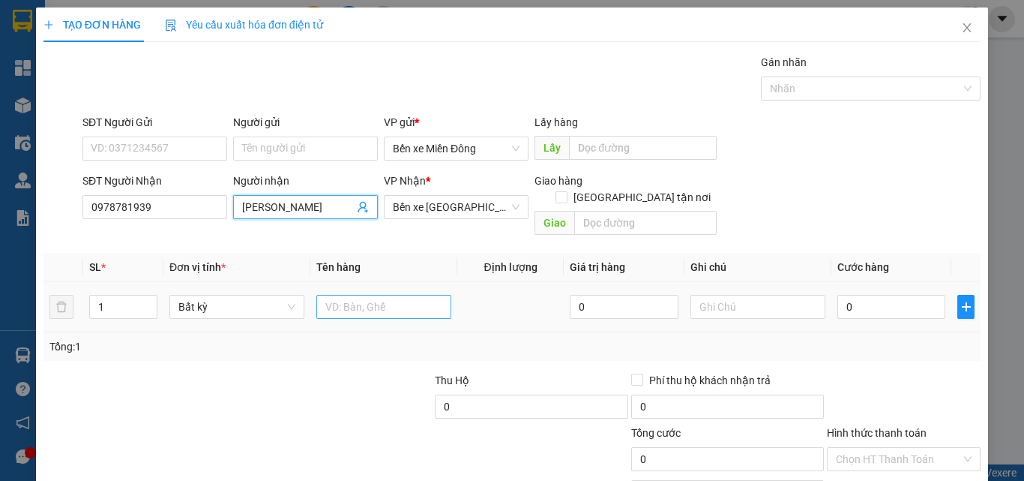
type input "[PERSON_NAME]"
click at [386, 295] on input "text" at bounding box center [383, 307] width 135 height 24
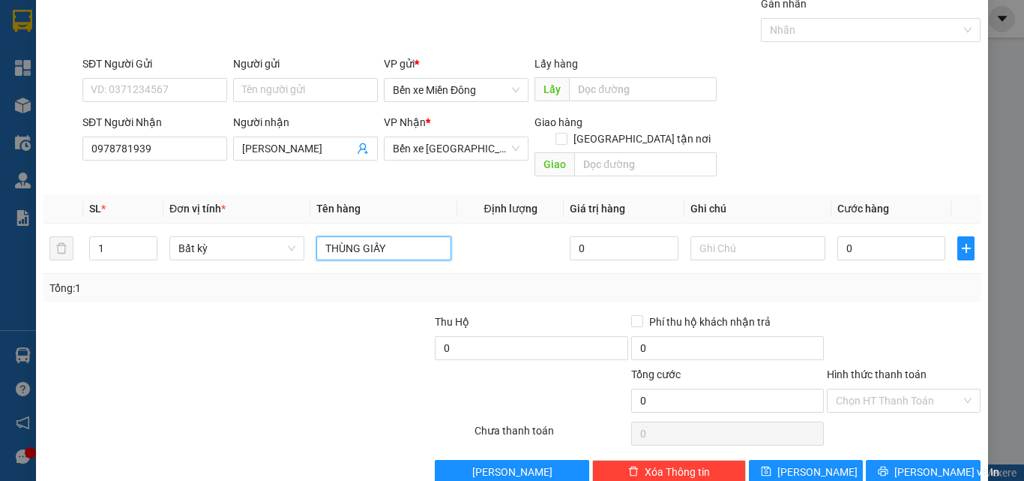
scroll to position [74, 0]
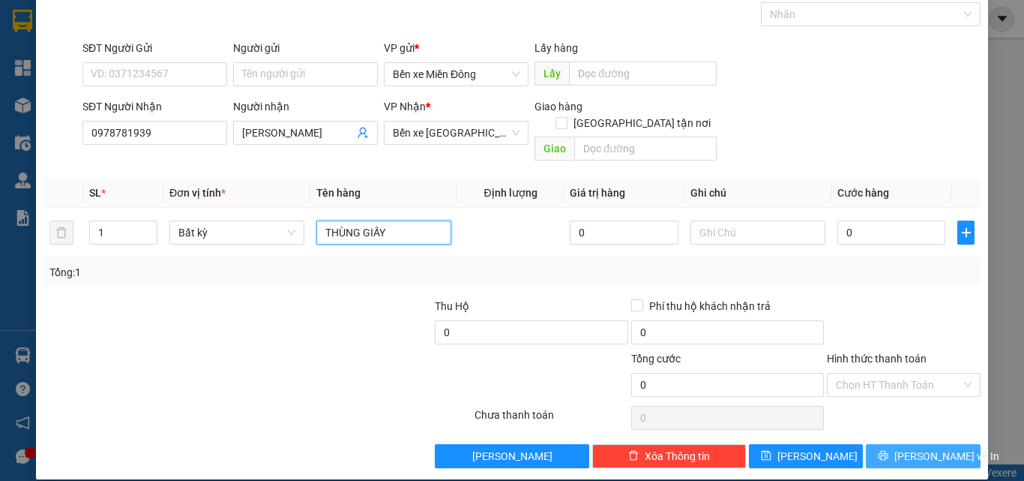
type input "THÙNG GIẤY"
click at [903, 448] on span "[PERSON_NAME] và In" at bounding box center [946, 456] width 105 height 16
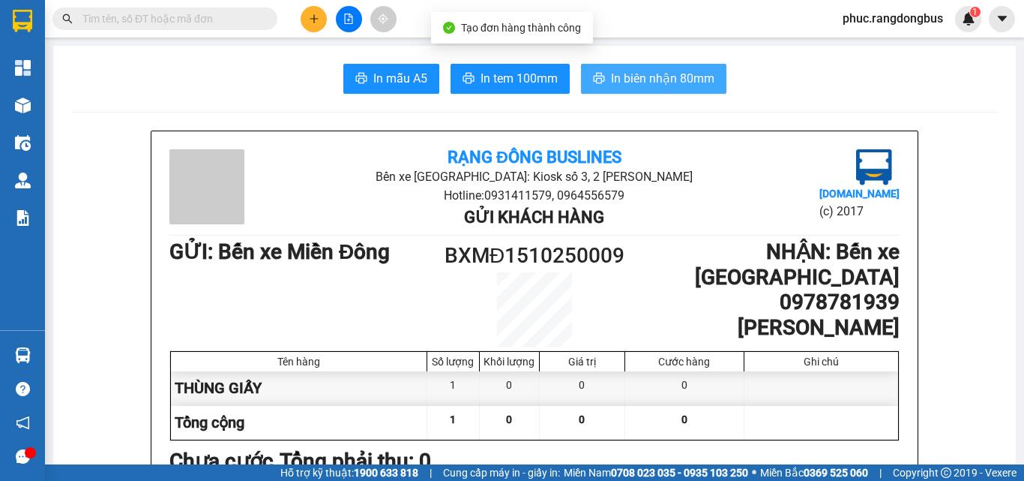
click at [637, 88] on button "In biên nhận 80mm" at bounding box center [653, 79] width 145 height 30
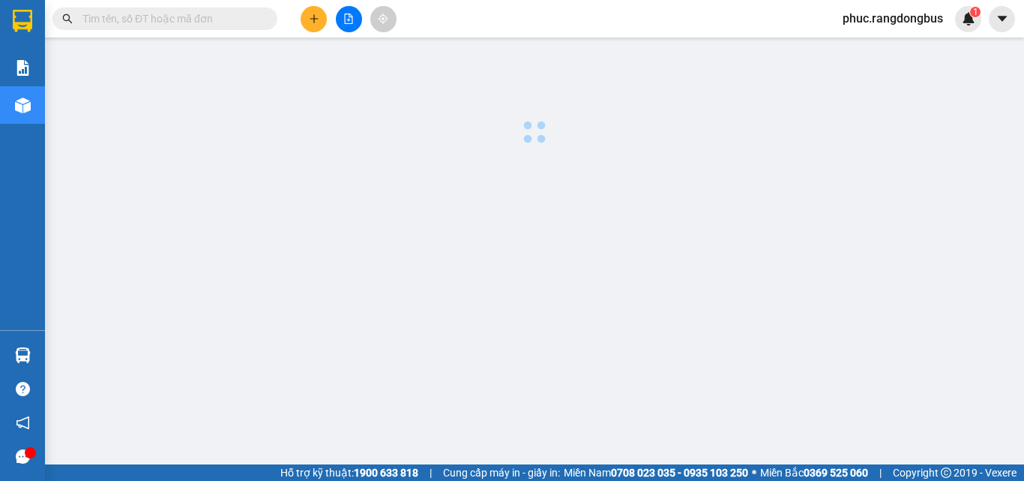
click at [220, 18] on input "text" at bounding box center [170, 18] width 177 height 16
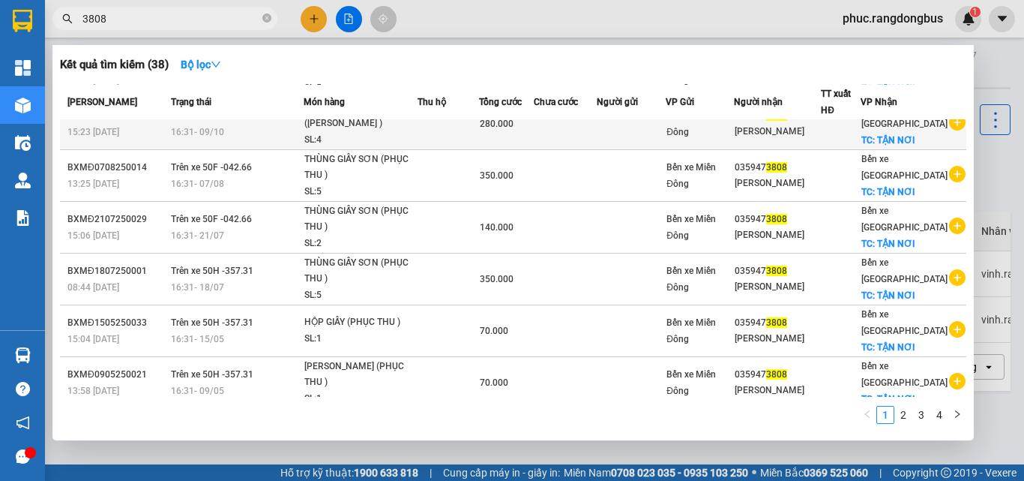
scroll to position [75, 0]
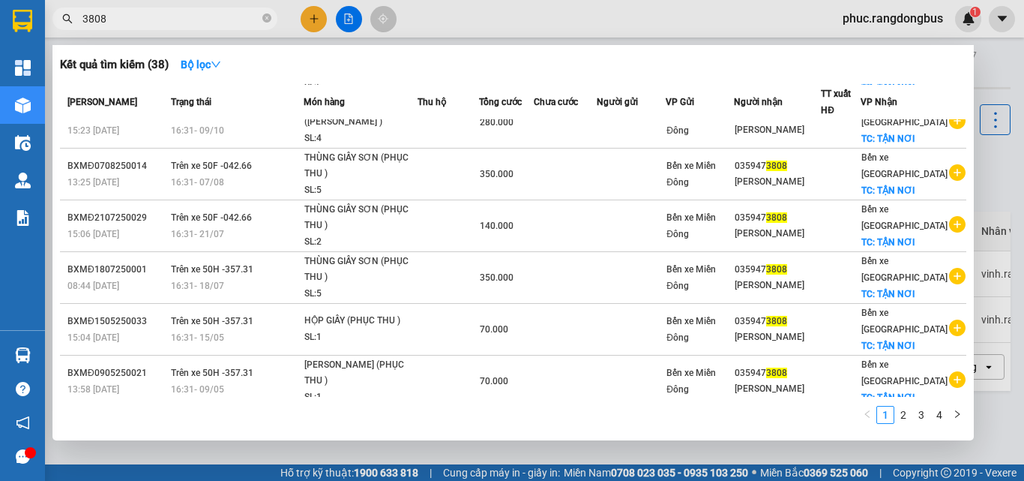
type input "3808"
